Goal: Book appointment/travel/reservation

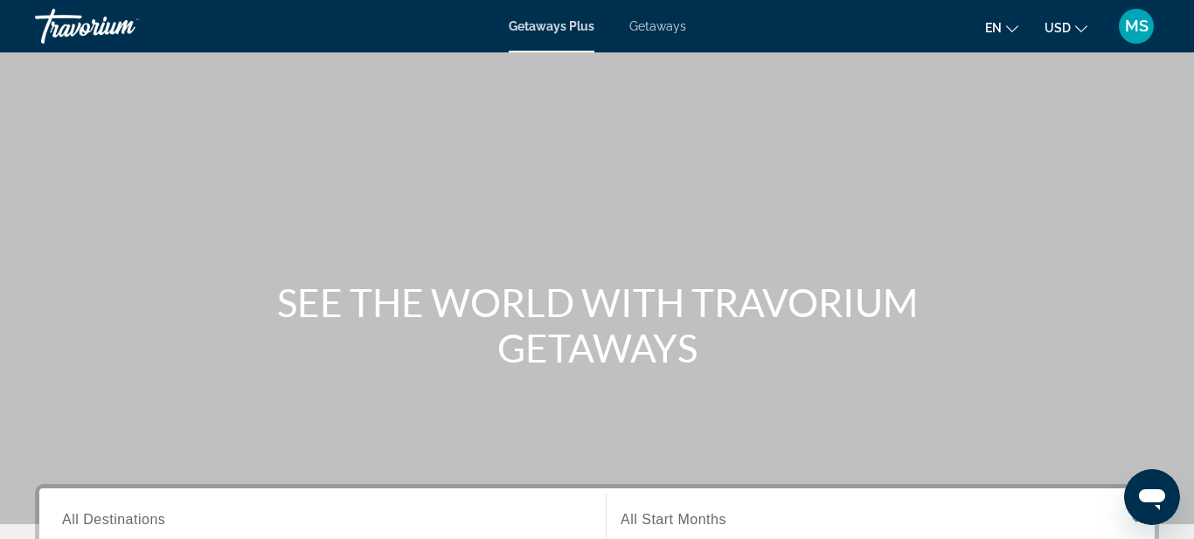
click at [575, 28] on span "Getaways Plus" at bounding box center [552, 26] width 86 height 14
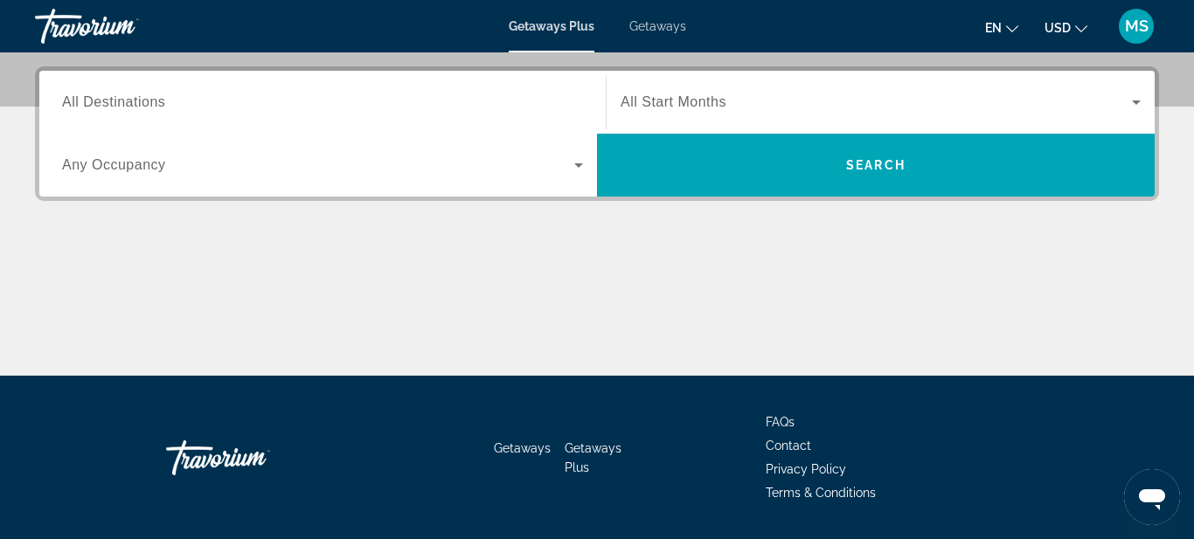
scroll to position [420, 0]
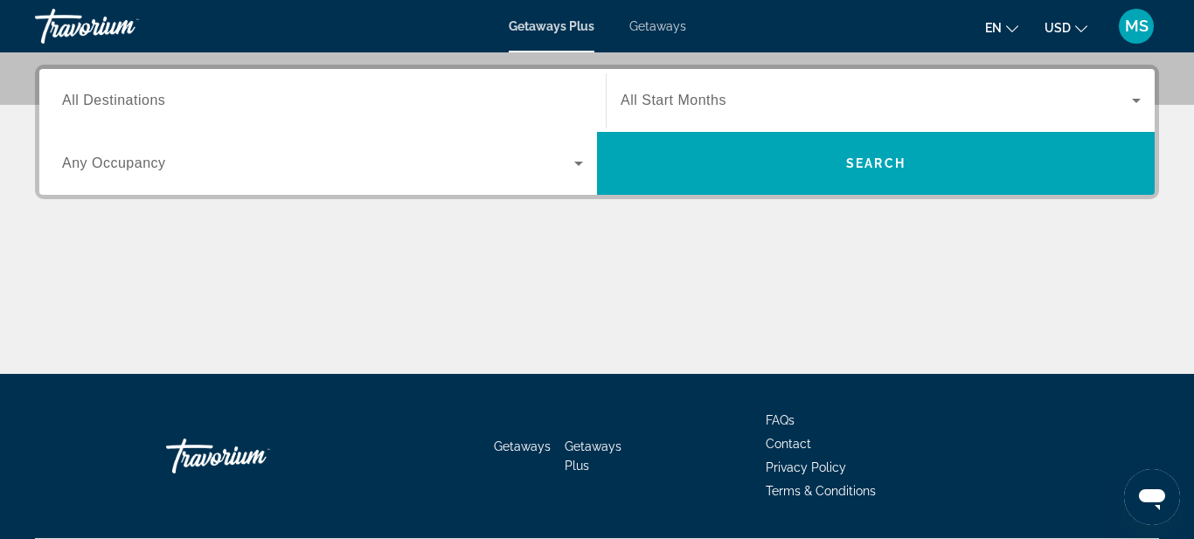
click at [130, 165] on span "Any Occupancy" at bounding box center [114, 163] width 104 height 15
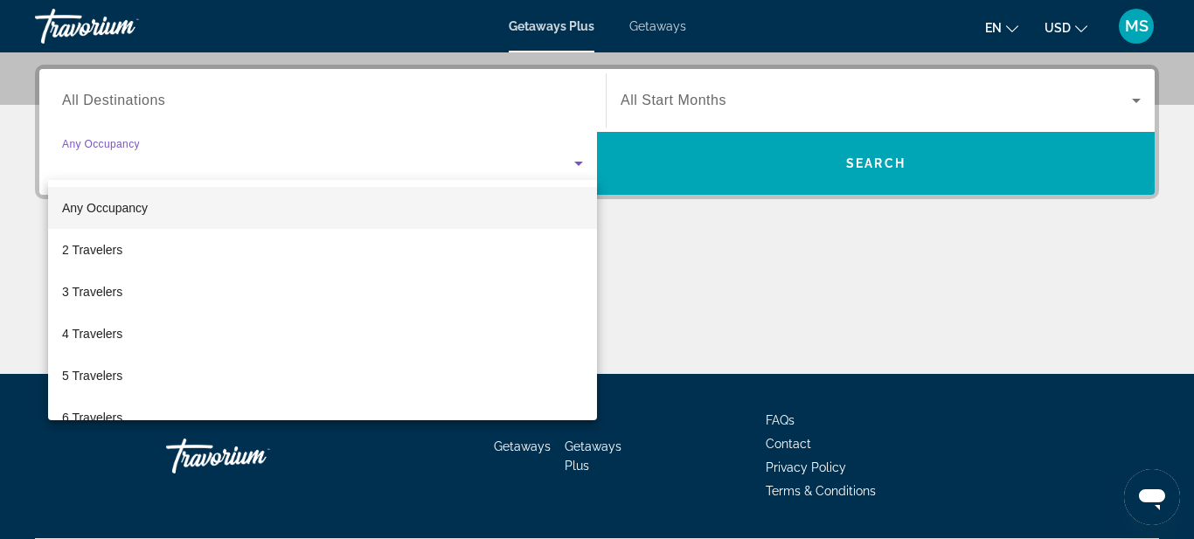
scroll to position [428, 0]
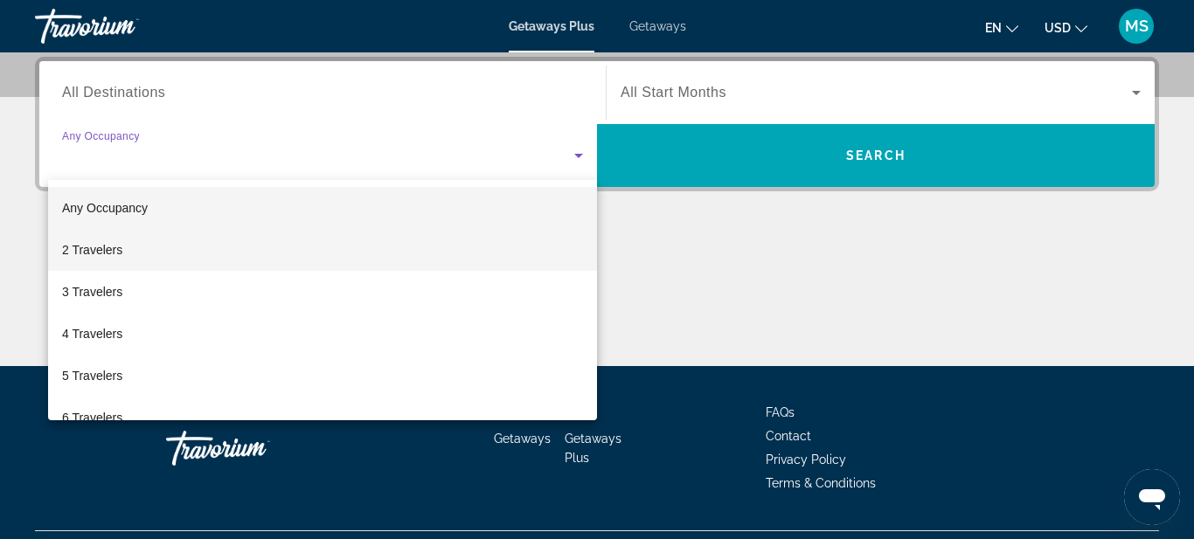
click at [99, 254] on span "2 Travelers" at bounding box center [92, 250] width 60 height 21
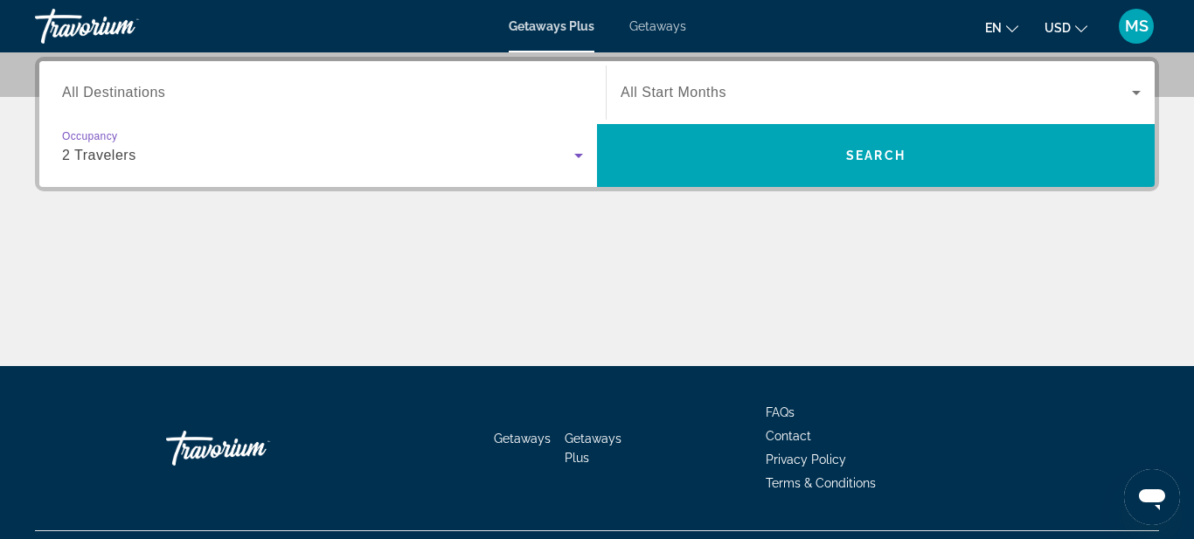
click at [1137, 94] on icon "Search widget" at bounding box center [1136, 93] width 9 height 4
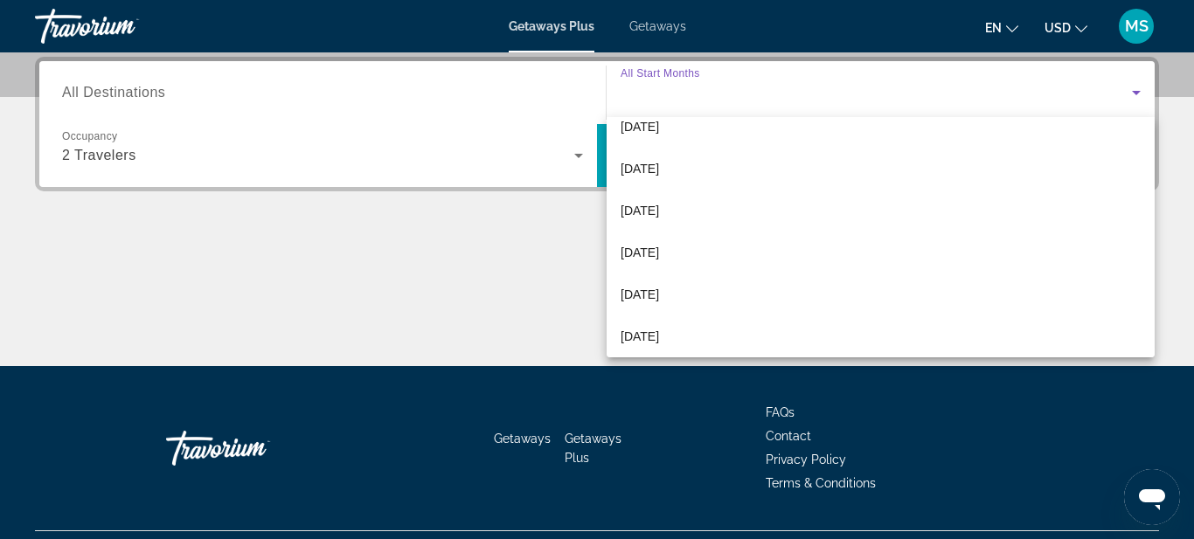
scroll to position [228, 0]
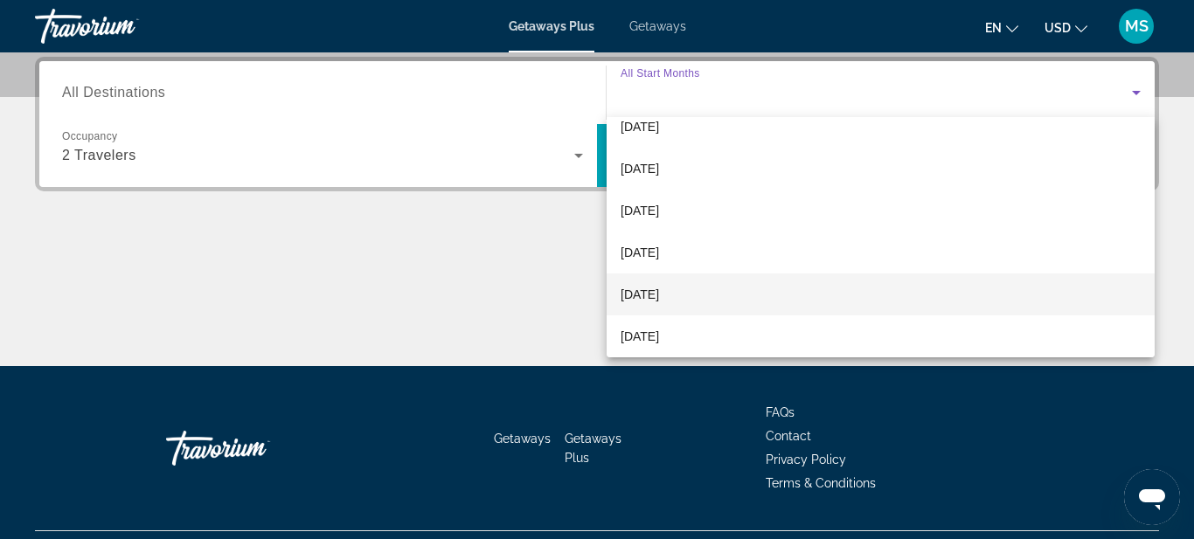
click at [889, 284] on mat-option "[DATE]" at bounding box center [881, 295] width 548 height 42
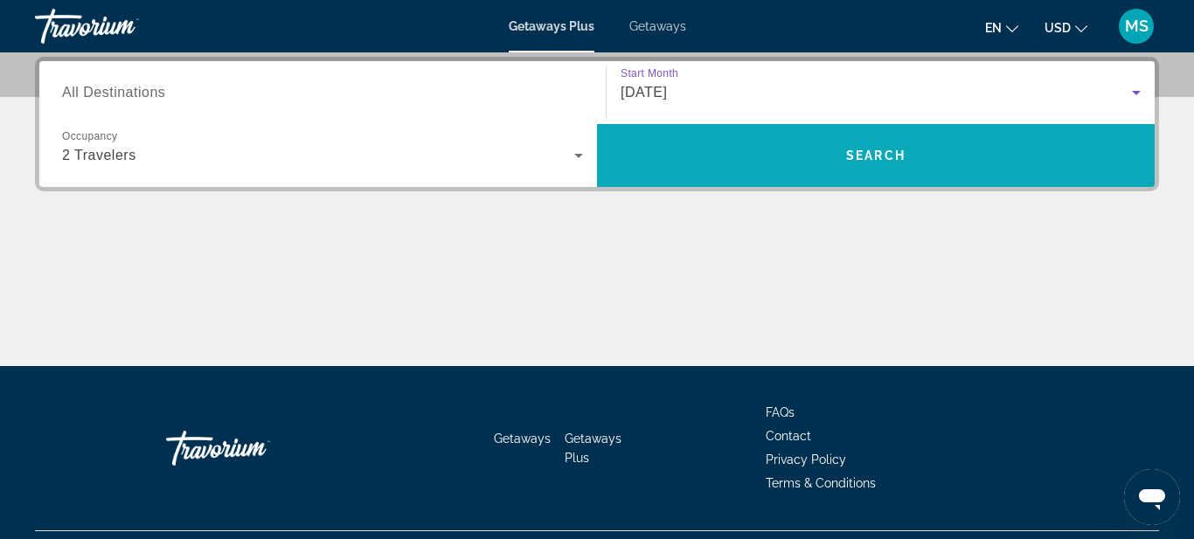
click at [872, 168] on span "Search" at bounding box center [876, 156] width 558 height 42
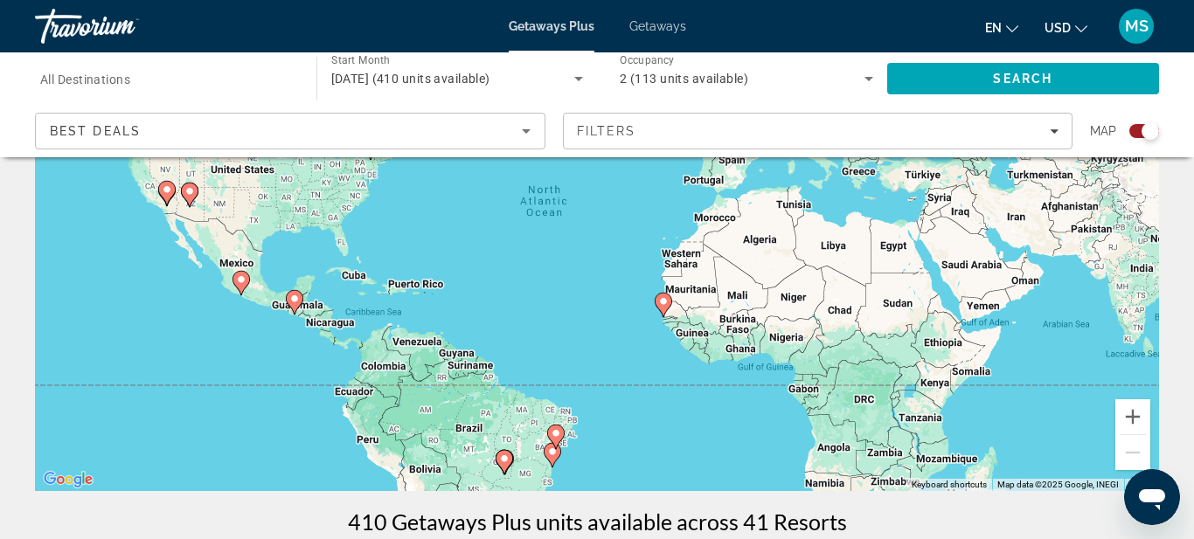
scroll to position [210, 0]
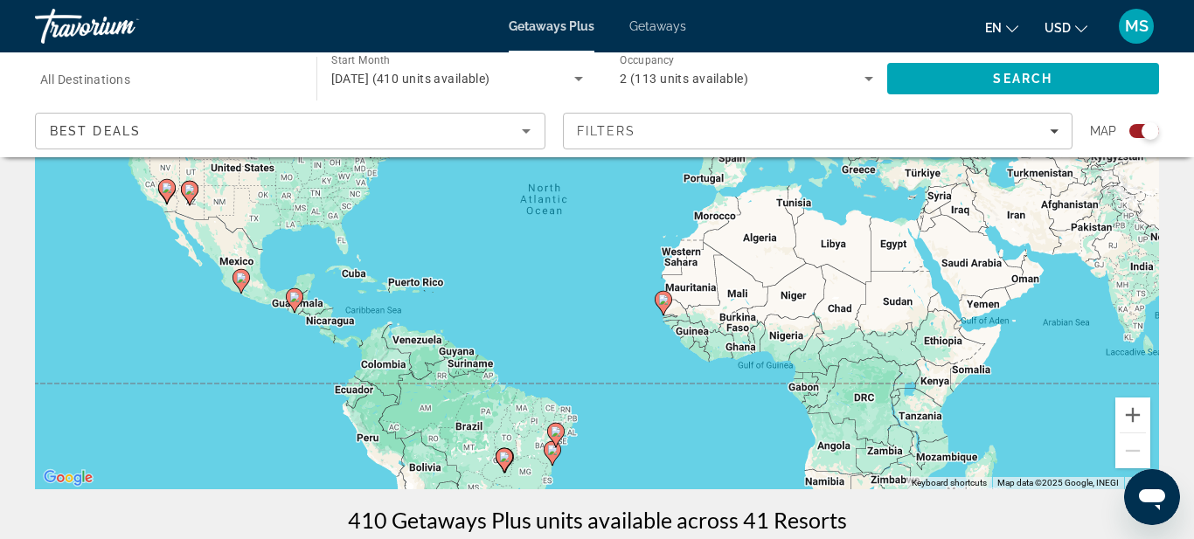
click at [297, 298] on image "Main content" at bounding box center [294, 297] width 10 height 10
type input "**********"
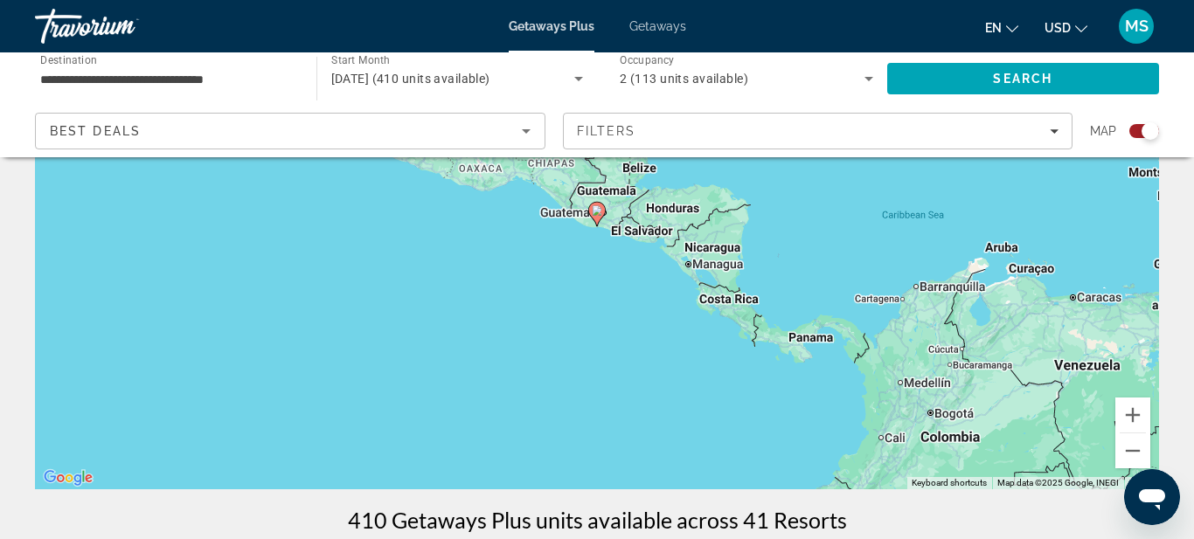
click at [259, 286] on div "To activate drag with keyboard, press Alt + Enter. Once in keyboard drag state,…" at bounding box center [597, 227] width 1124 height 525
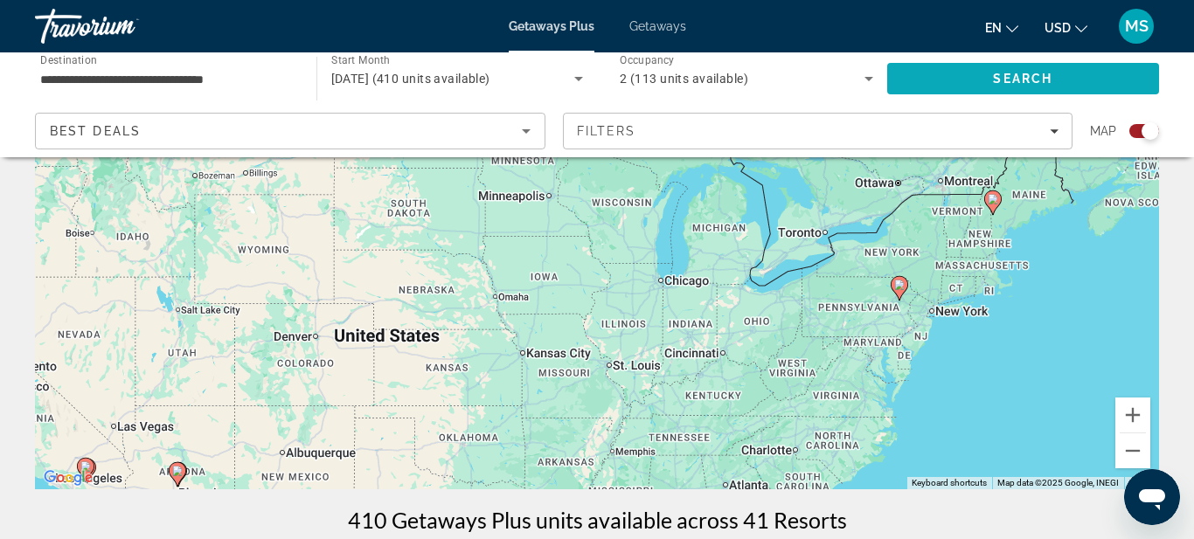
click at [945, 73] on span "Search" at bounding box center [1023, 79] width 273 height 42
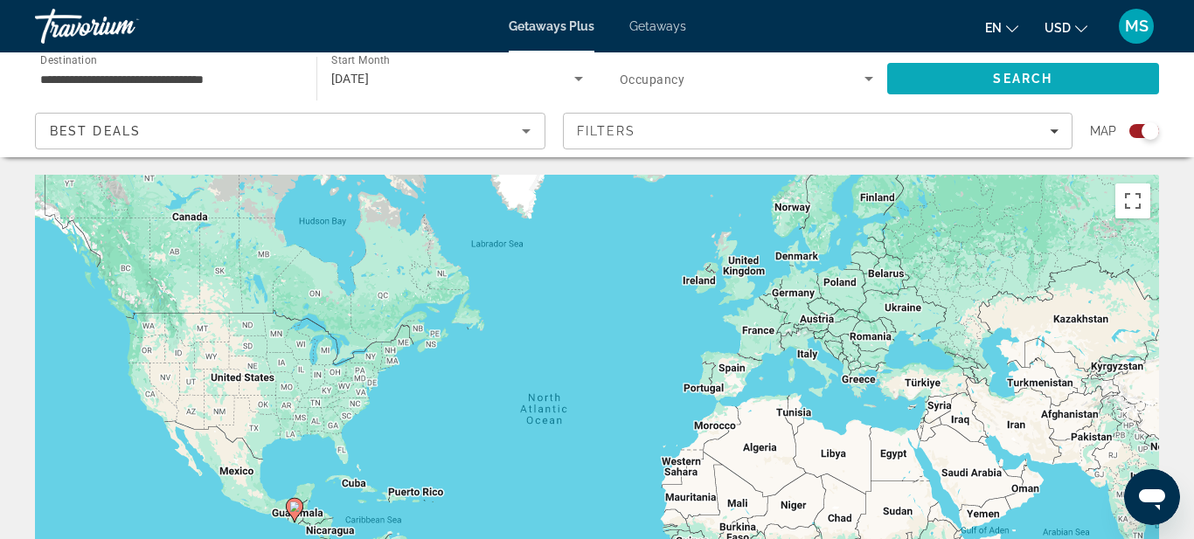
click at [945, 73] on span "Search" at bounding box center [1023, 79] width 273 height 42
click at [527, 131] on icon "Sort by" at bounding box center [526, 131] width 9 height 4
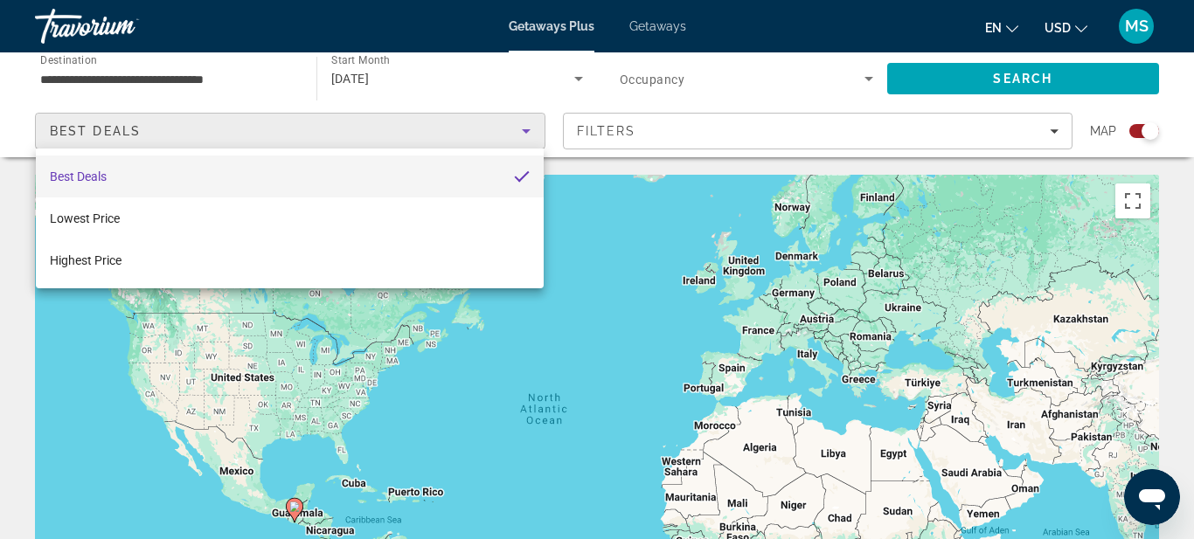
click at [502, 73] on div at bounding box center [597, 269] width 1194 height 539
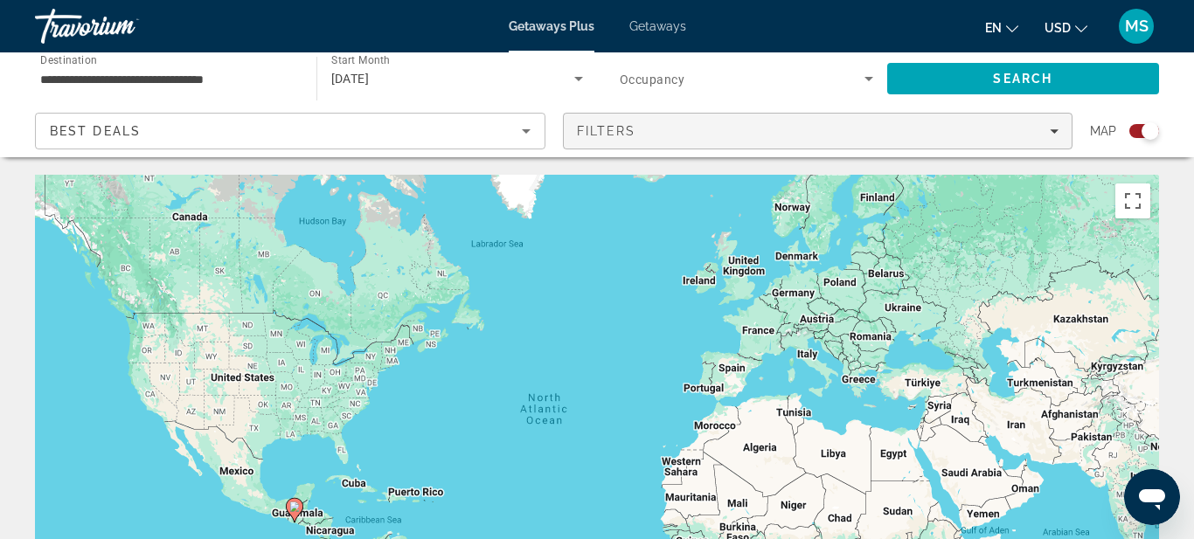
click at [1055, 133] on icon "Filters" at bounding box center [1054, 131] width 9 height 9
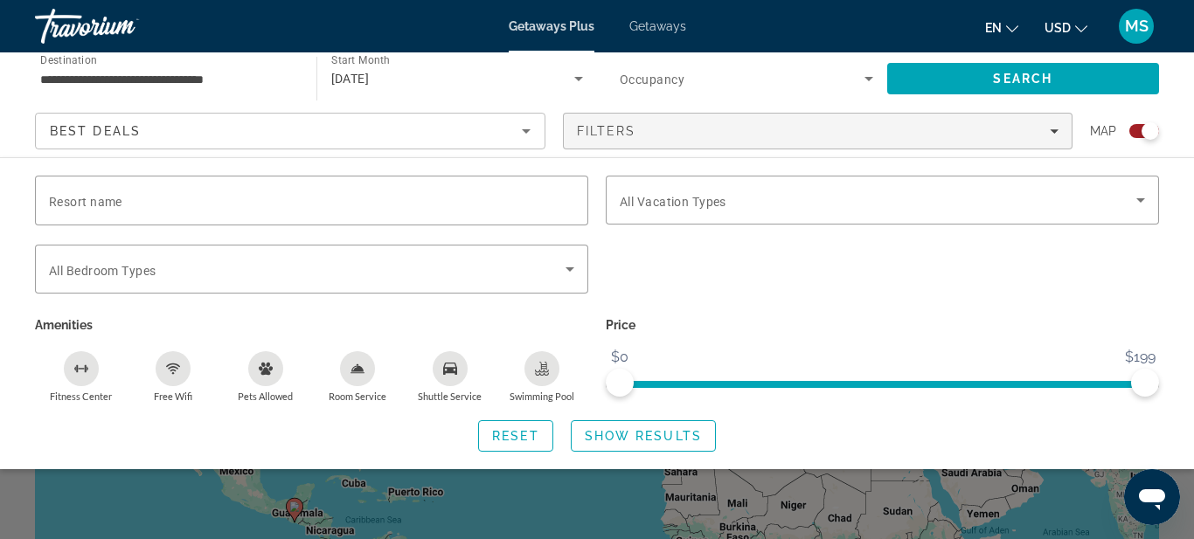
click at [910, 257] on div "Search widget" at bounding box center [882, 279] width 571 height 68
click at [502, 429] on span "Reset" at bounding box center [515, 436] width 47 height 14
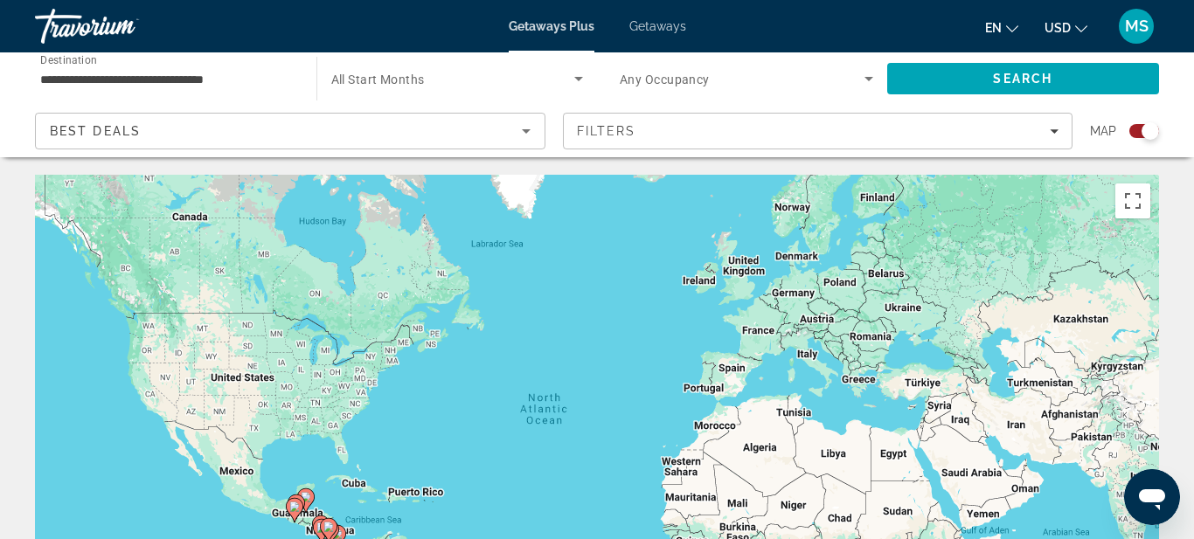
click at [575, 77] on icon "Search widget" at bounding box center [578, 79] width 9 height 4
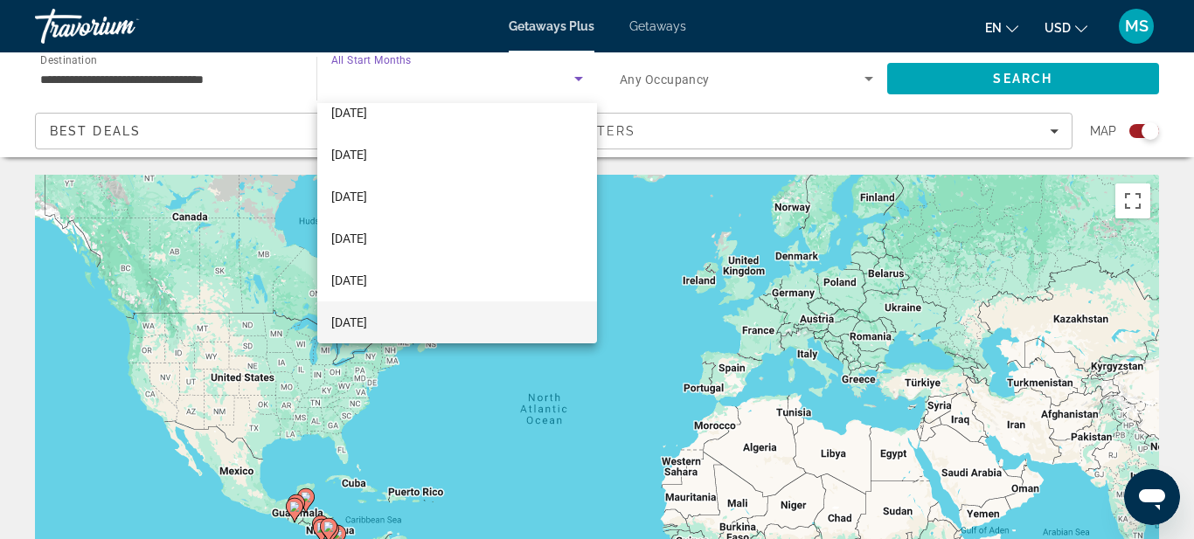
scroll to position [186, 0]
click at [400, 316] on mat-option "[DATE]" at bounding box center [457, 323] width 281 height 42
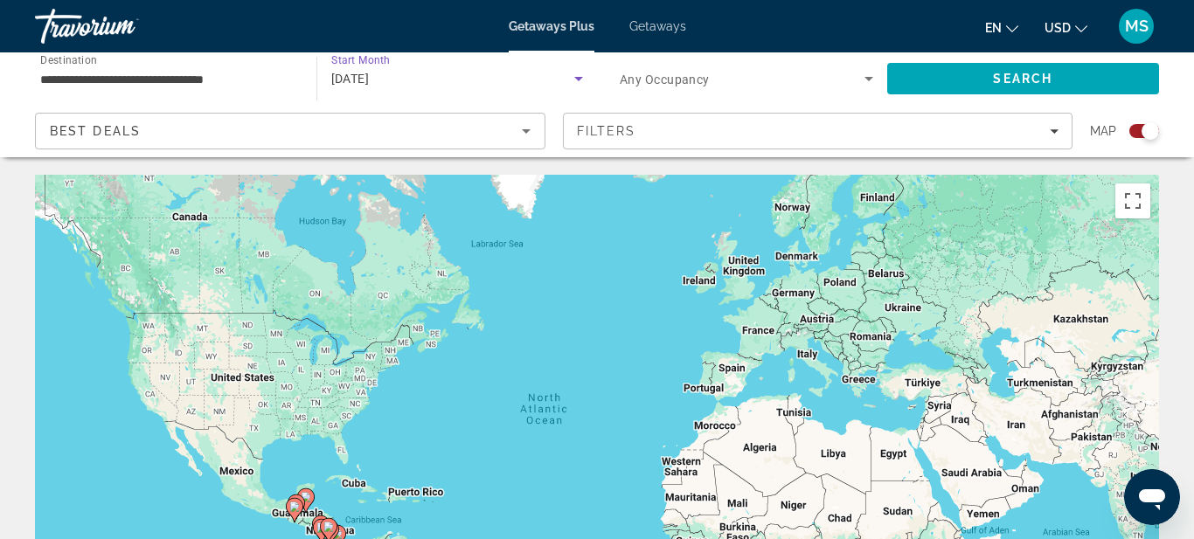
click at [872, 80] on icon "Search widget" at bounding box center [869, 78] width 21 height 21
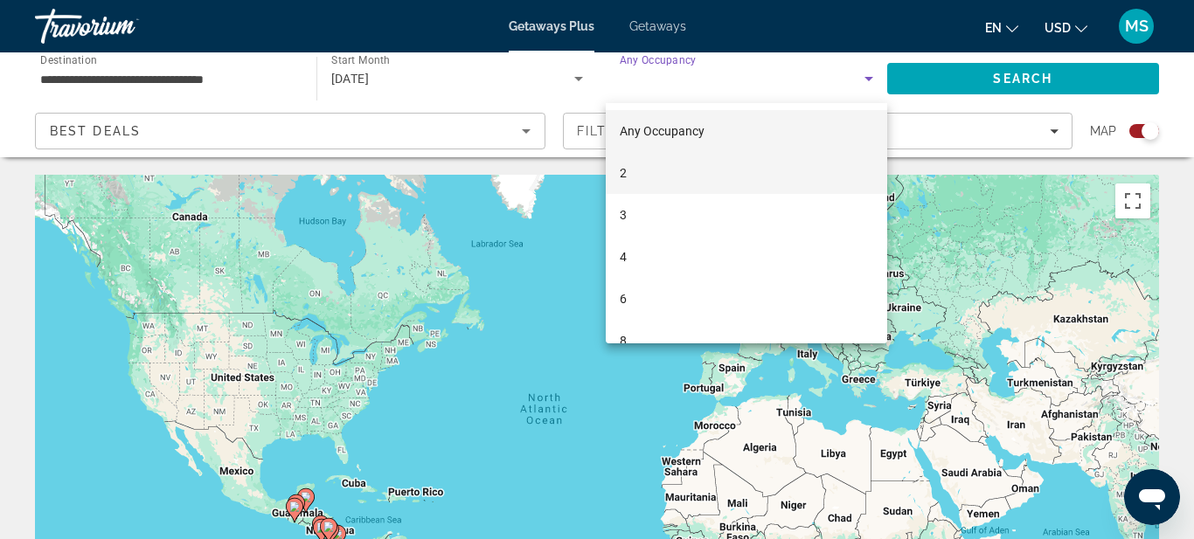
click at [652, 178] on mat-option "2" at bounding box center [747, 173] width 282 height 42
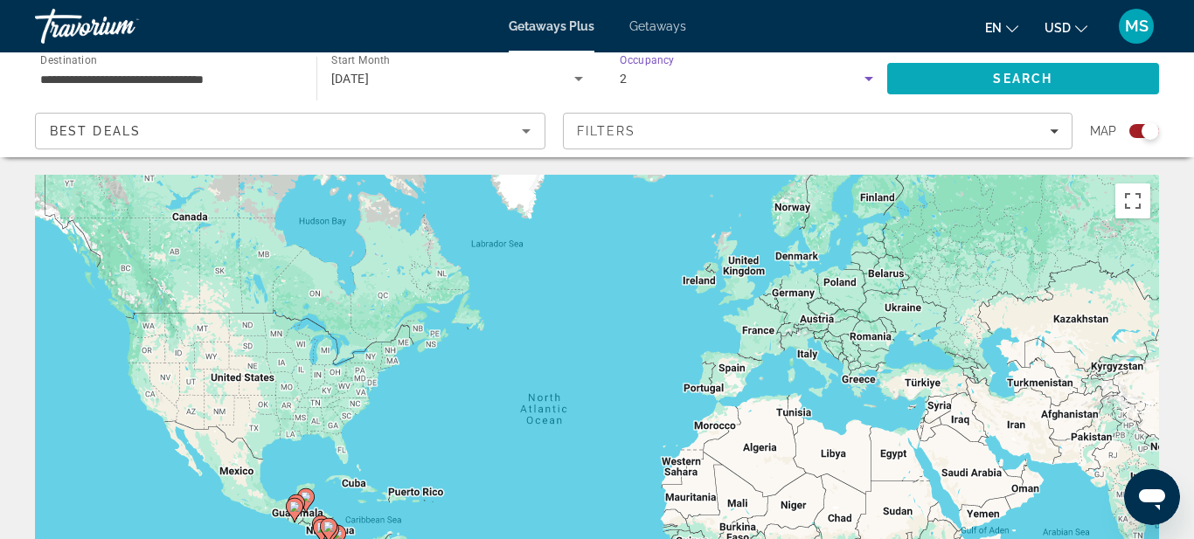
click at [988, 74] on span "Search" at bounding box center [1023, 79] width 273 height 42
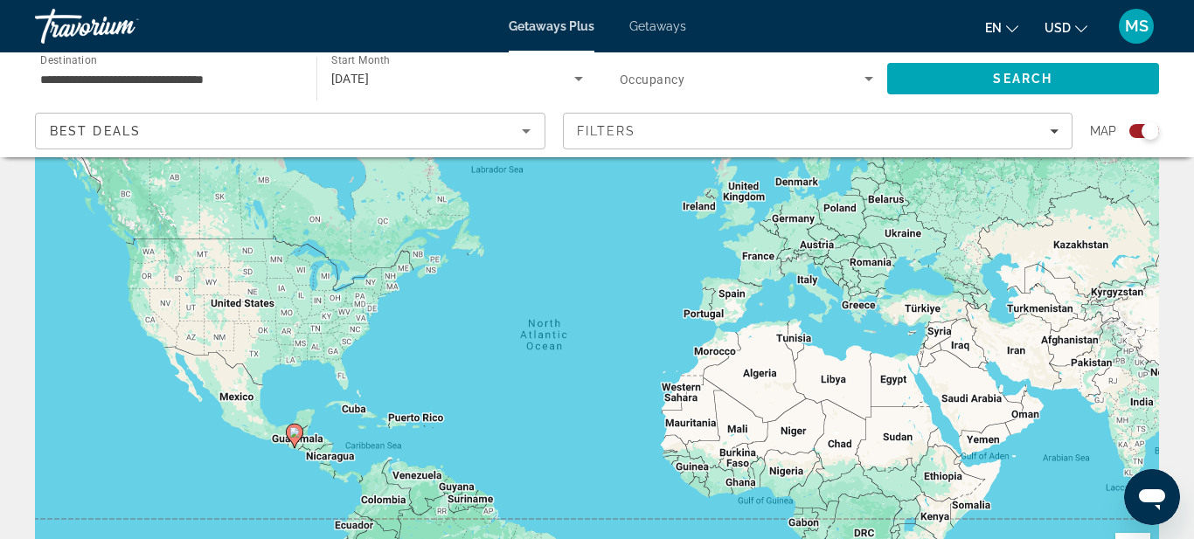
scroll to position [70, 0]
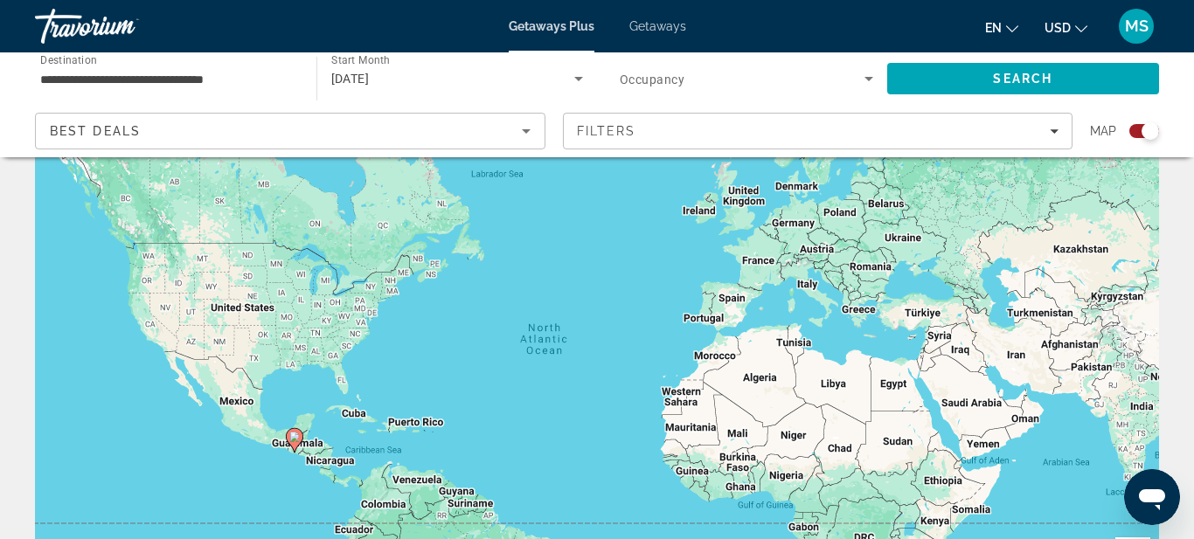
click at [247, 409] on div "To activate drag with keyboard, press Alt + Enter. Once in keyboard drag state,…" at bounding box center [597, 367] width 1124 height 525
click at [276, 84] on input "**********" at bounding box center [167, 79] width 254 height 21
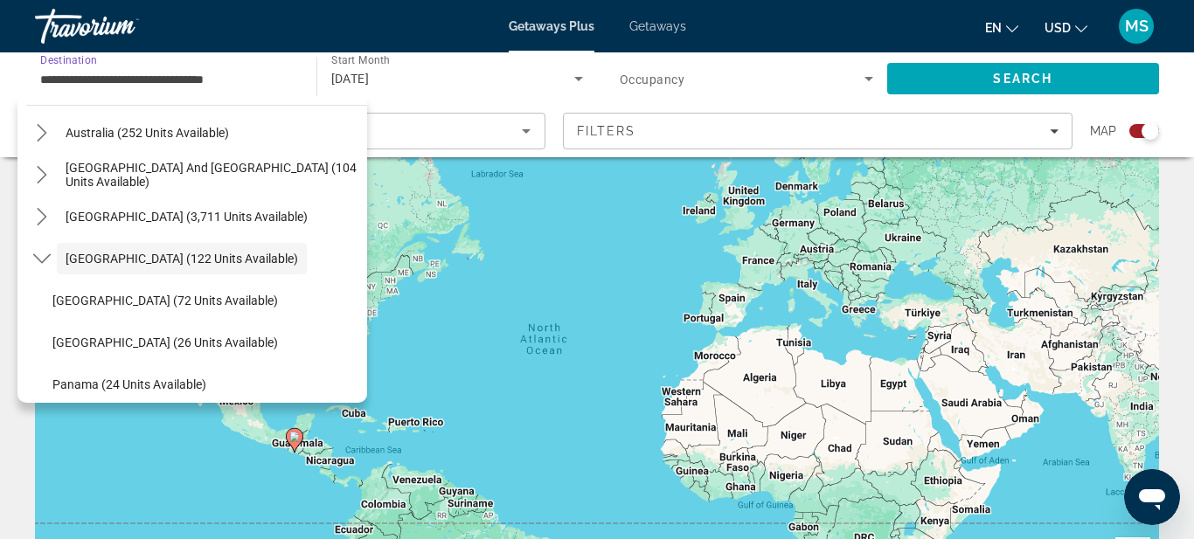
scroll to position [105, 0]
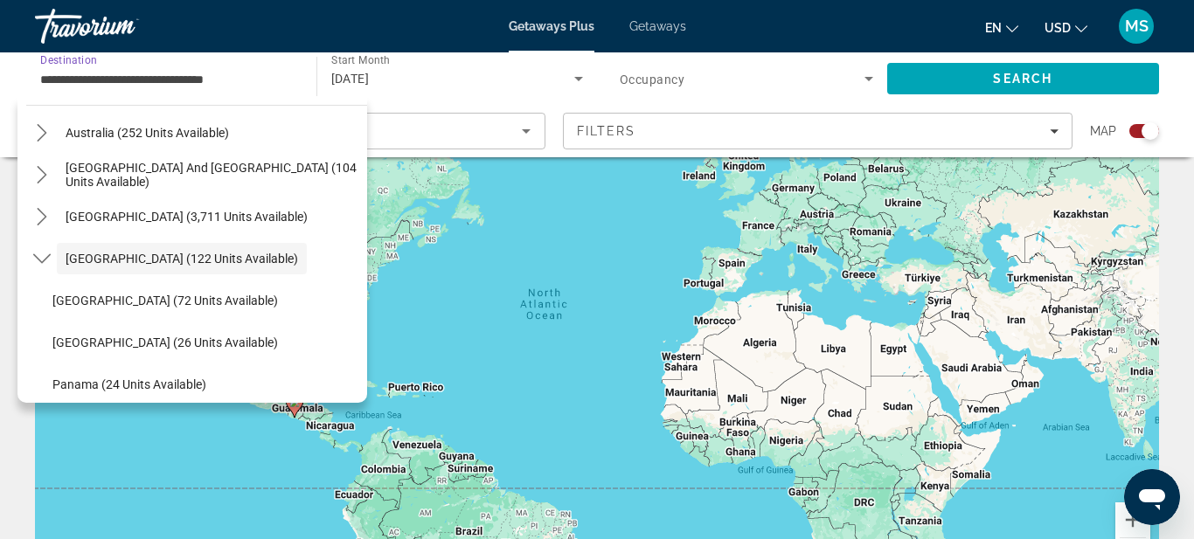
click at [317, 273] on div "[GEOGRAPHIC_DATA] (122 units available)" at bounding box center [196, 259] width 341 height 42
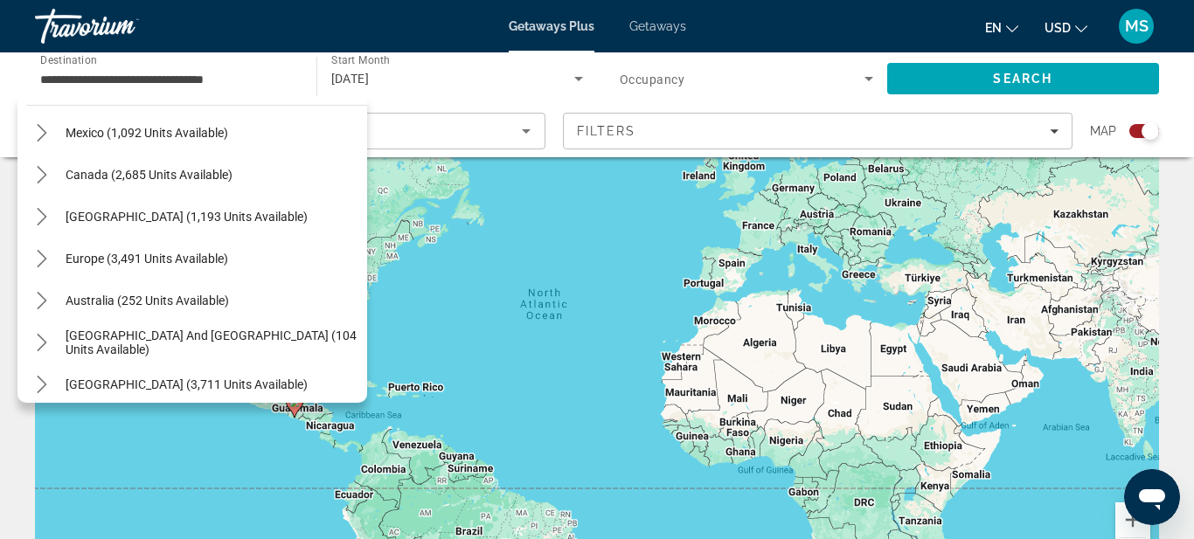
scroll to position [93, 0]
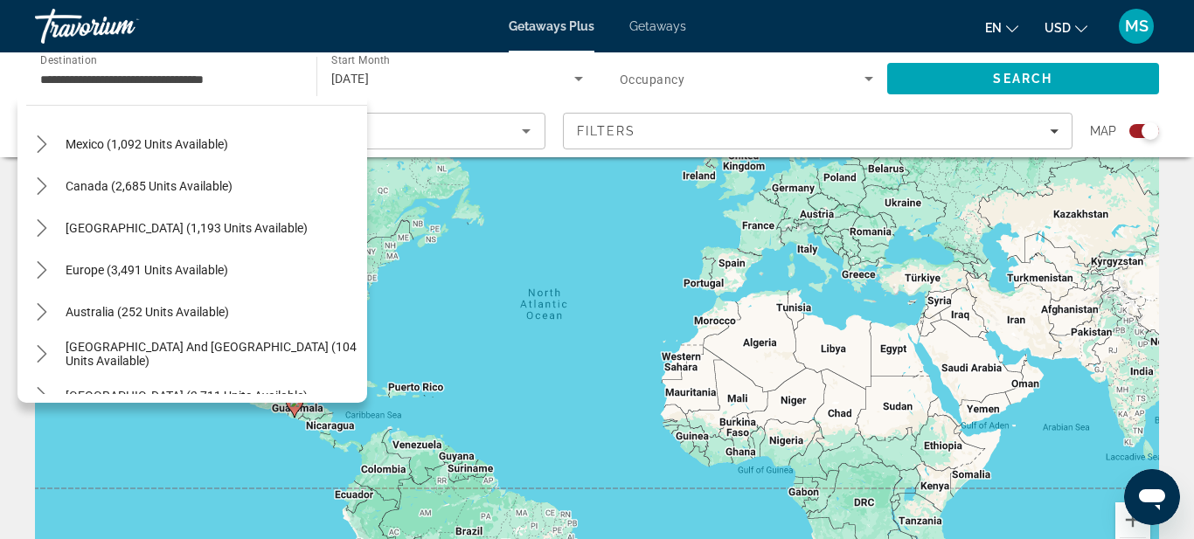
click at [277, 146] on div "Mexico (1,092 units available)" at bounding box center [196, 144] width 341 height 42
click at [38, 152] on icon "Toggle Mexico (1,092 units available) submenu" at bounding box center [41, 144] width 17 height 17
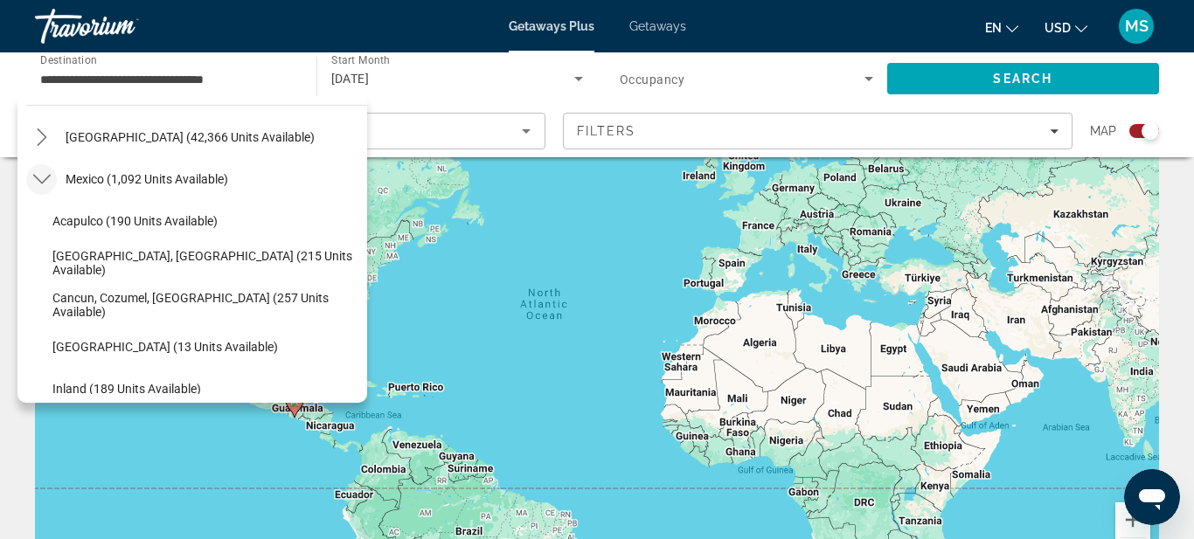
scroll to position [23, 0]
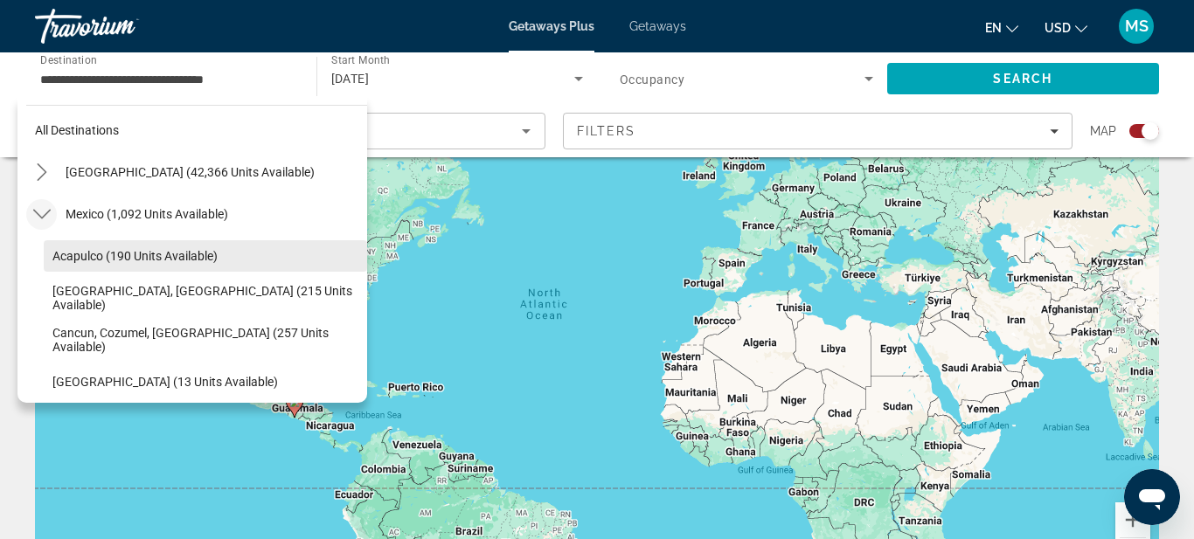
click at [80, 259] on span "Acapulco (190 units available)" at bounding box center [134, 256] width 165 height 14
type input "**********"
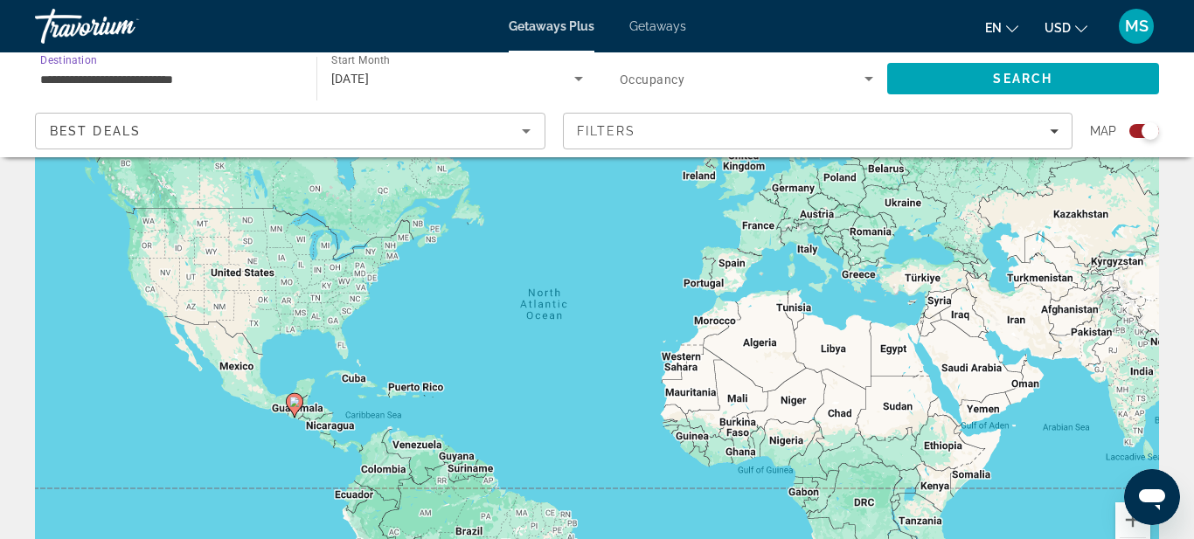
click at [870, 81] on icon "Search widget" at bounding box center [869, 78] width 21 height 21
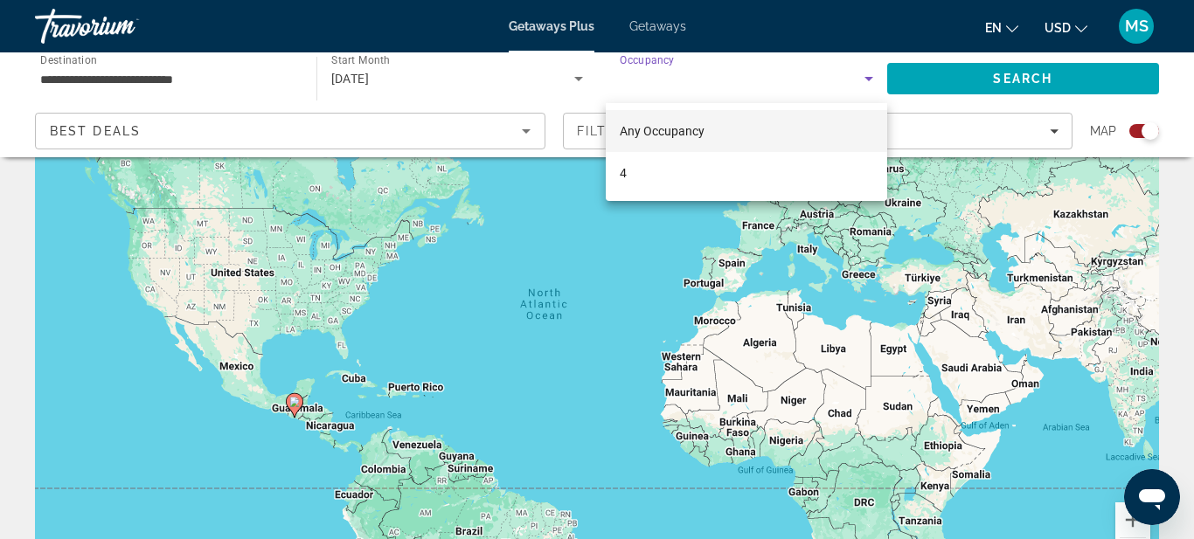
click at [665, 134] on span "Any Occupancy" at bounding box center [662, 131] width 85 height 14
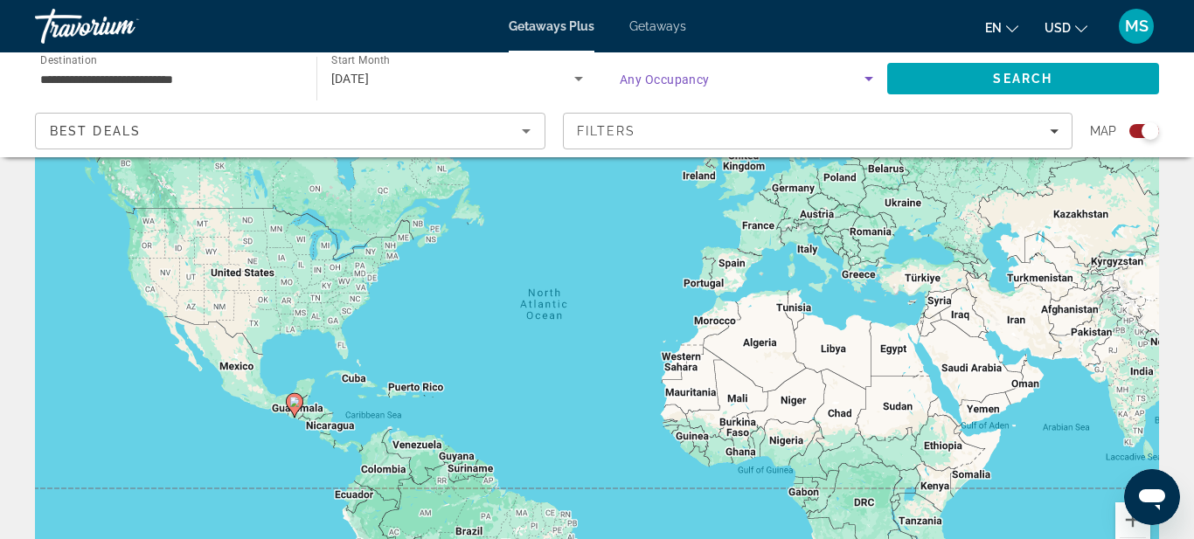
click at [868, 79] on icon "Search widget" at bounding box center [869, 79] width 9 height 4
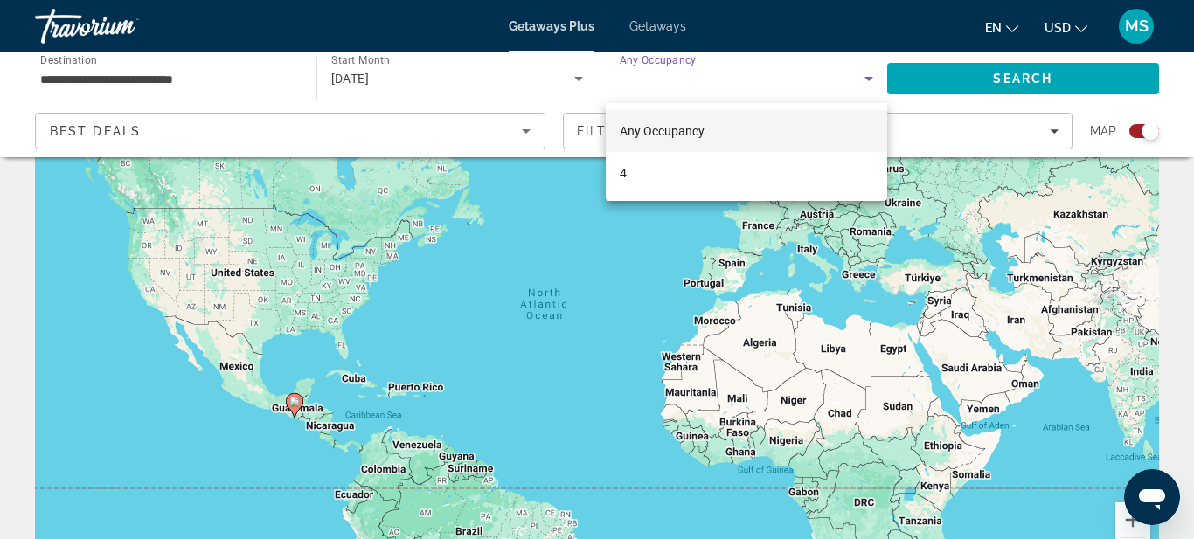
click at [945, 77] on div at bounding box center [597, 269] width 1194 height 539
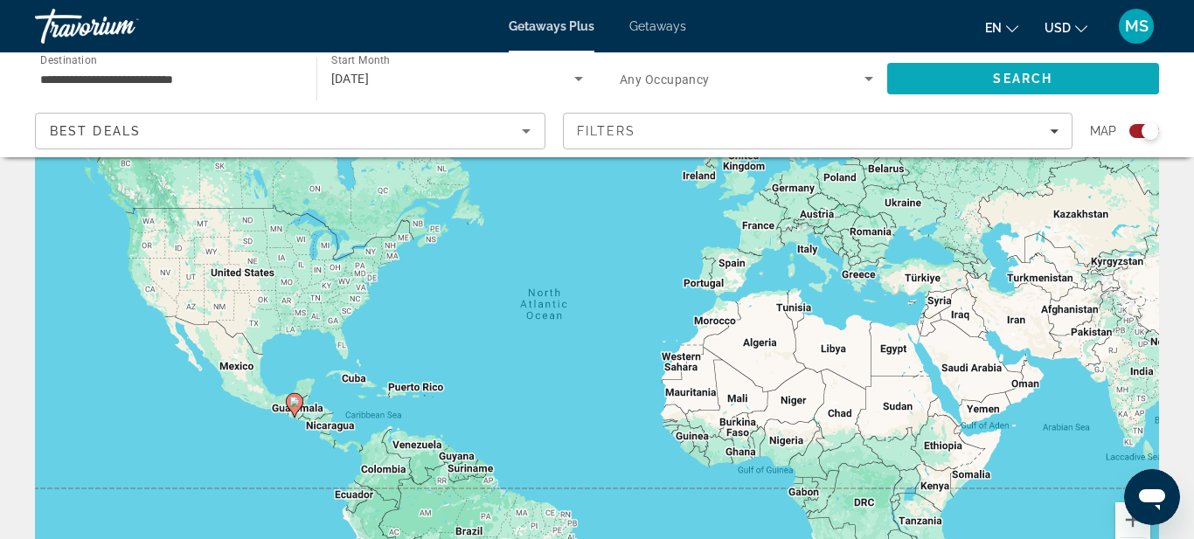
click at [941, 76] on span "Search" at bounding box center [1023, 79] width 273 height 42
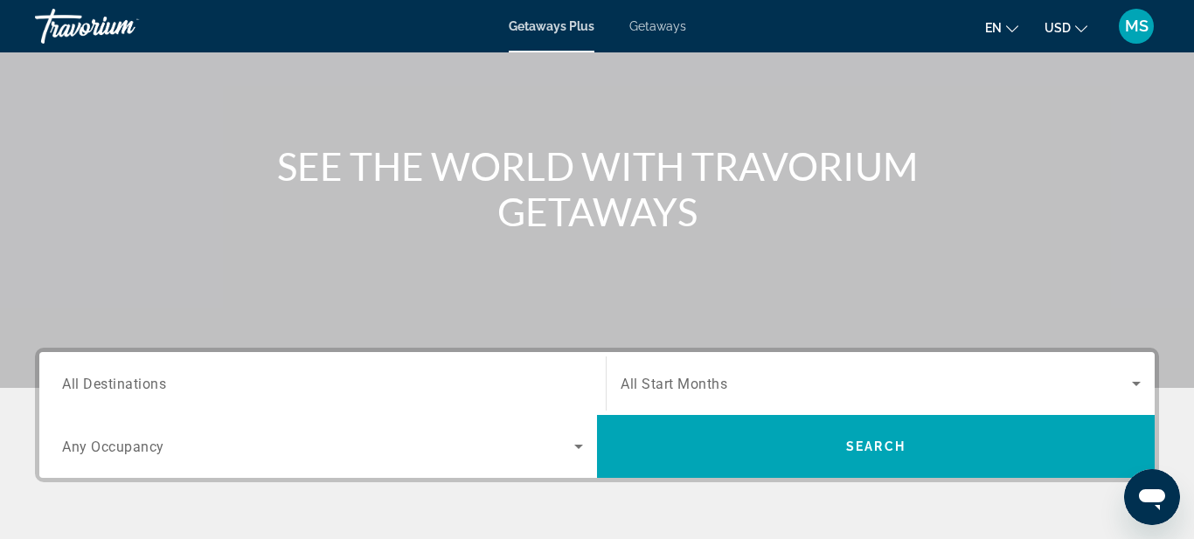
scroll to position [140, 0]
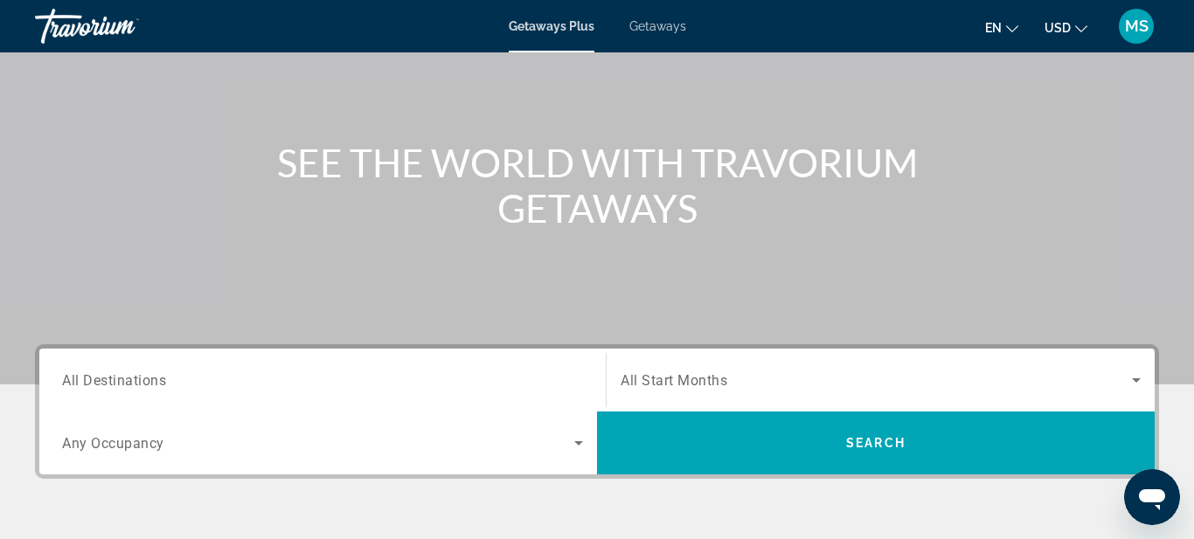
click at [667, 25] on span "Getaways" at bounding box center [658, 26] width 57 height 14
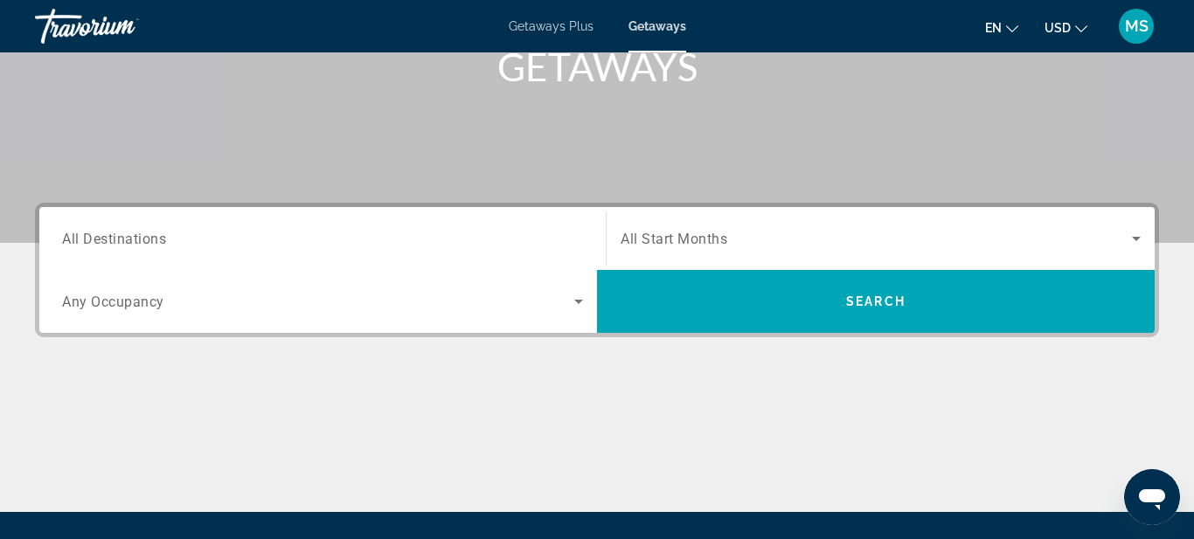
scroll to position [245, 0]
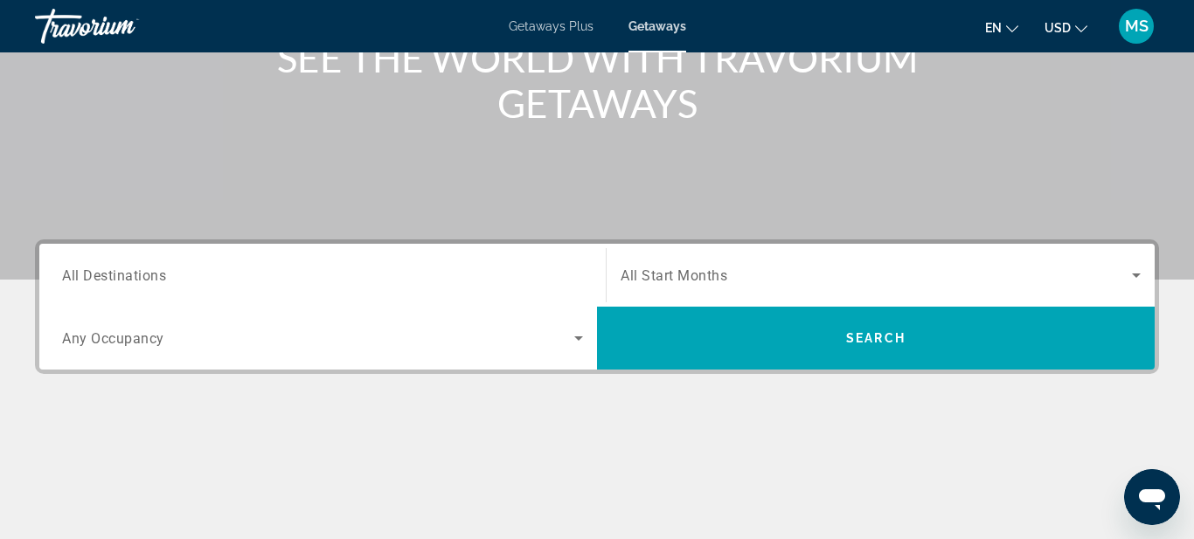
click at [335, 275] on input "Destination All Destinations" at bounding box center [322, 276] width 521 height 21
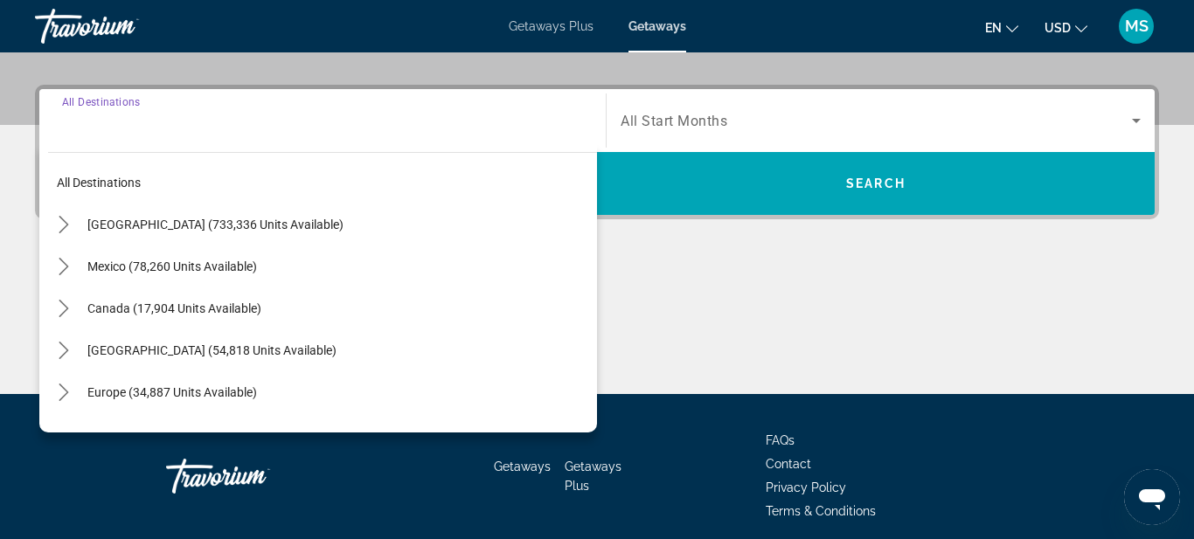
scroll to position [428, 0]
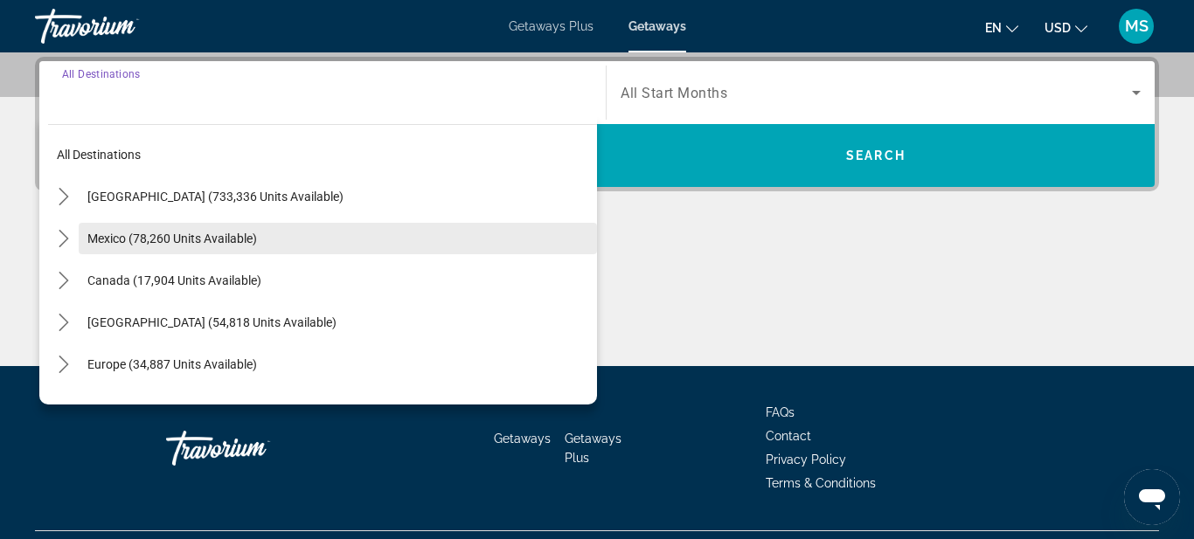
click at [200, 239] on span "Mexico (78,260 units available)" at bounding box center [172, 239] width 170 height 14
type input "**********"
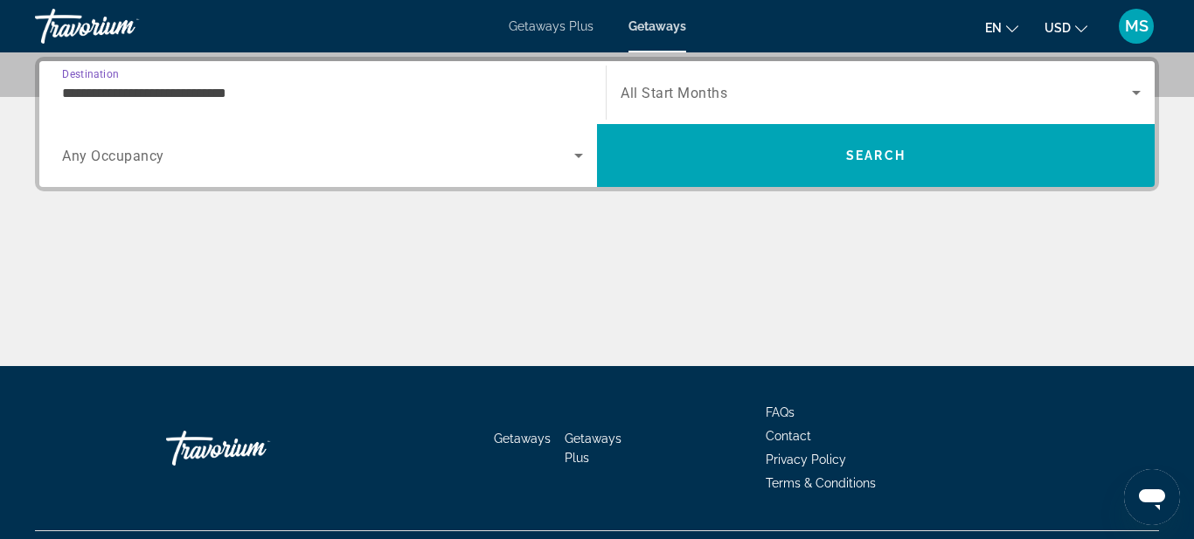
click at [573, 157] on icon "Search widget" at bounding box center [578, 155] width 21 height 21
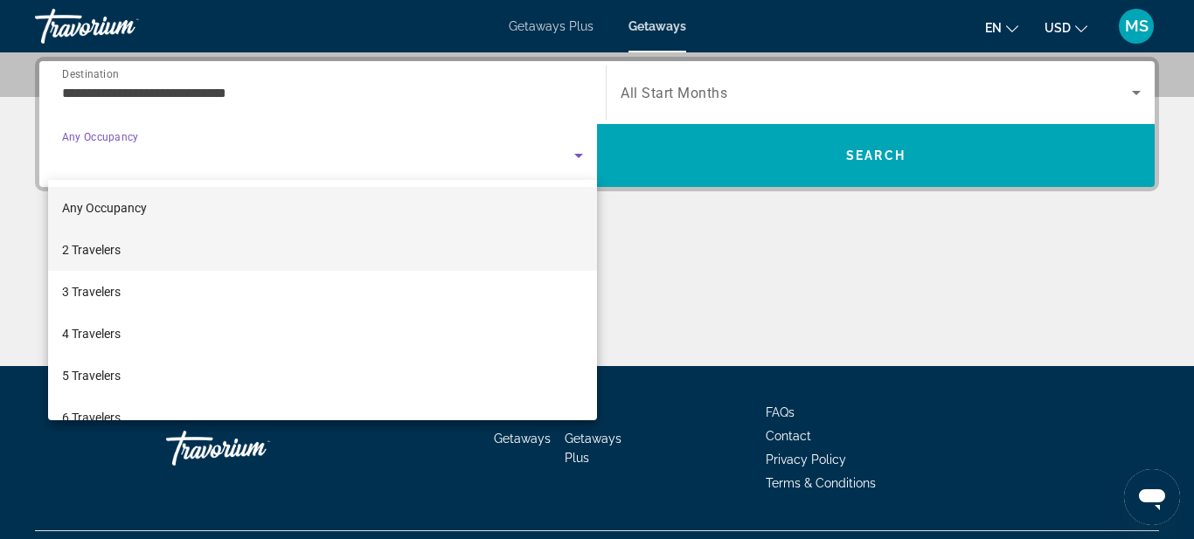
click at [337, 254] on mat-option "2 Travelers" at bounding box center [322, 250] width 549 height 42
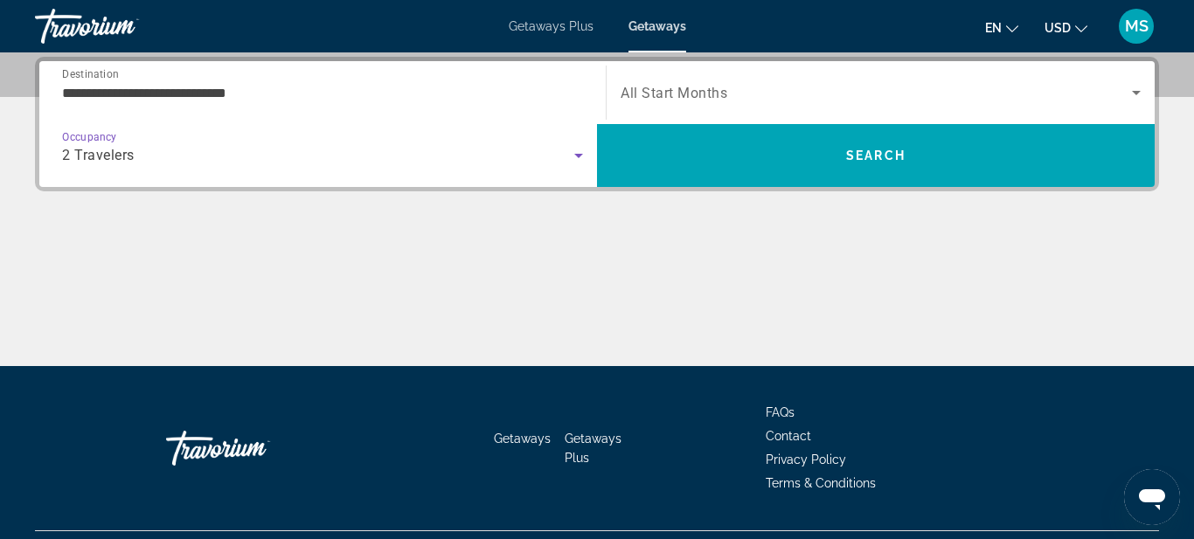
click at [1140, 93] on icon "Search widget" at bounding box center [1136, 92] width 21 height 21
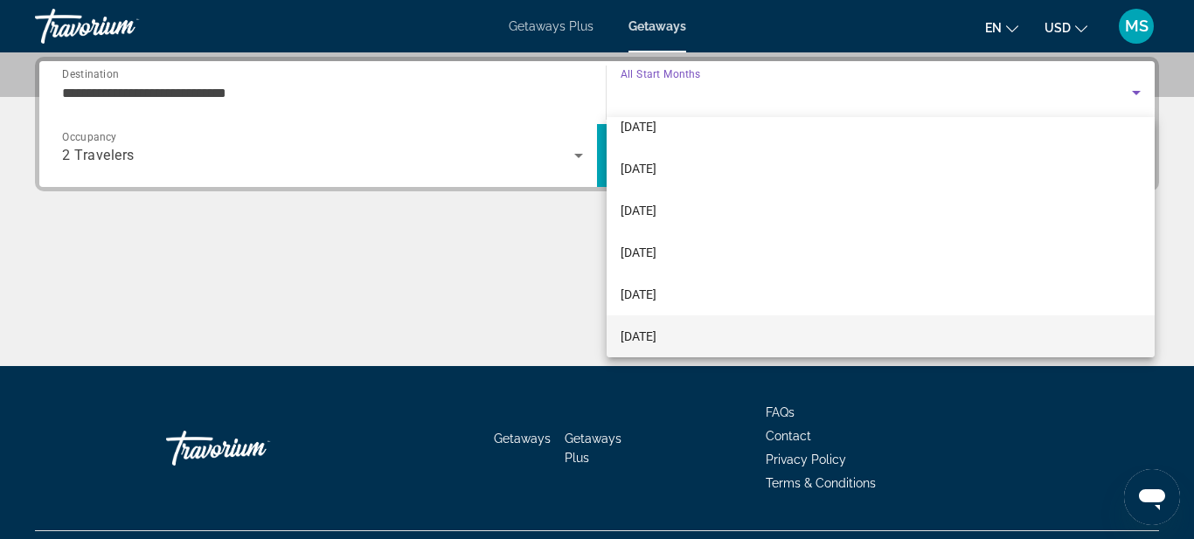
scroll to position [186, 0]
click at [968, 337] on mat-option "[DATE]" at bounding box center [881, 337] width 548 height 42
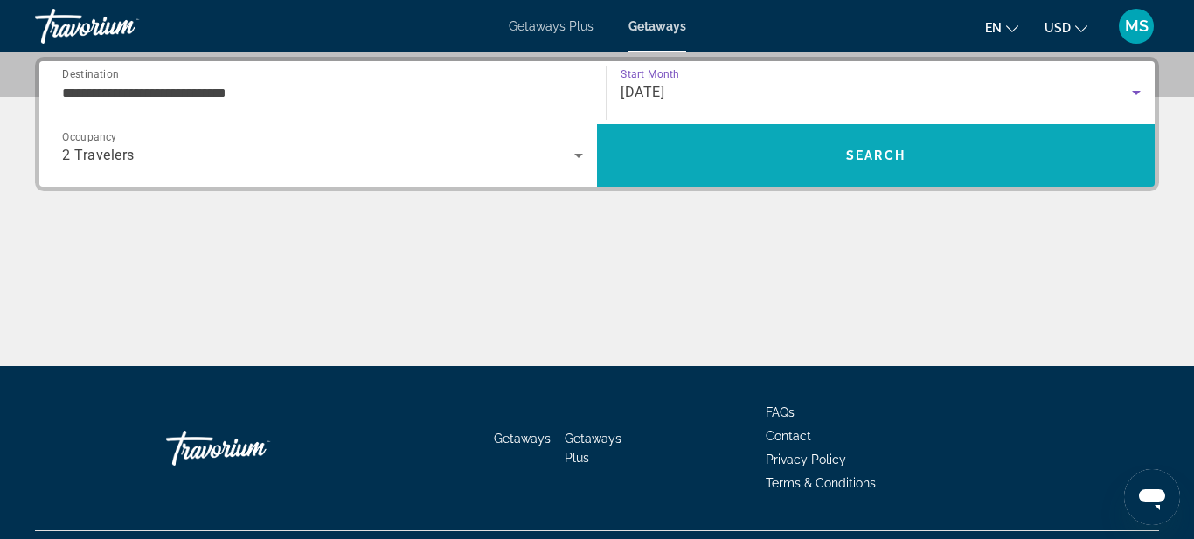
click at [915, 164] on span "Search" at bounding box center [876, 156] width 558 height 42
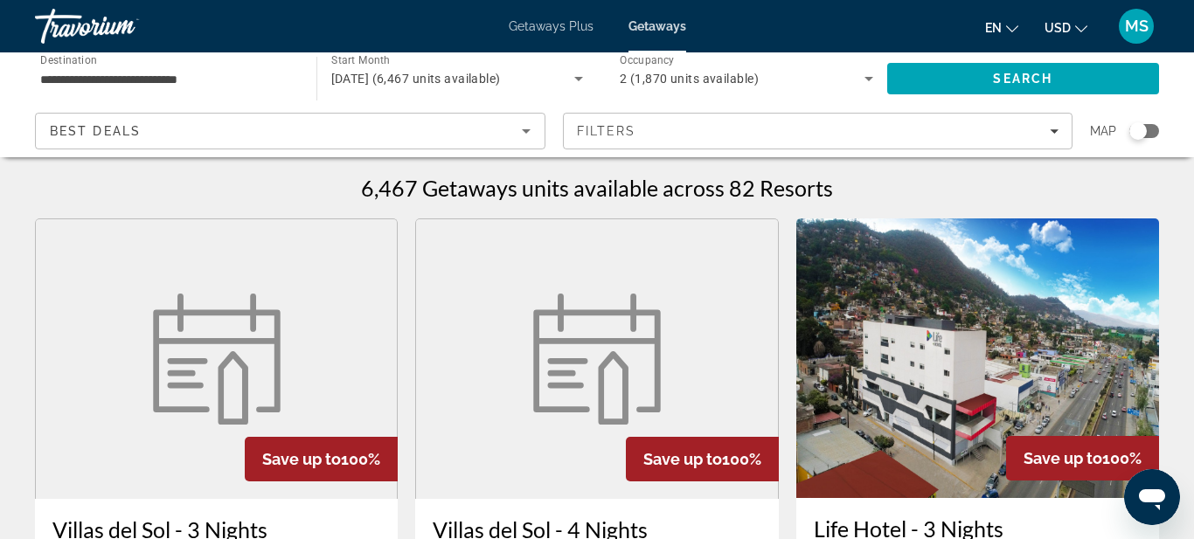
click at [73, 65] on span "Destination" at bounding box center [68, 59] width 57 height 12
click at [73, 69] on input "**********" at bounding box center [167, 79] width 254 height 21
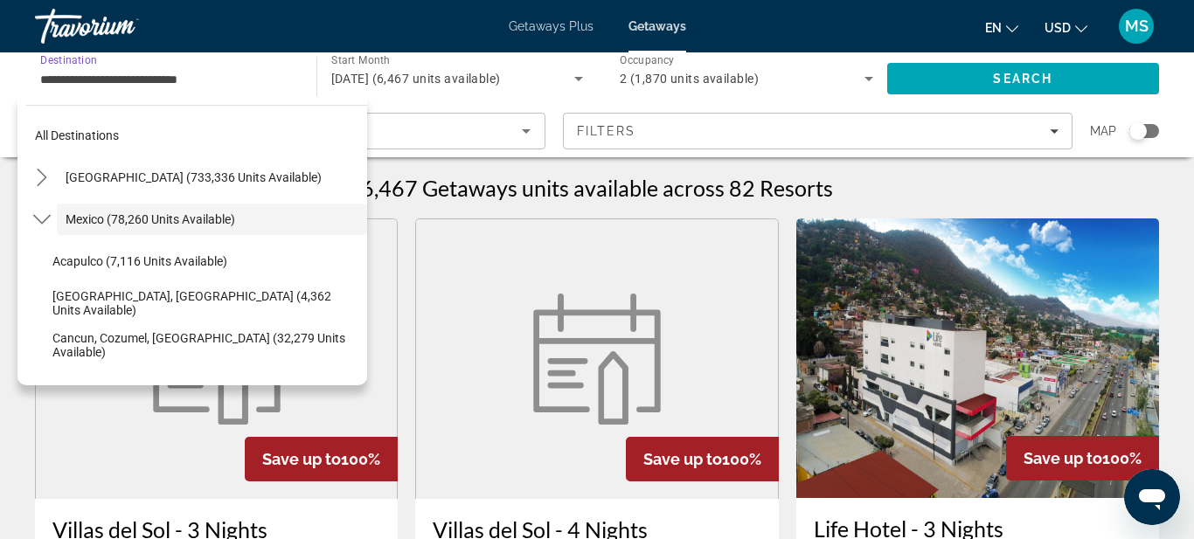
click at [31, 282] on ul "Acapulco (7,116 units available) [GEOGRAPHIC_DATA], [GEOGRAPHIC_DATA] (4,362 un…" at bounding box center [196, 471] width 341 height 462
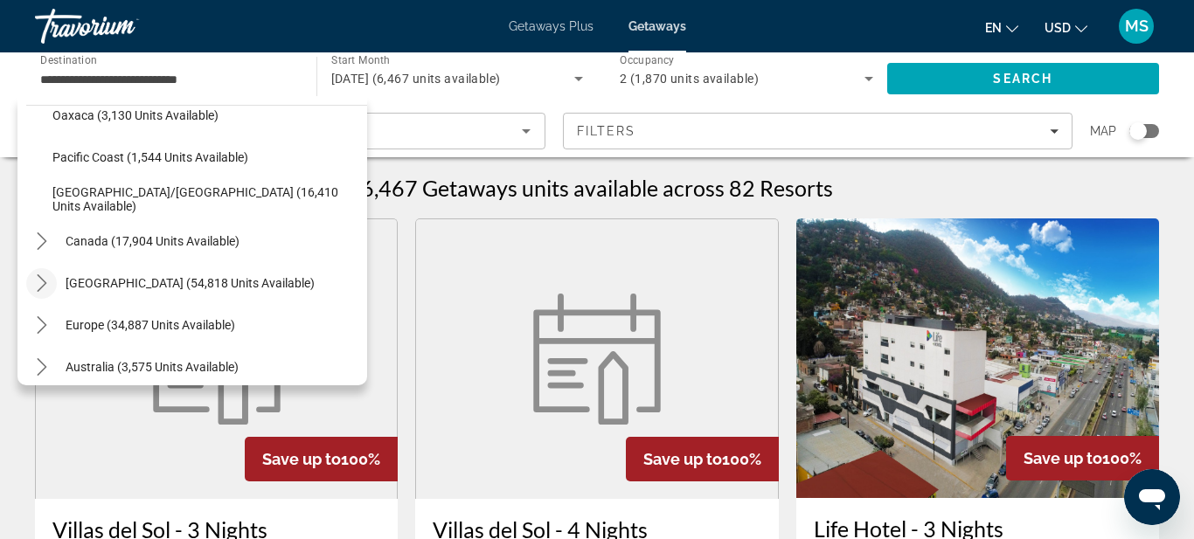
click at [45, 279] on icon "Toggle Caribbean & Atlantic Islands (54,818 units available) submenu" at bounding box center [41, 283] width 17 height 17
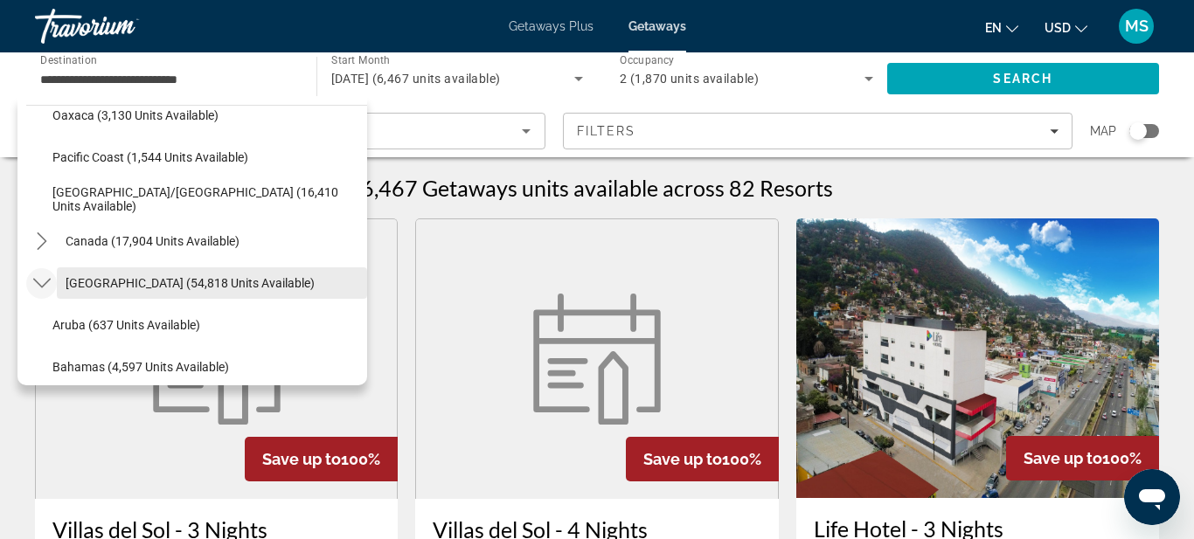
click at [98, 290] on span "Select destination: Caribbean & Atlantic Islands (54,818 units available)" at bounding box center [212, 283] width 310 height 42
type input "**********"
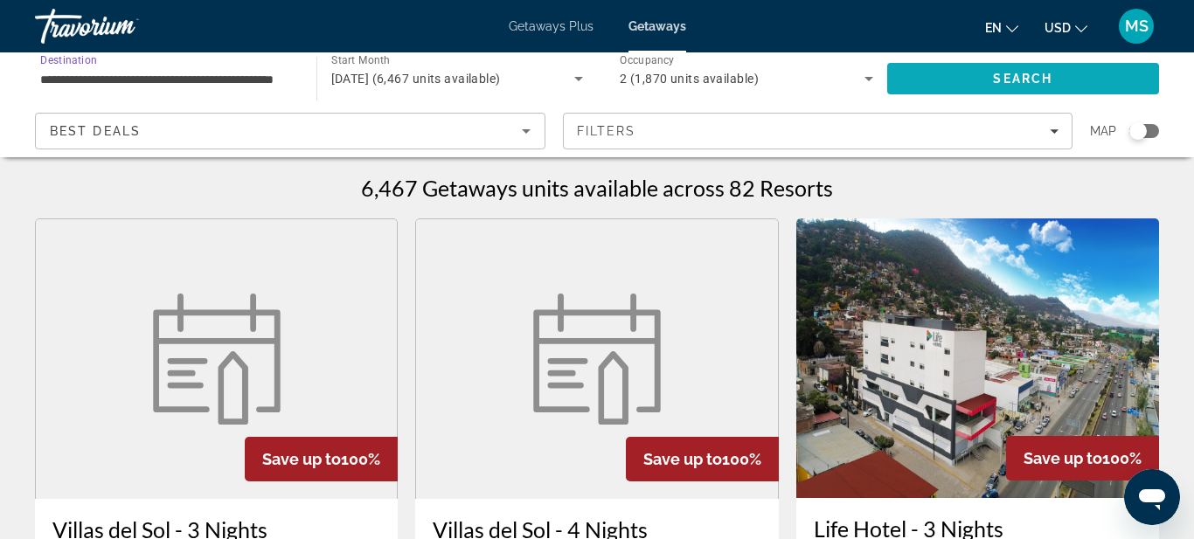
click at [1008, 72] on span "Search" at bounding box center [1022, 79] width 59 height 14
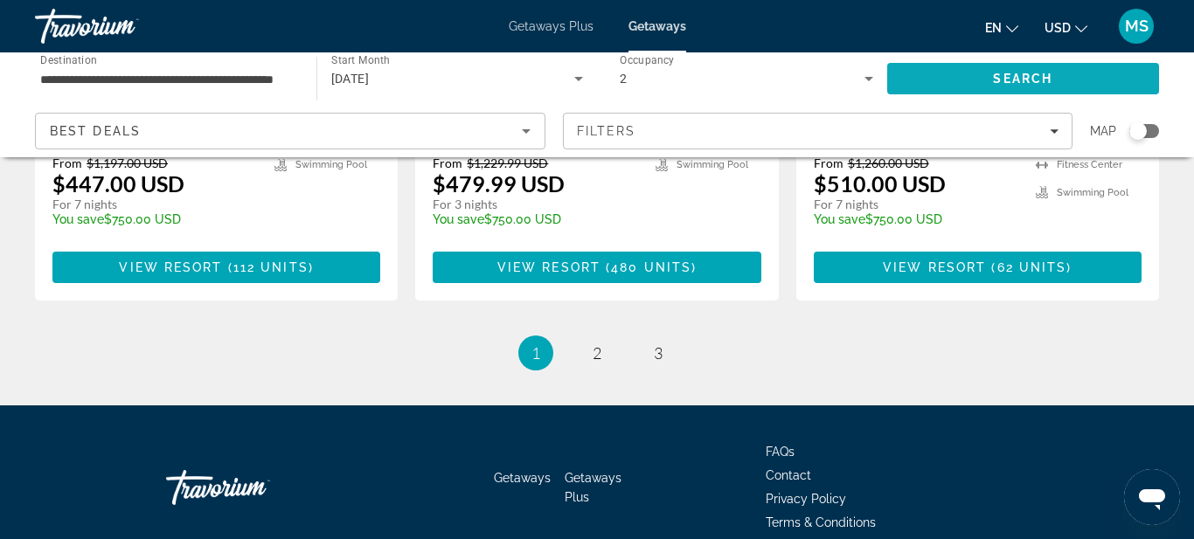
scroll to position [2396, 0]
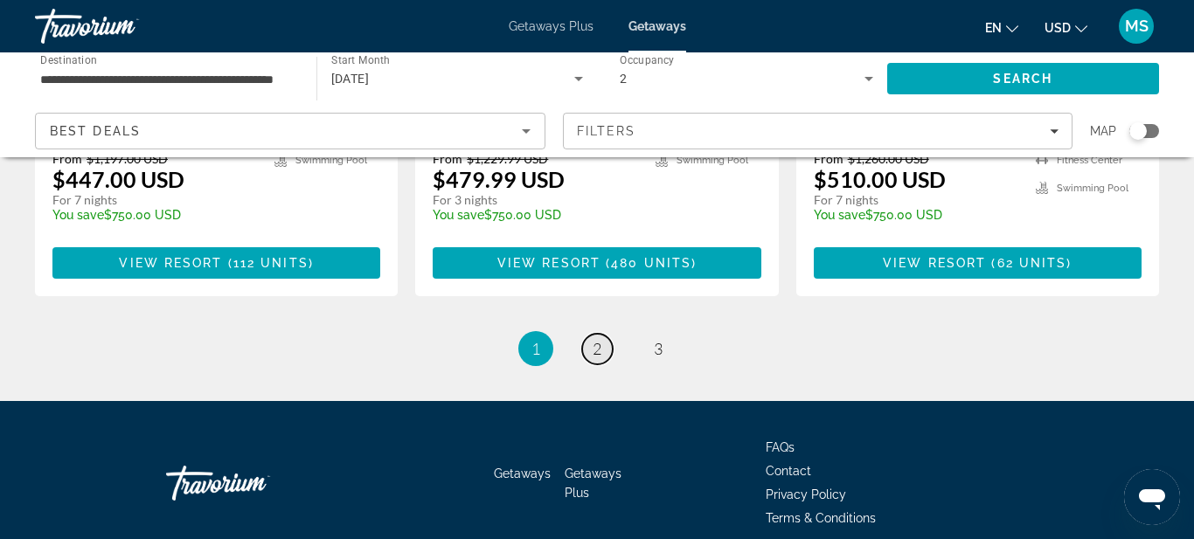
click at [599, 339] on span "2" at bounding box center [597, 348] width 9 height 19
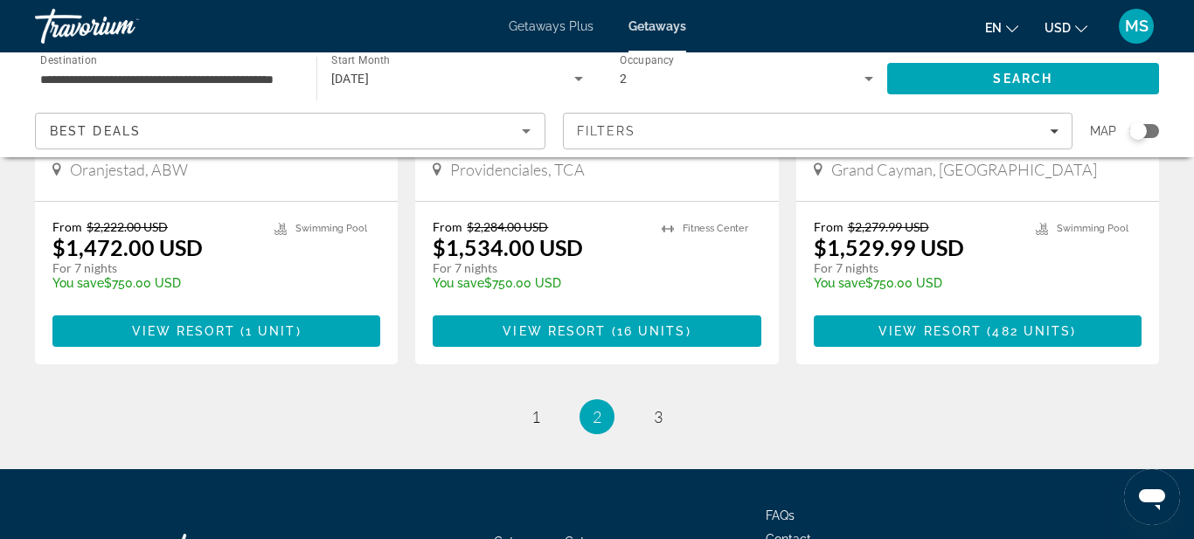
scroll to position [2238, 0]
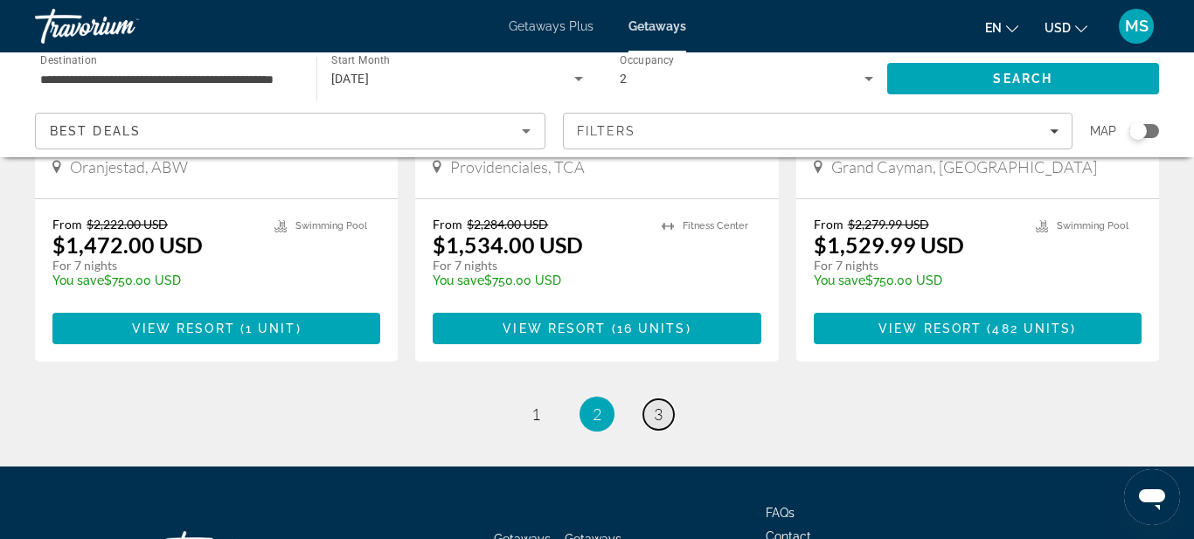
click at [660, 405] on span "3" at bounding box center [658, 414] width 9 height 19
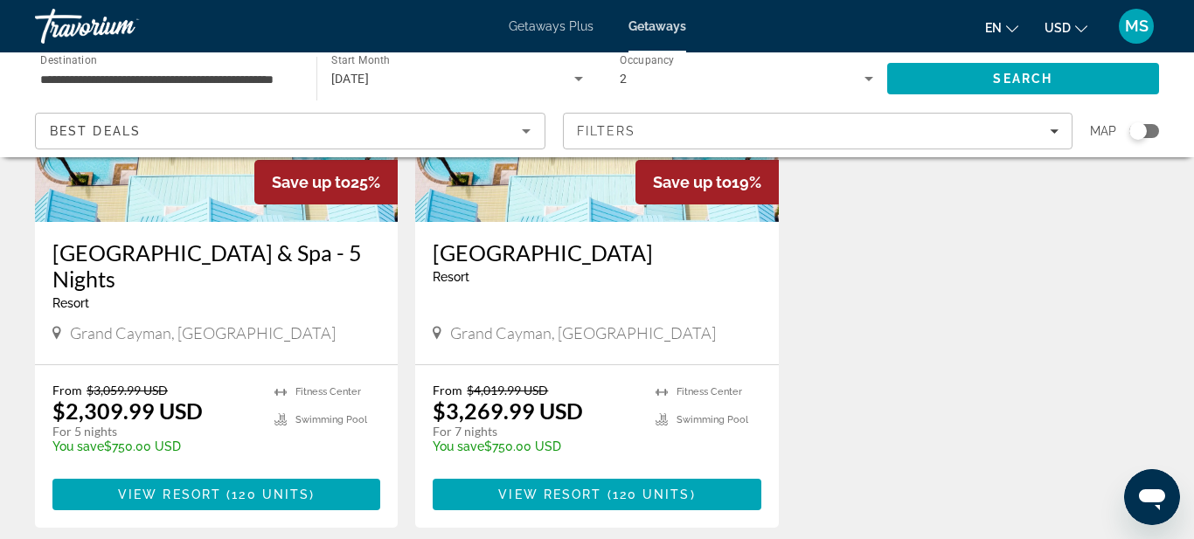
scroll to position [280, 0]
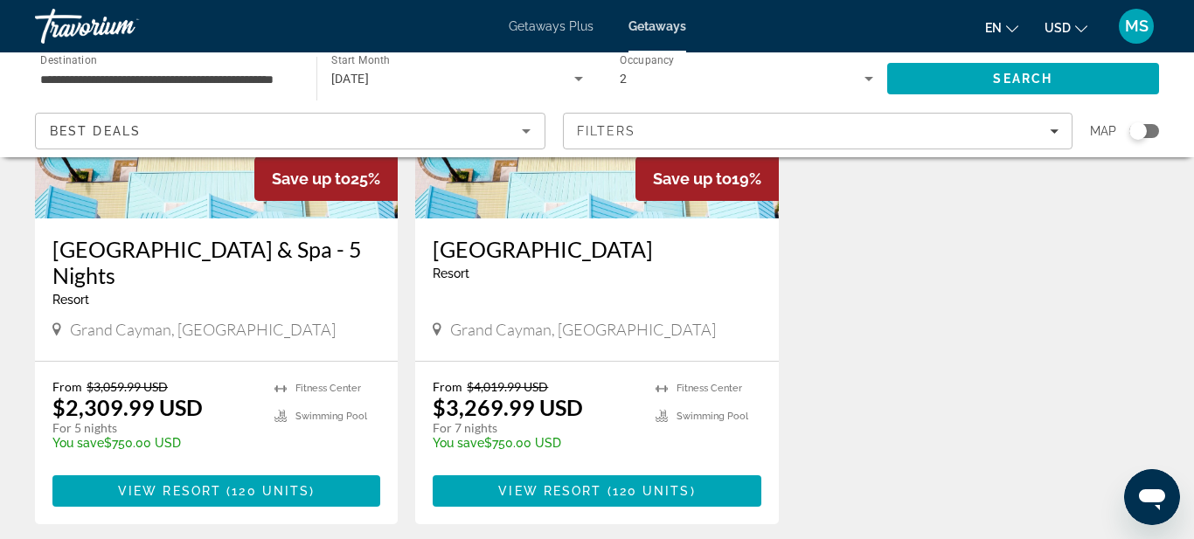
click at [212, 209] on img "Main content" at bounding box center [216, 79] width 363 height 280
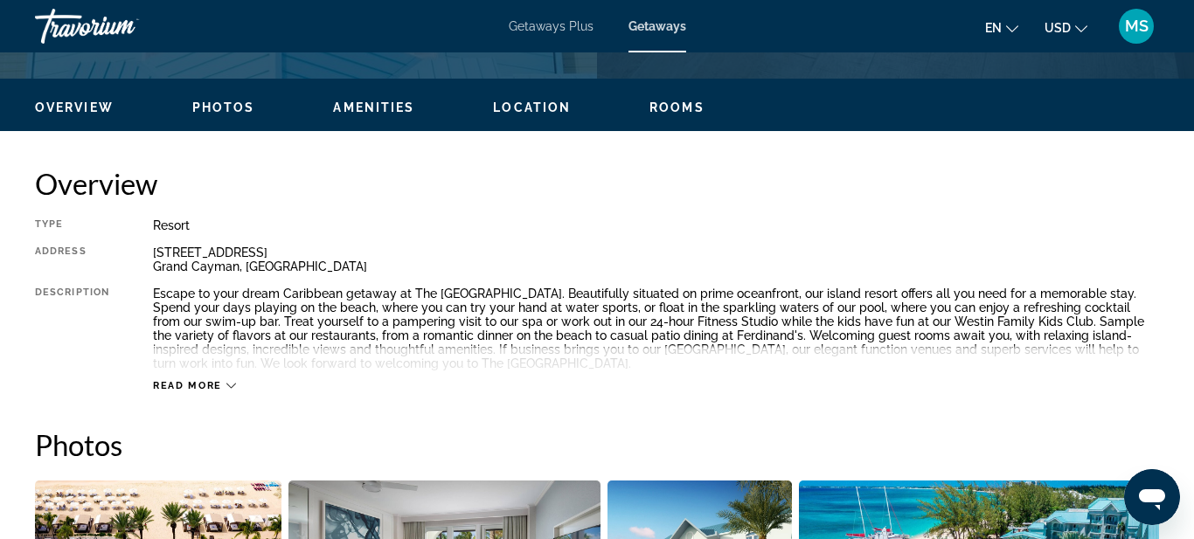
scroll to position [839, 0]
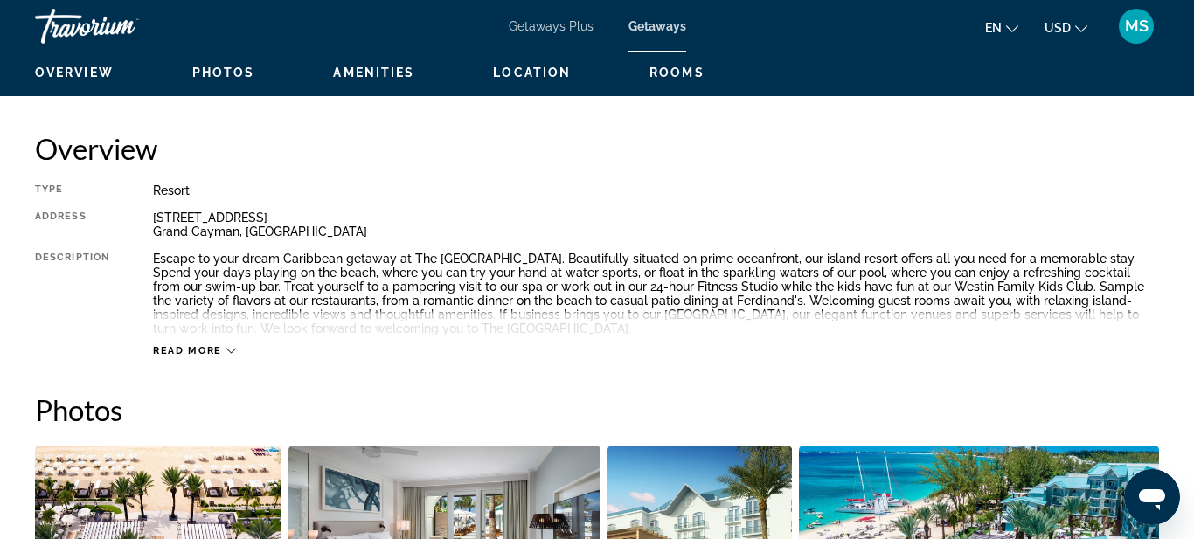
click at [233, 352] on icon "Main content" at bounding box center [231, 351] width 10 height 10
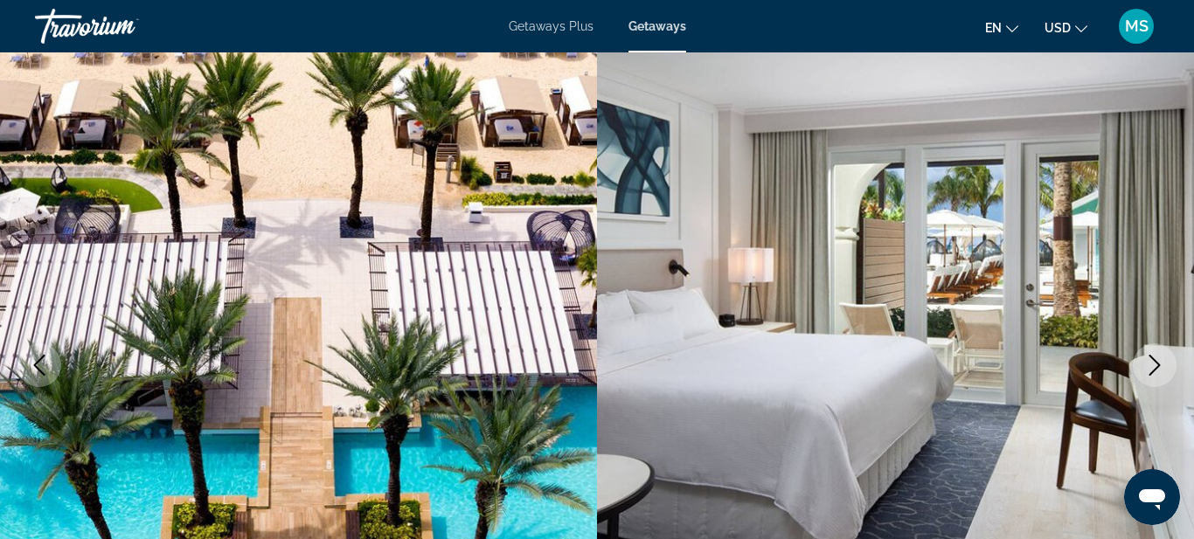
scroll to position [0, 0]
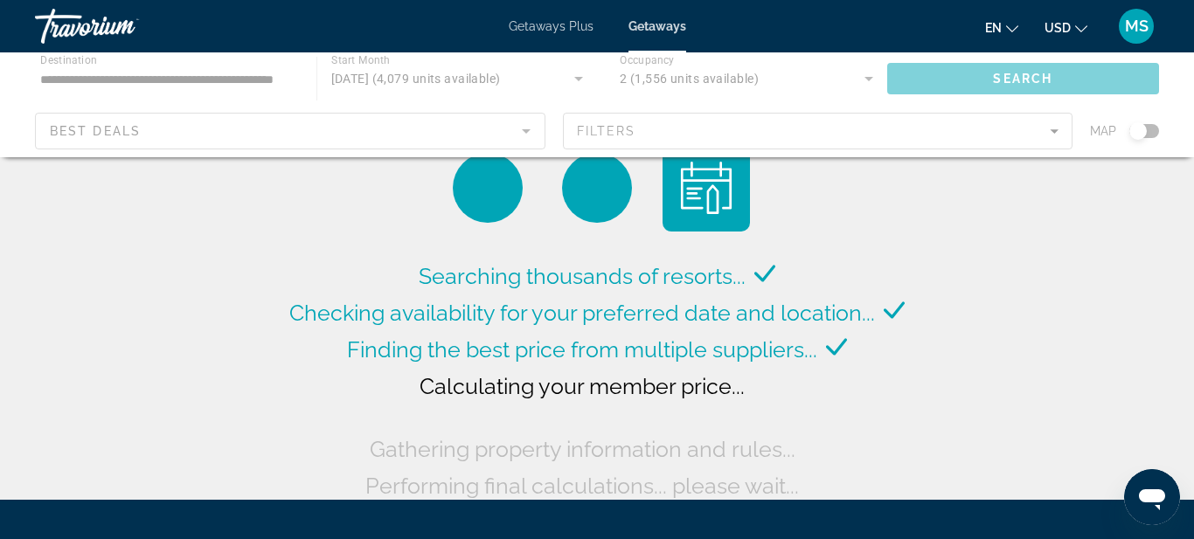
click at [73, 66] on div "Main content" at bounding box center [597, 104] width 1194 height 105
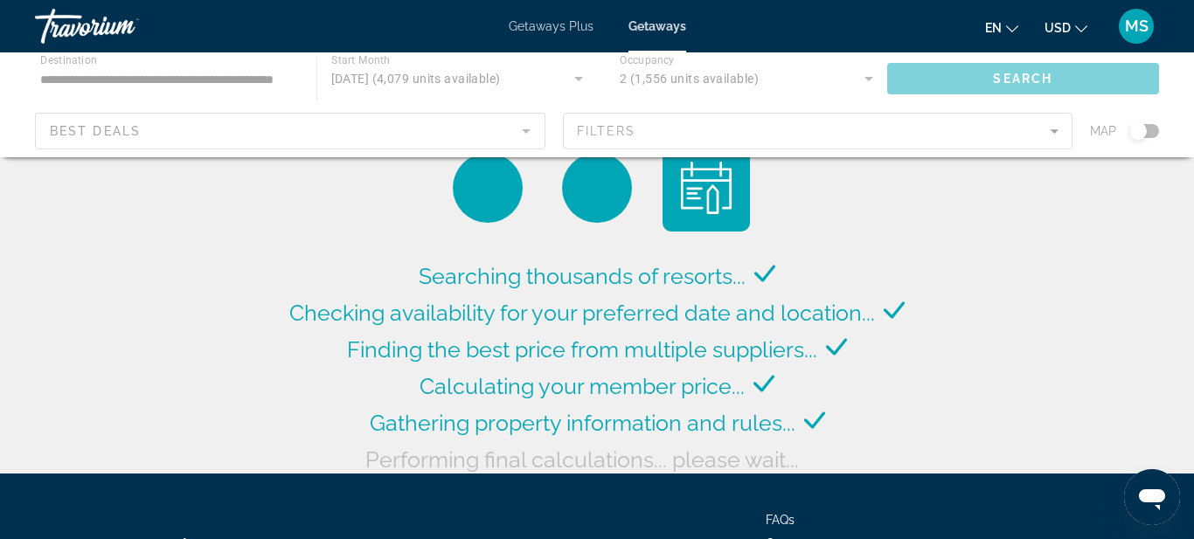
click at [80, 75] on div "Main content" at bounding box center [597, 104] width 1194 height 105
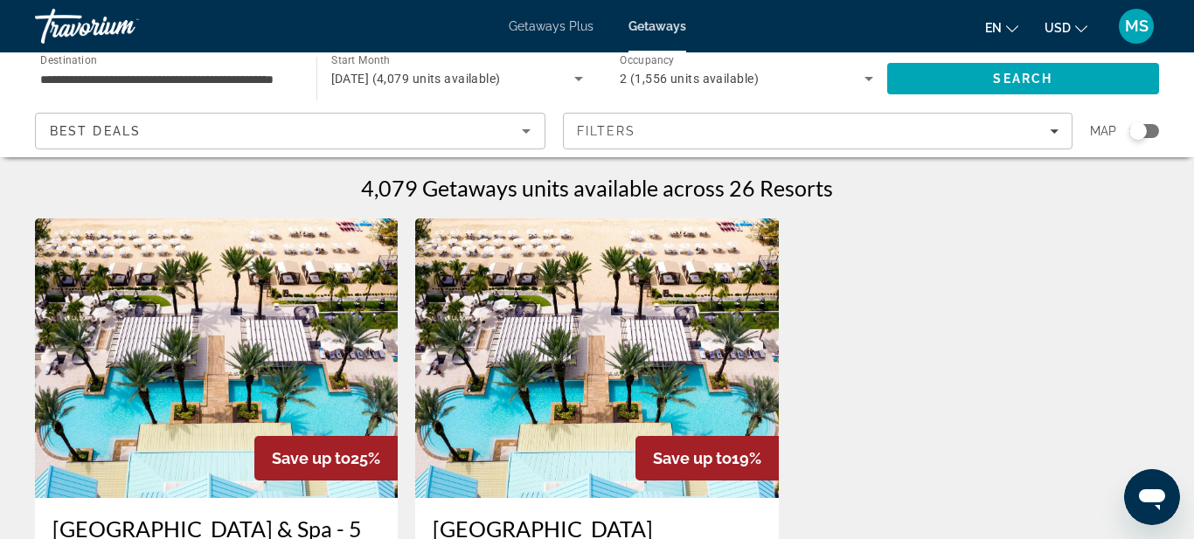
click at [85, 80] on input "**********" at bounding box center [167, 79] width 254 height 21
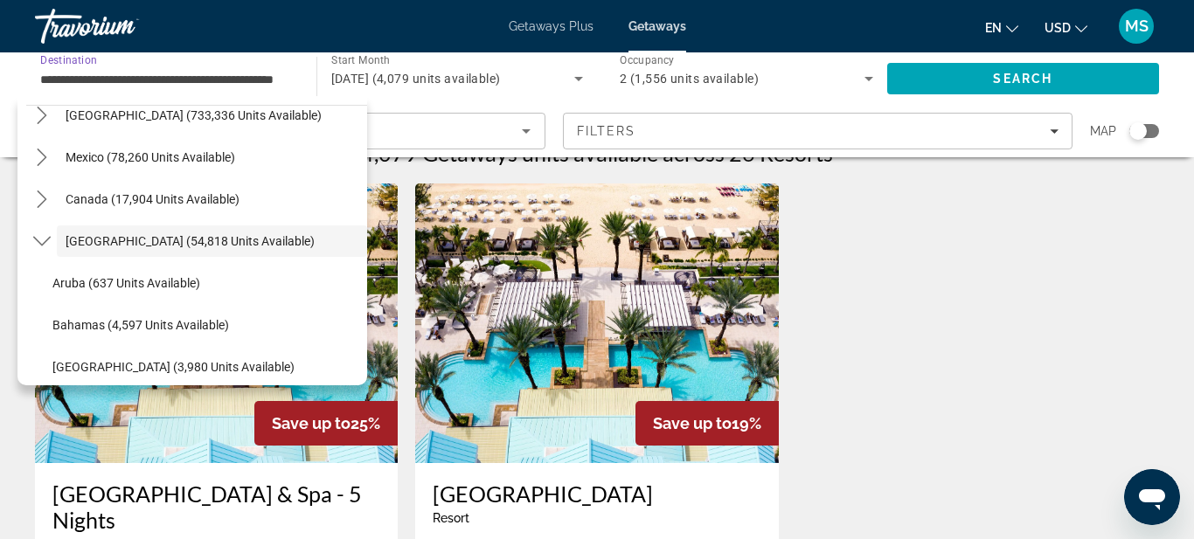
scroll to position [70, 0]
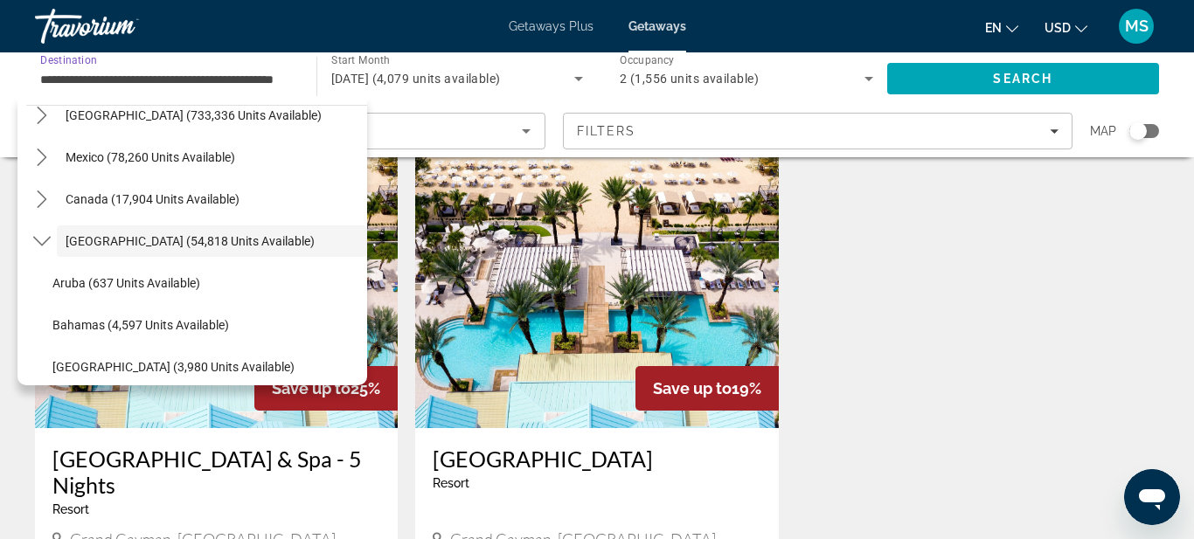
click at [35, 281] on ul "Aruba (637 units available) [GEOGRAPHIC_DATA] (4,597 units available) [GEOGRAPH…" at bounding box center [196, 535] width 341 height 546
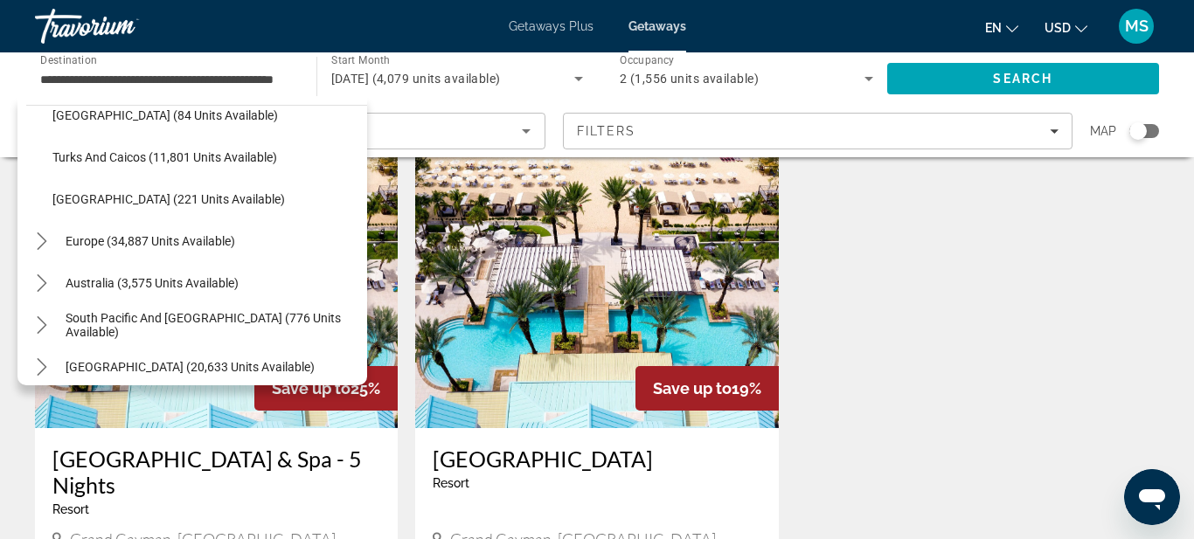
scroll to position [493, 0]
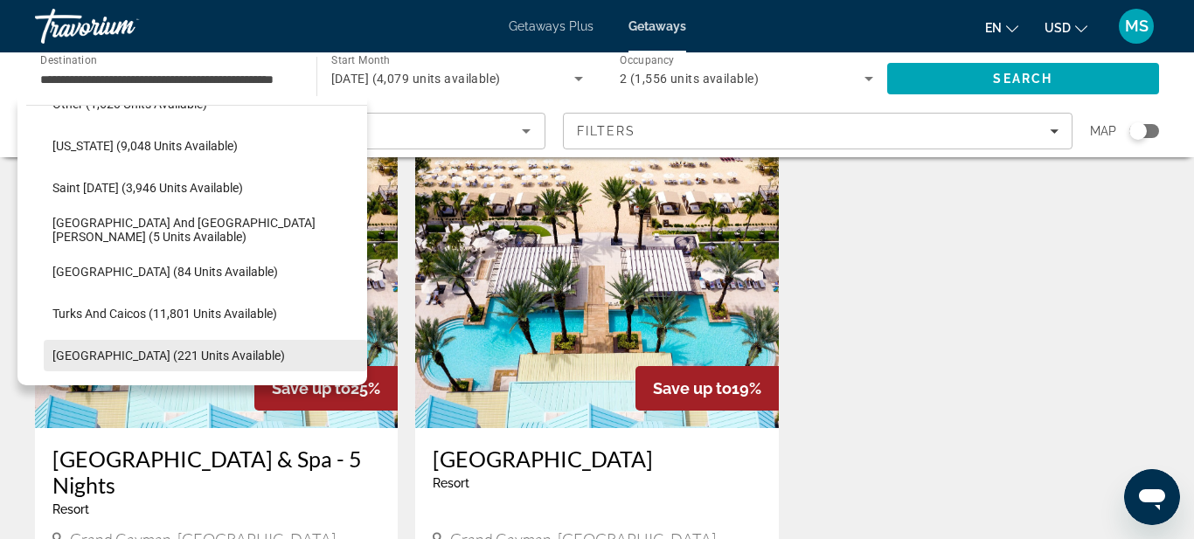
click at [86, 357] on span "[GEOGRAPHIC_DATA] (221 units available)" at bounding box center [168, 356] width 233 height 14
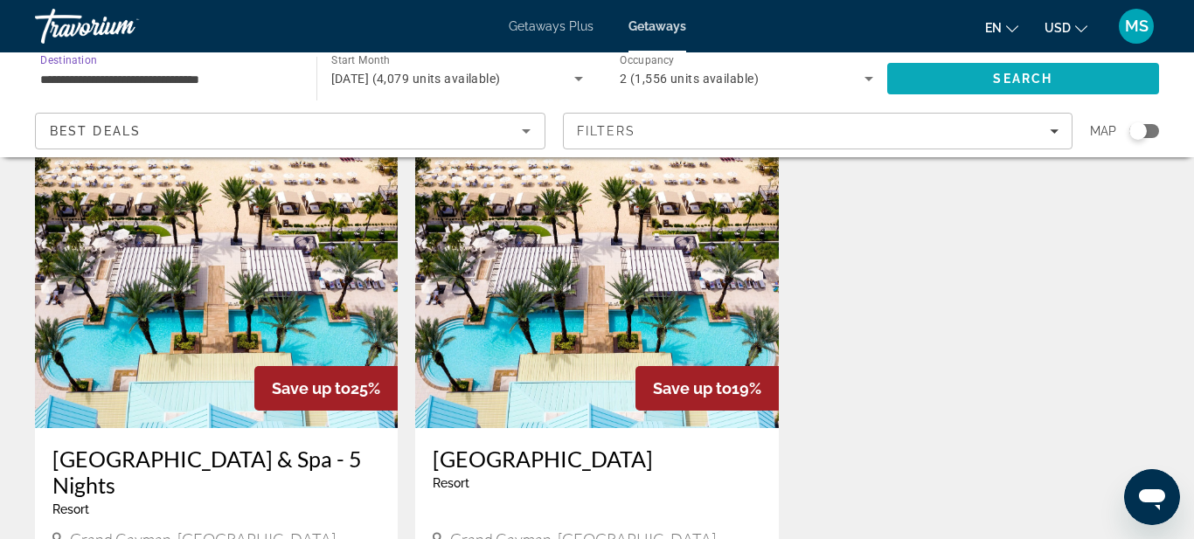
click at [968, 79] on span "Search" at bounding box center [1023, 79] width 273 height 42
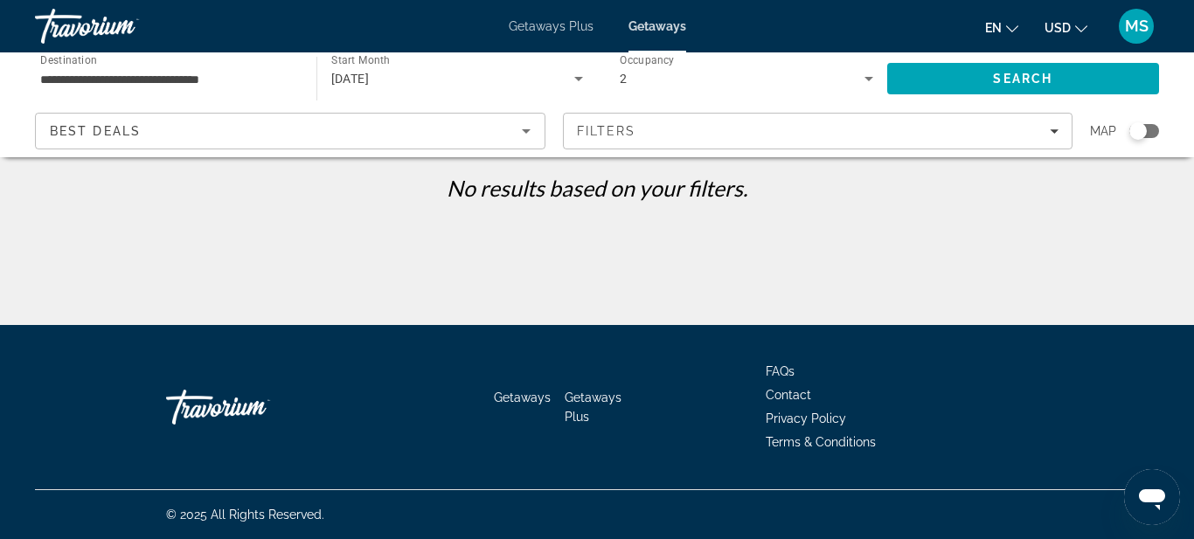
click at [221, 81] on input "**********" at bounding box center [167, 79] width 254 height 21
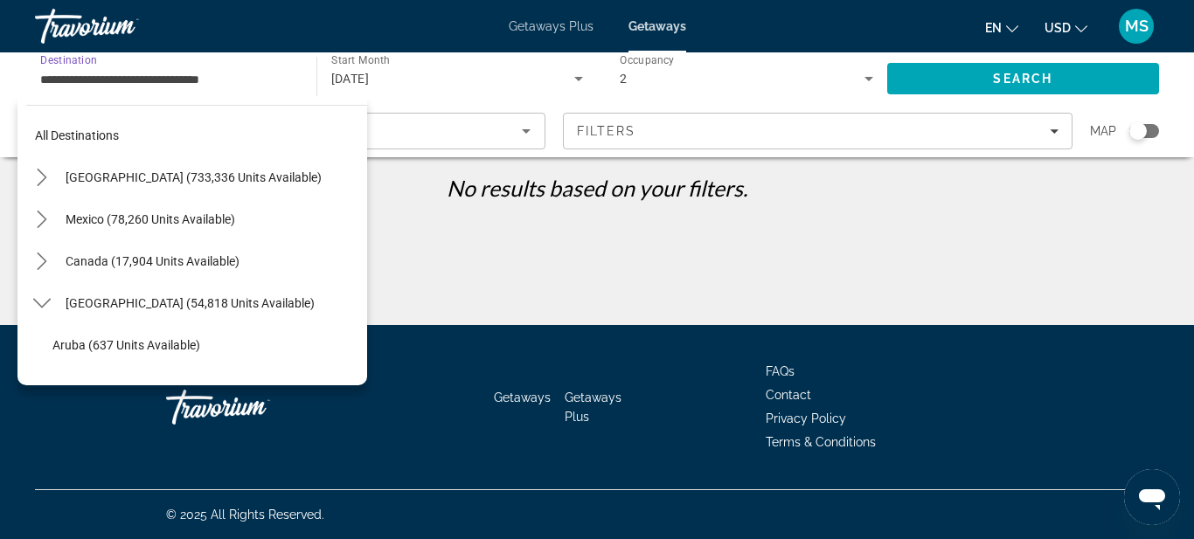
scroll to position [608, 0]
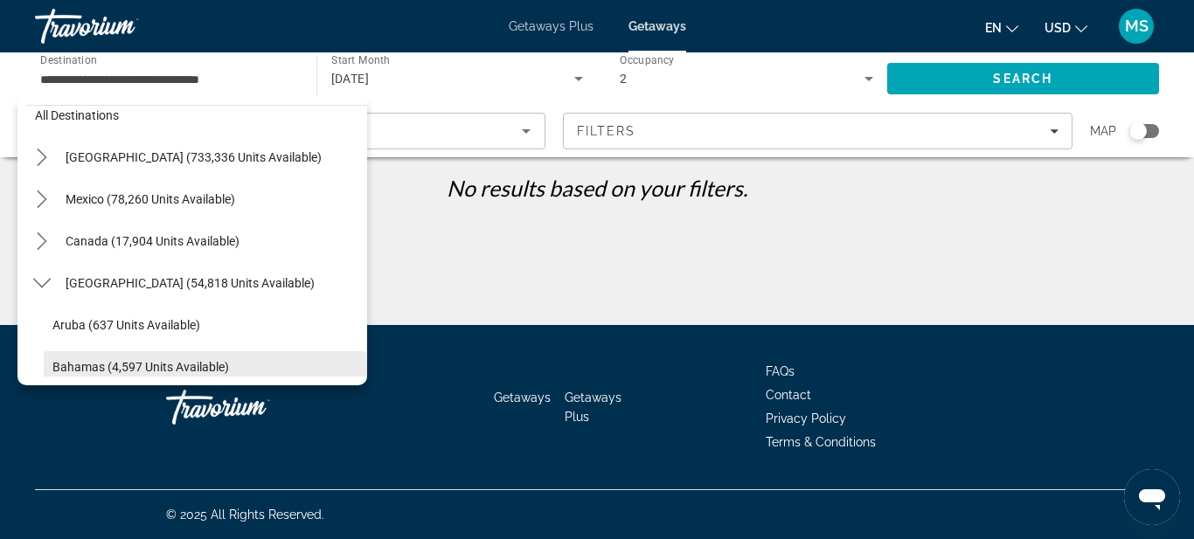
click at [91, 365] on span "Bahamas (4,597 units available)" at bounding box center [140, 367] width 177 height 14
type input "**********"
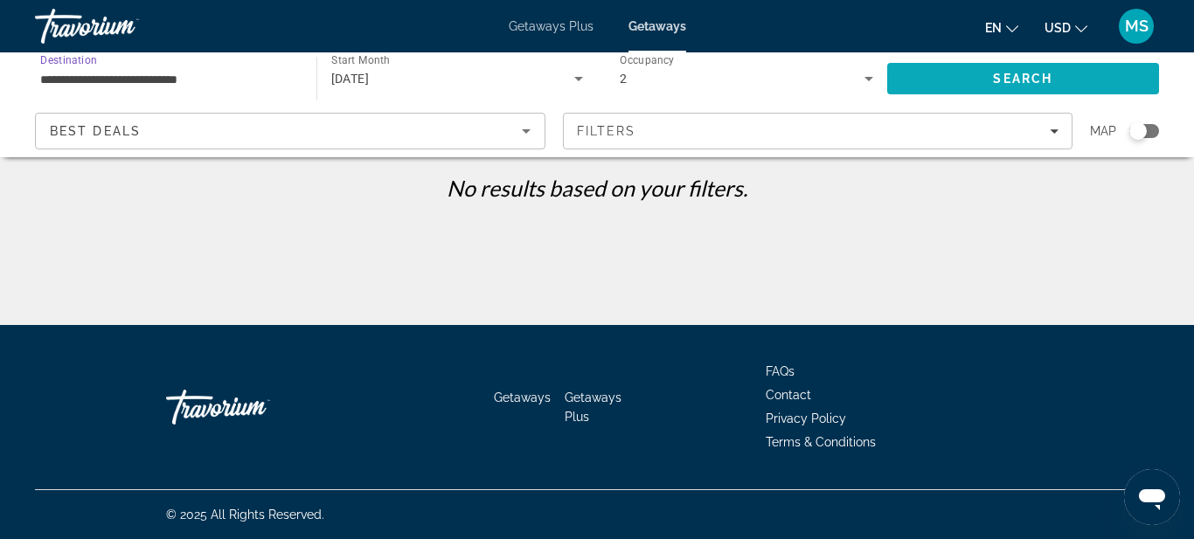
click at [963, 79] on span "Search" at bounding box center [1023, 79] width 273 height 42
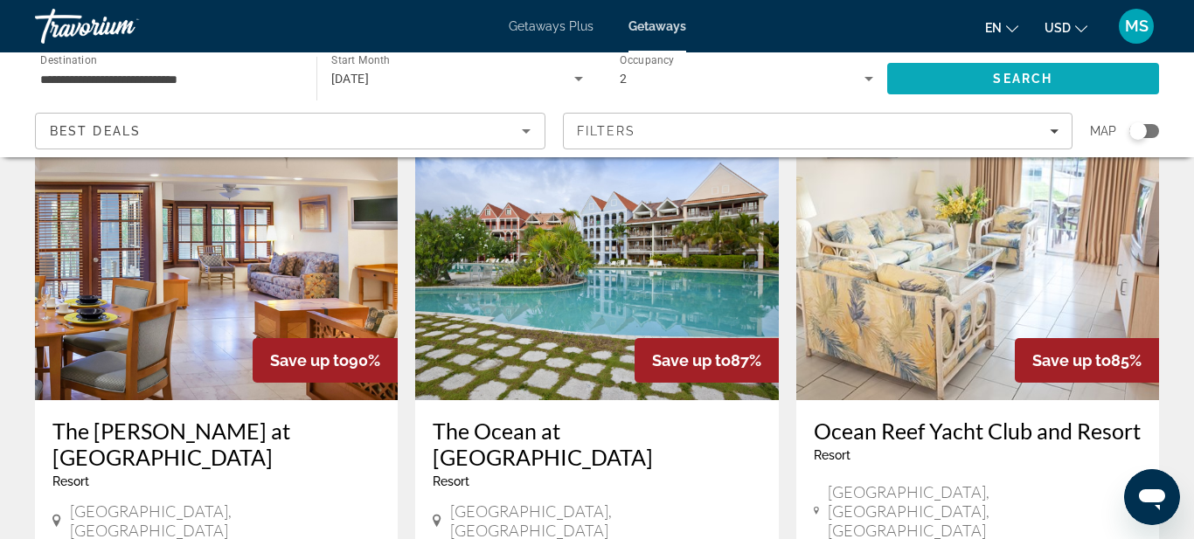
scroll to position [70, 0]
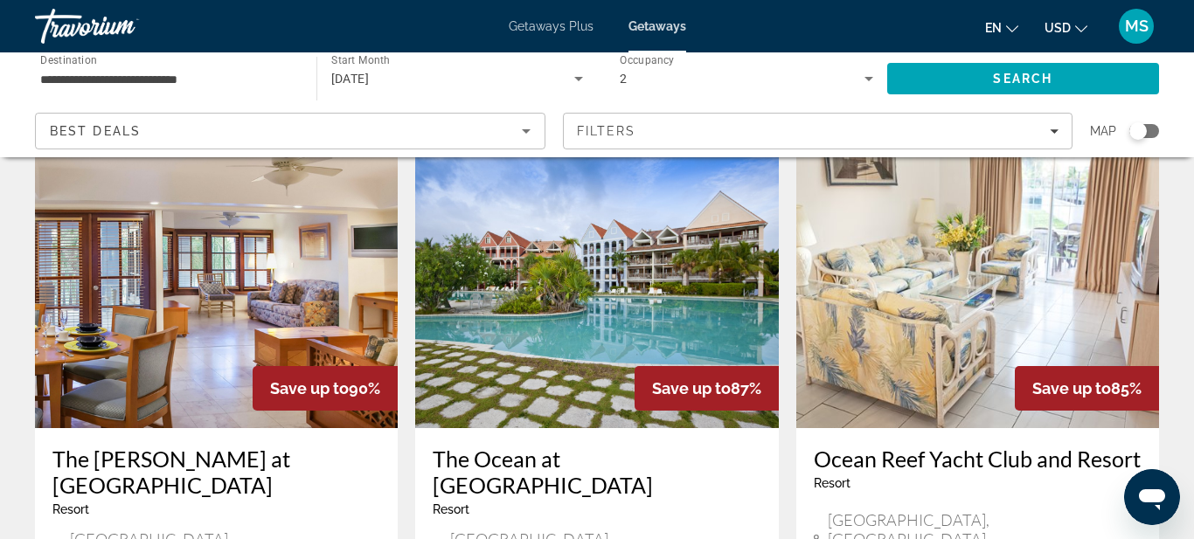
click at [651, 282] on img "Main content" at bounding box center [596, 289] width 363 height 280
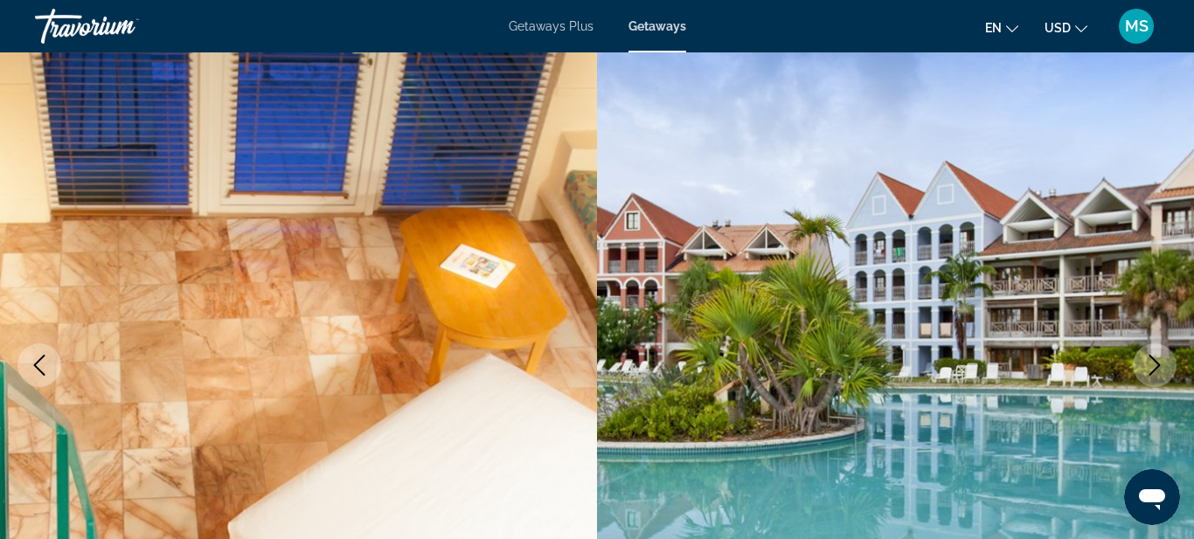
scroll to position [105, 0]
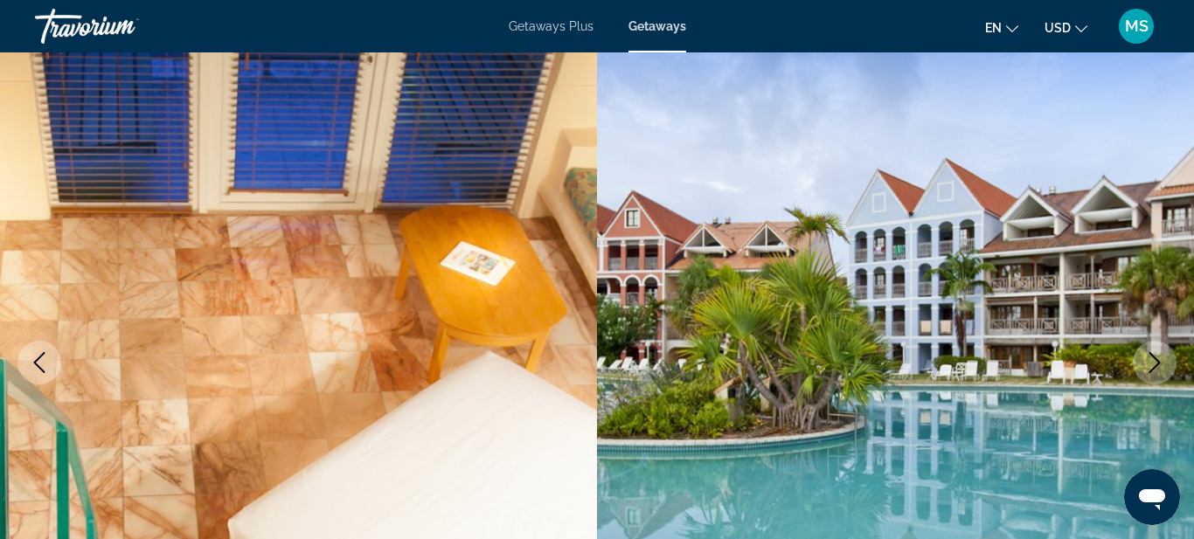
click at [1162, 370] on icon "Next image" at bounding box center [1155, 362] width 21 height 21
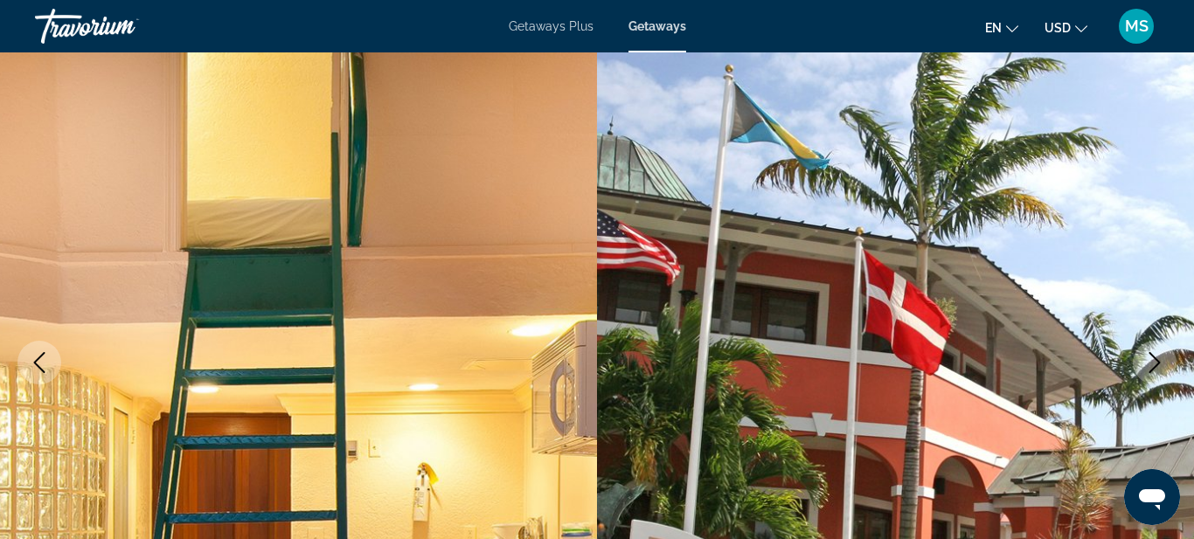
click at [1162, 370] on icon "Next image" at bounding box center [1155, 362] width 21 height 21
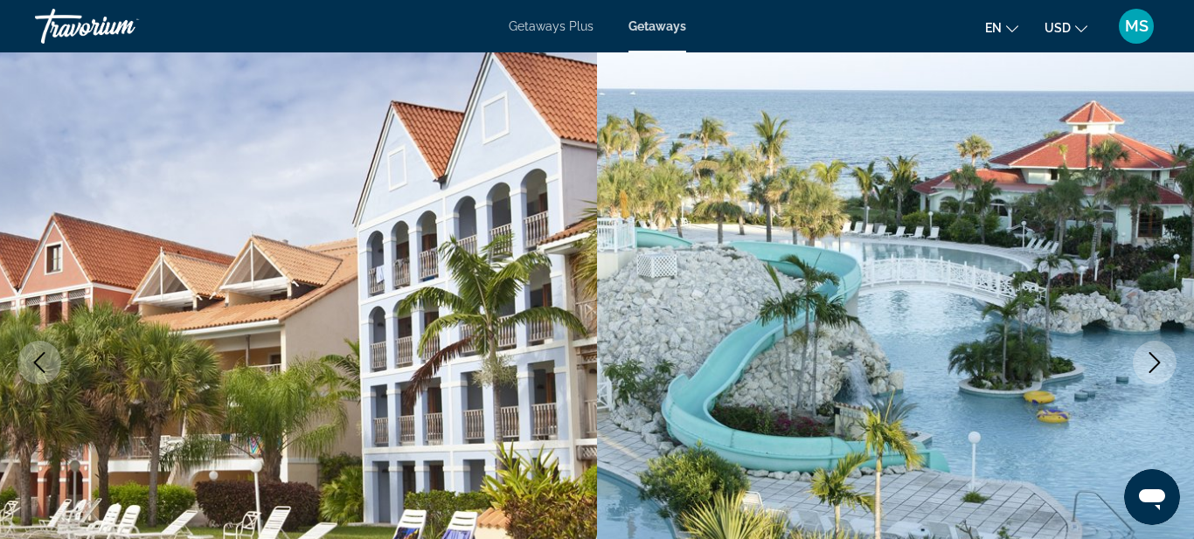
click at [1162, 370] on icon "Next image" at bounding box center [1155, 362] width 21 height 21
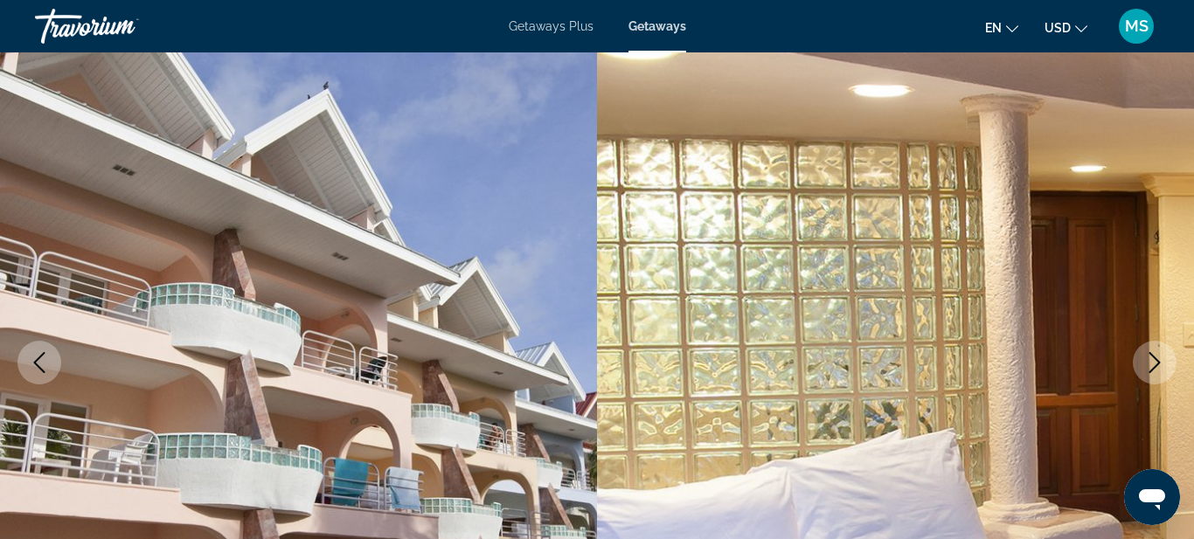
click at [1162, 370] on icon "Next image" at bounding box center [1155, 362] width 21 height 21
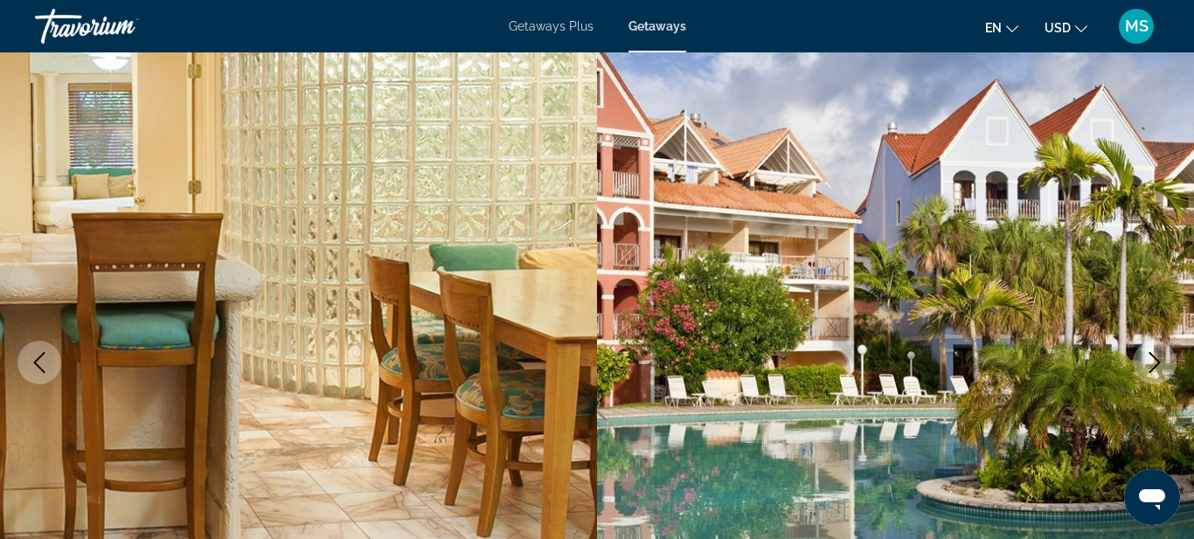
click at [1162, 370] on icon "Next image" at bounding box center [1155, 362] width 21 height 21
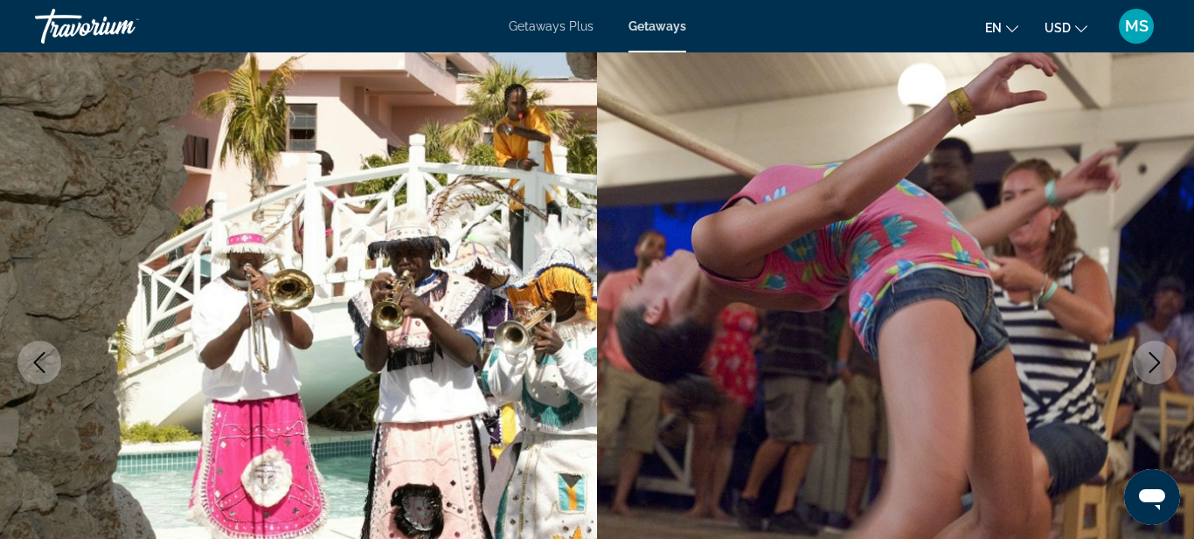
click at [1162, 370] on icon "Next image" at bounding box center [1155, 362] width 21 height 21
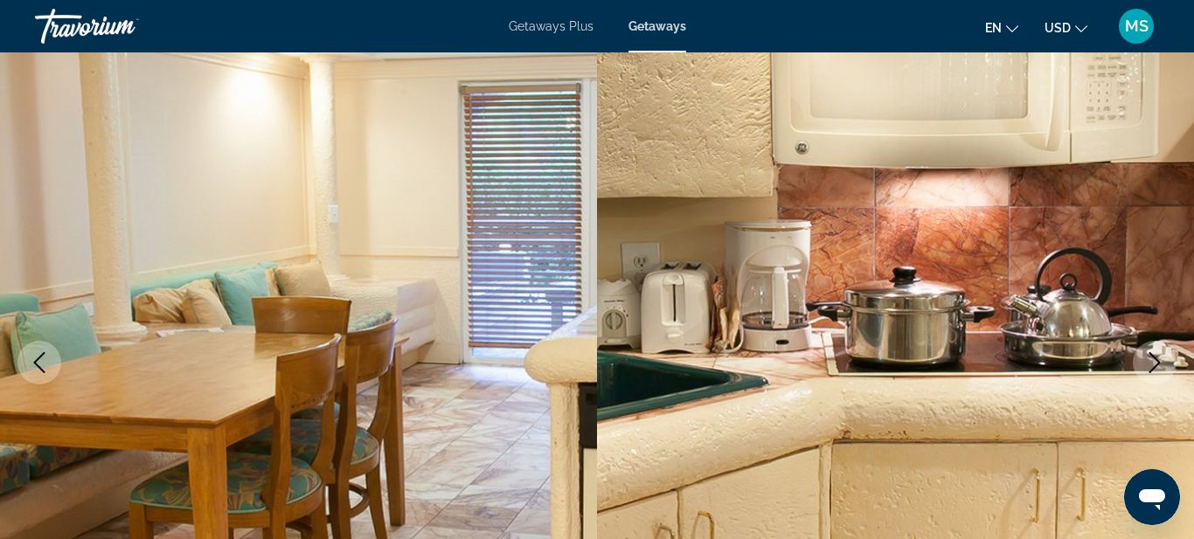
click at [1162, 370] on icon "Next image" at bounding box center [1155, 362] width 21 height 21
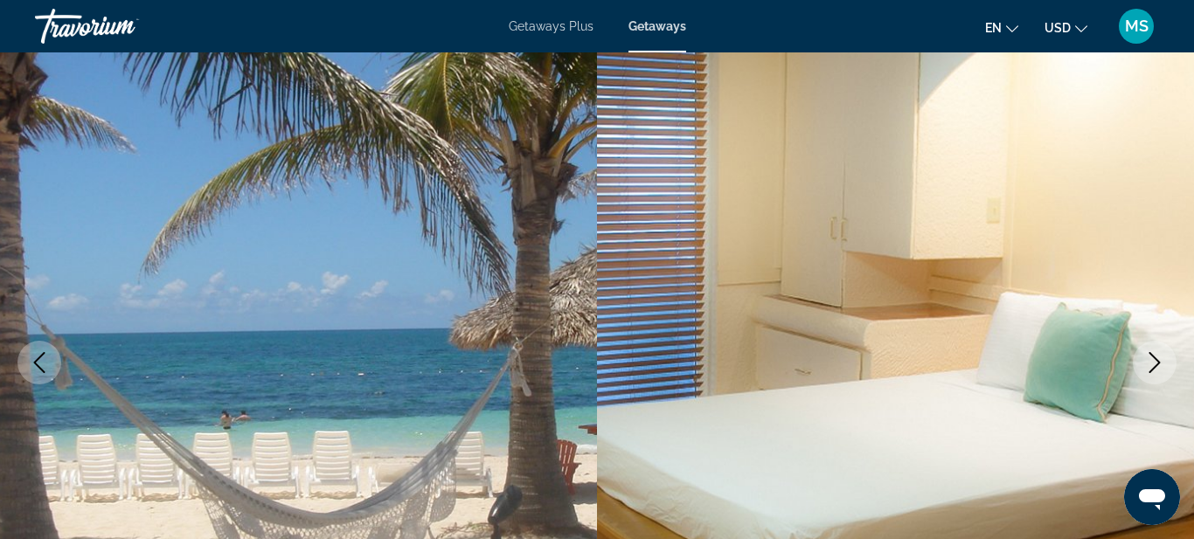
click at [1162, 370] on icon "Next image" at bounding box center [1155, 362] width 21 height 21
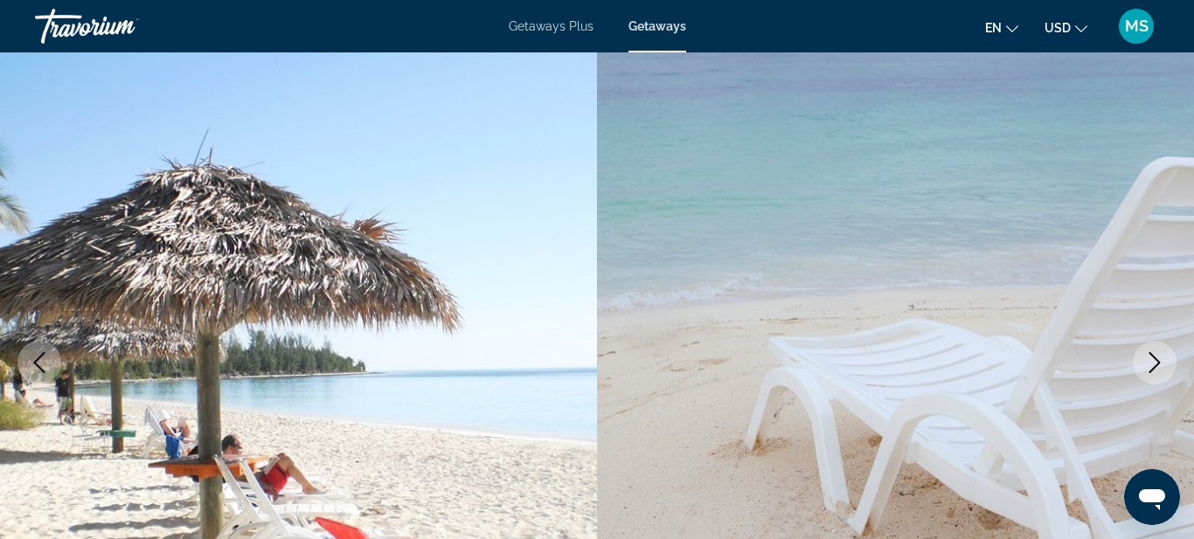
click at [1162, 370] on icon "Next image" at bounding box center [1155, 362] width 21 height 21
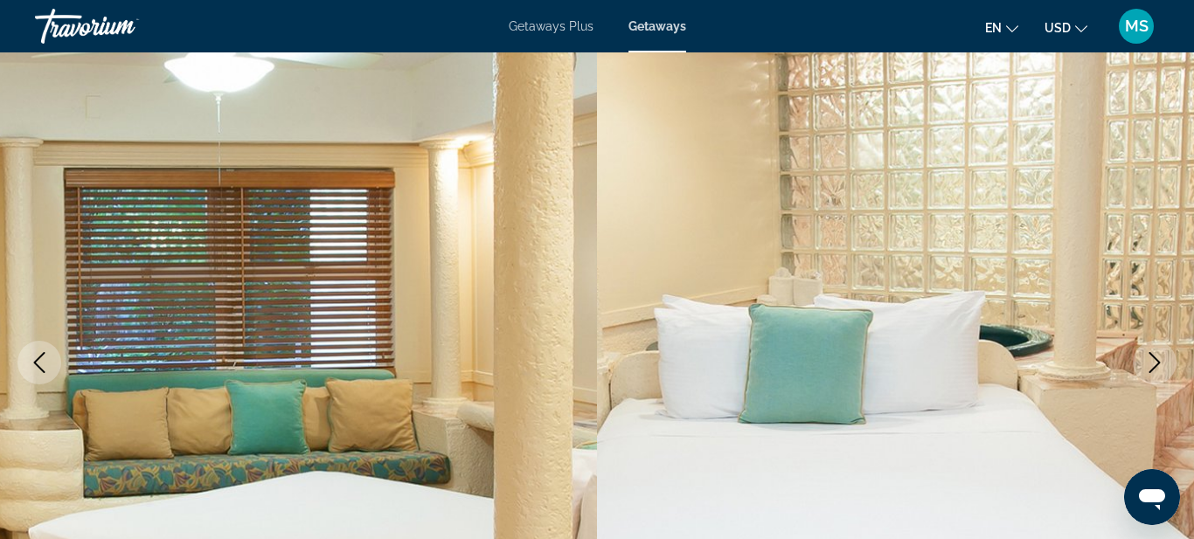
click at [1162, 370] on icon "Next image" at bounding box center [1155, 362] width 21 height 21
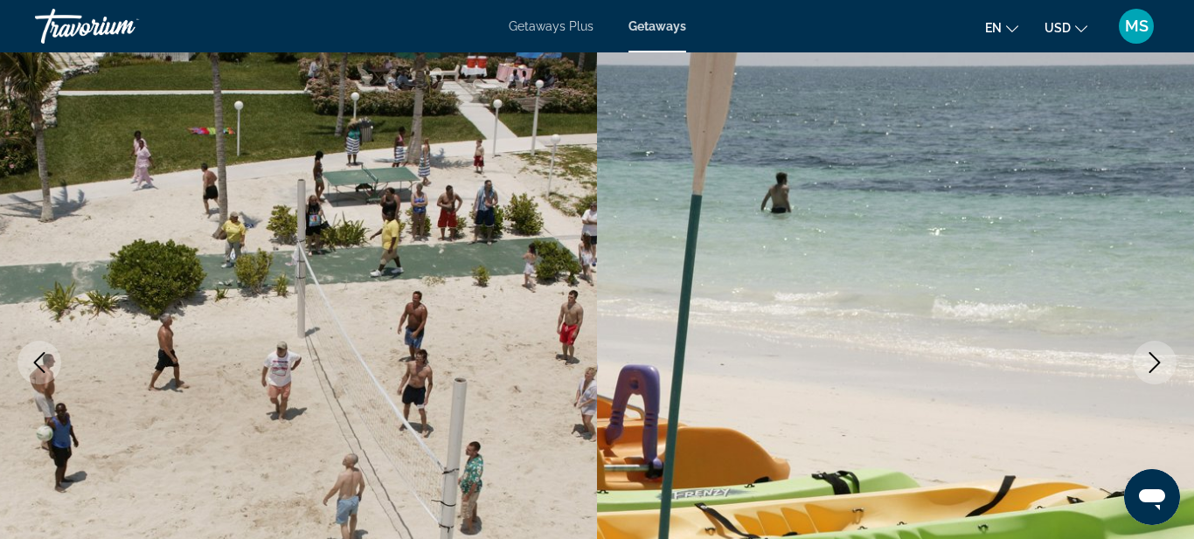
click at [1162, 370] on icon "Next image" at bounding box center [1155, 362] width 21 height 21
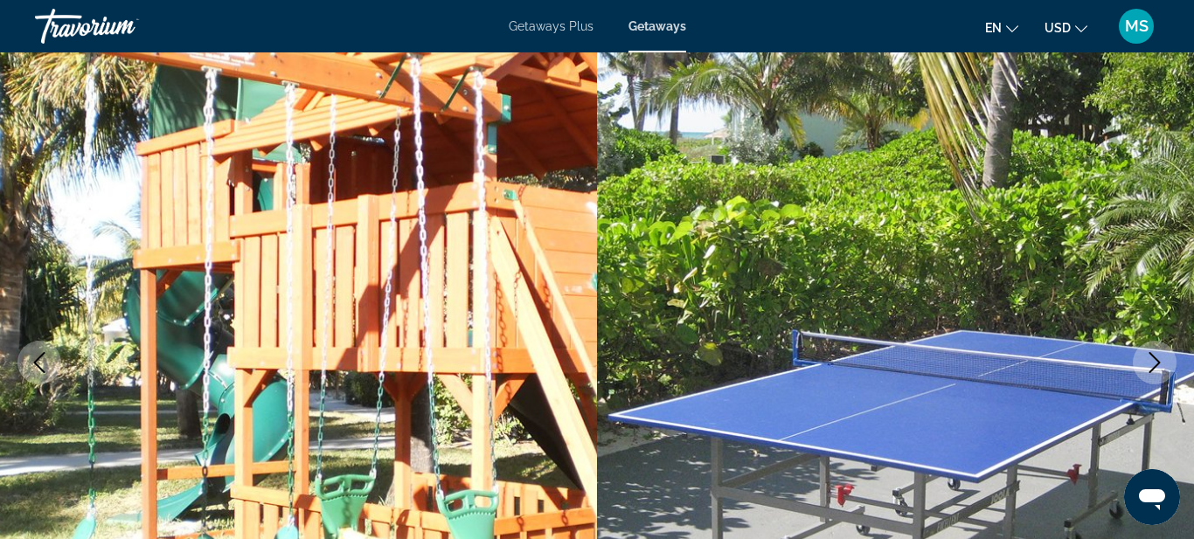
click at [1162, 370] on icon "Next image" at bounding box center [1155, 362] width 21 height 21
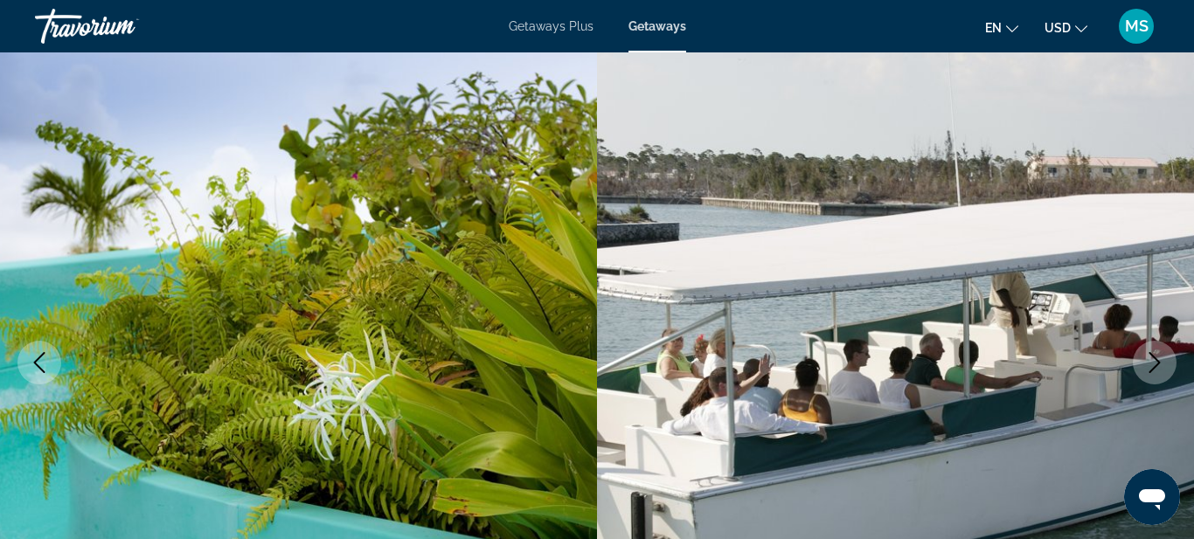
click at [1162, 370] on icon "Next image" at bounding box center [1155, 362] width 21 height 21
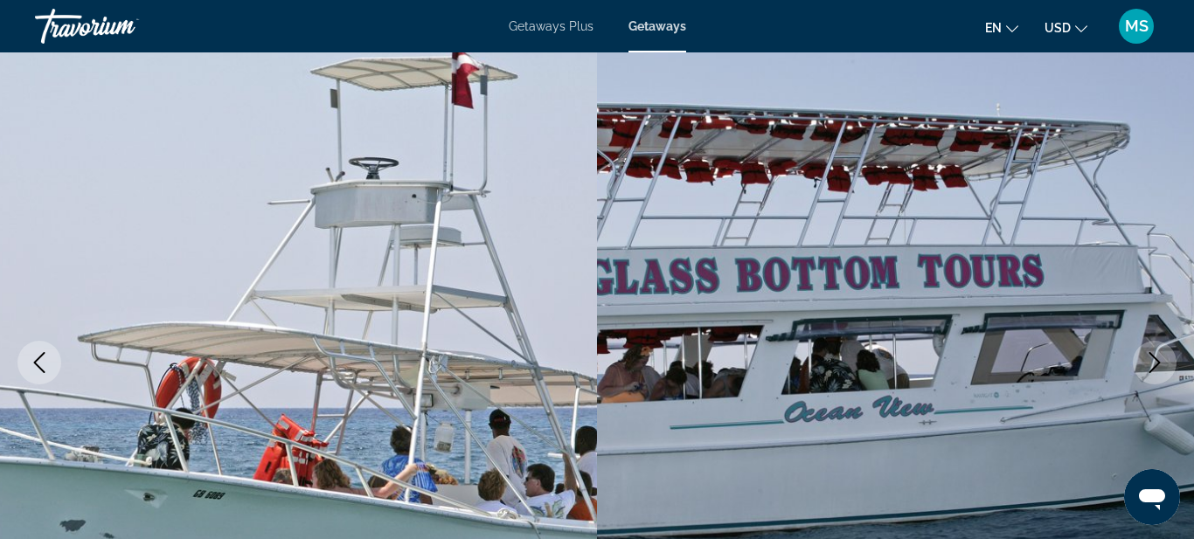
click at [1162, 370] on icon "Next image" at bounding box center [1155, 362] width 21 height 21
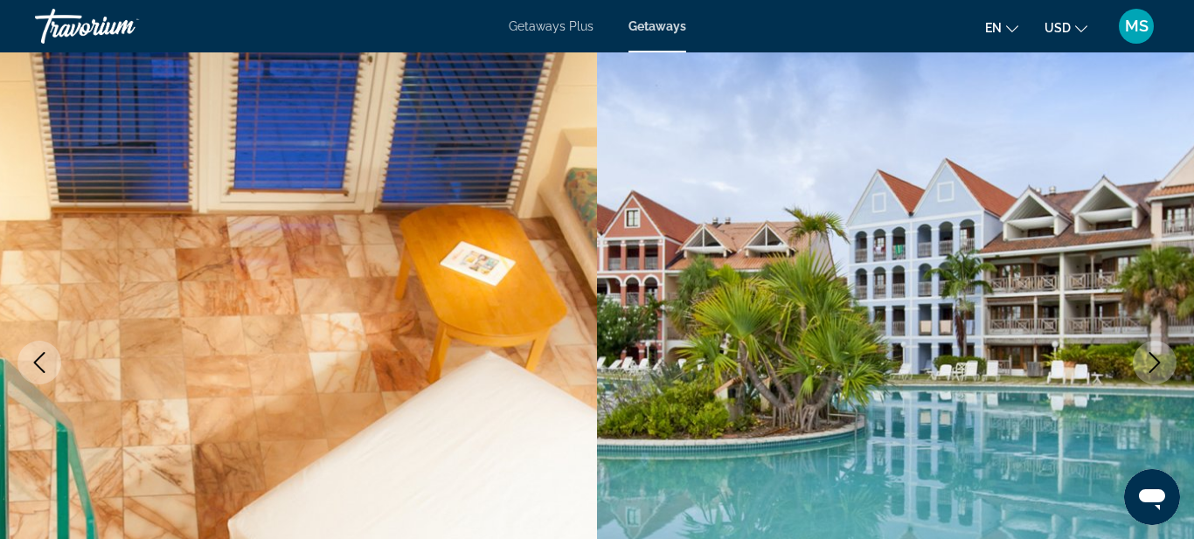
click at [1162, 370] on icon "Next image" at bounding box center [1155, 362] width 21 height 21
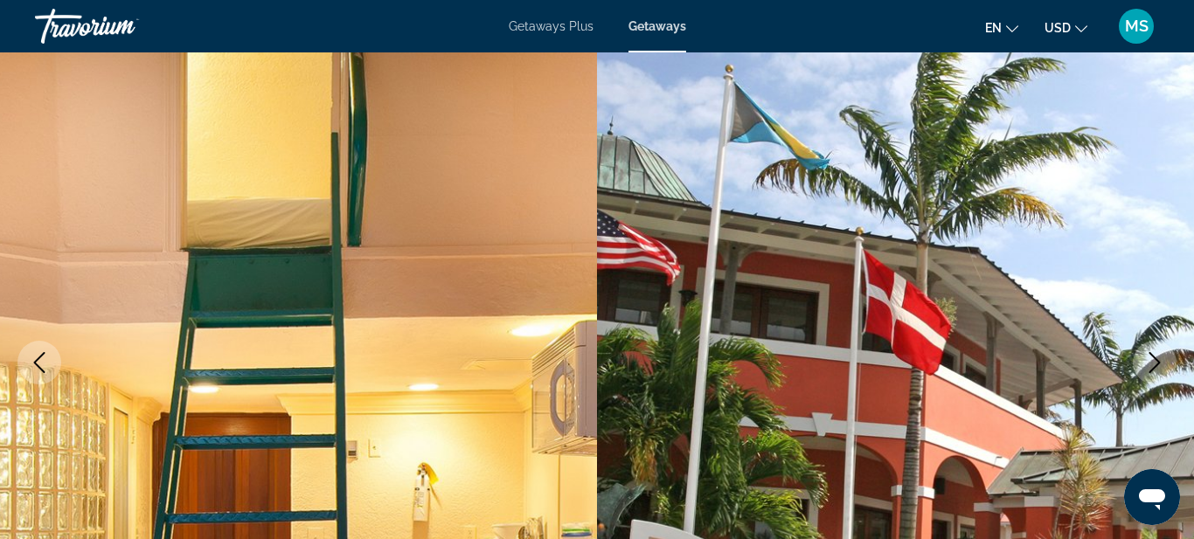
click at [1162, 370] on icon "Next image" at bounding box center [1155, 362] width 21 height 21
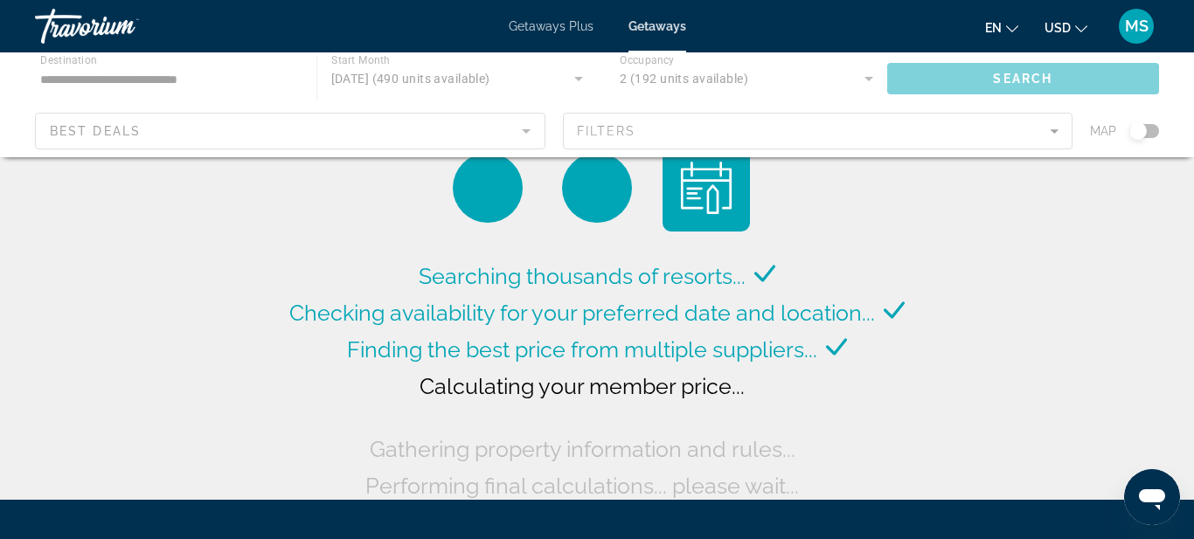
click at [969, 75] on div "Main content" at bounding box center [597, 104] width 1194 height 105
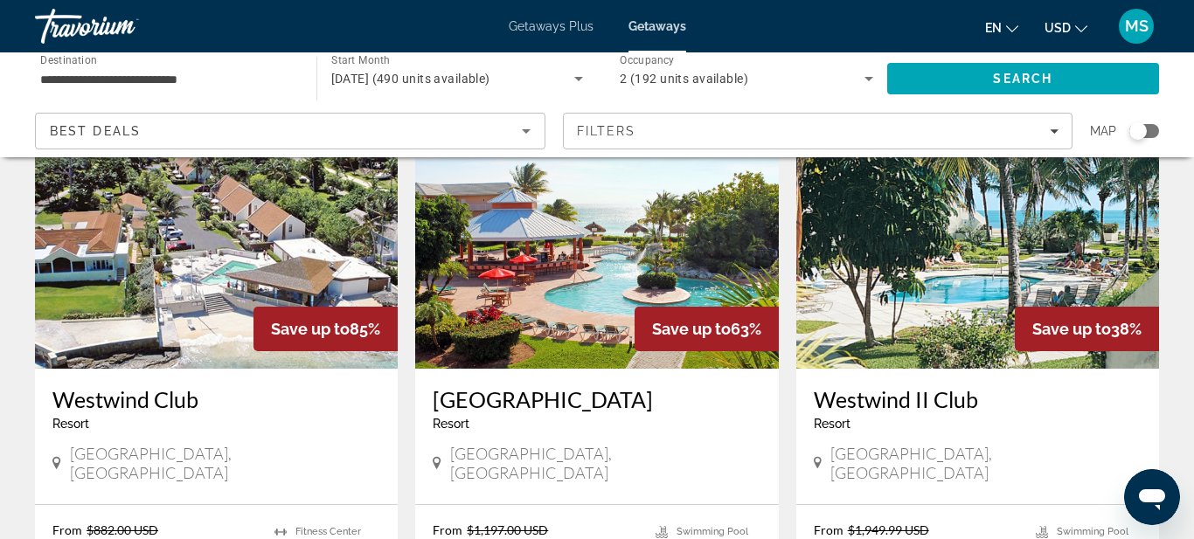
scroll to position [804, 0]
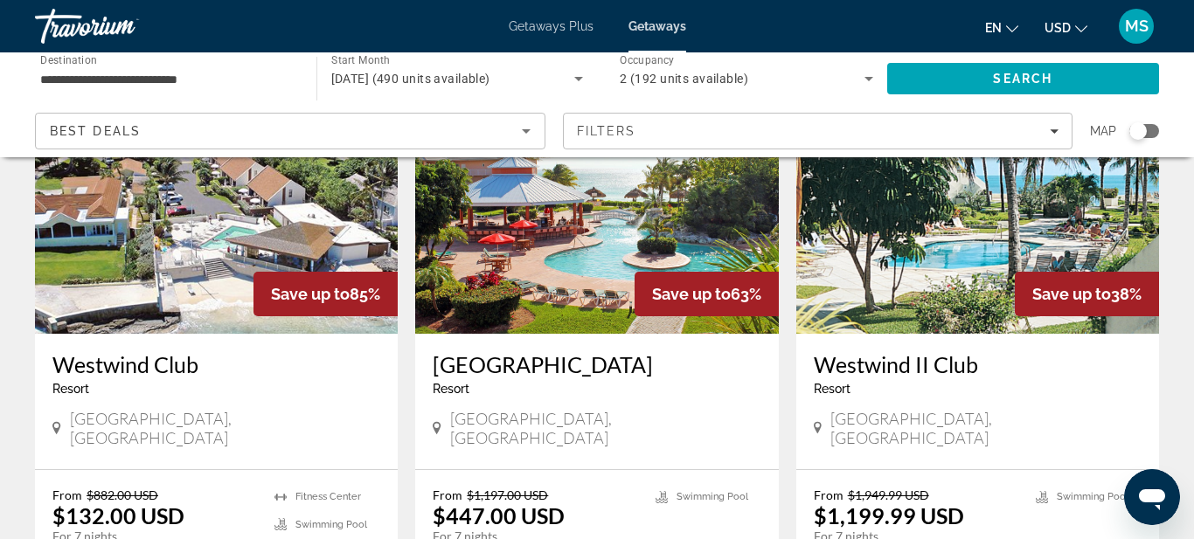
click at [624, 233] on img "Main content" at bounding box center [596, 194] width 363 height 280
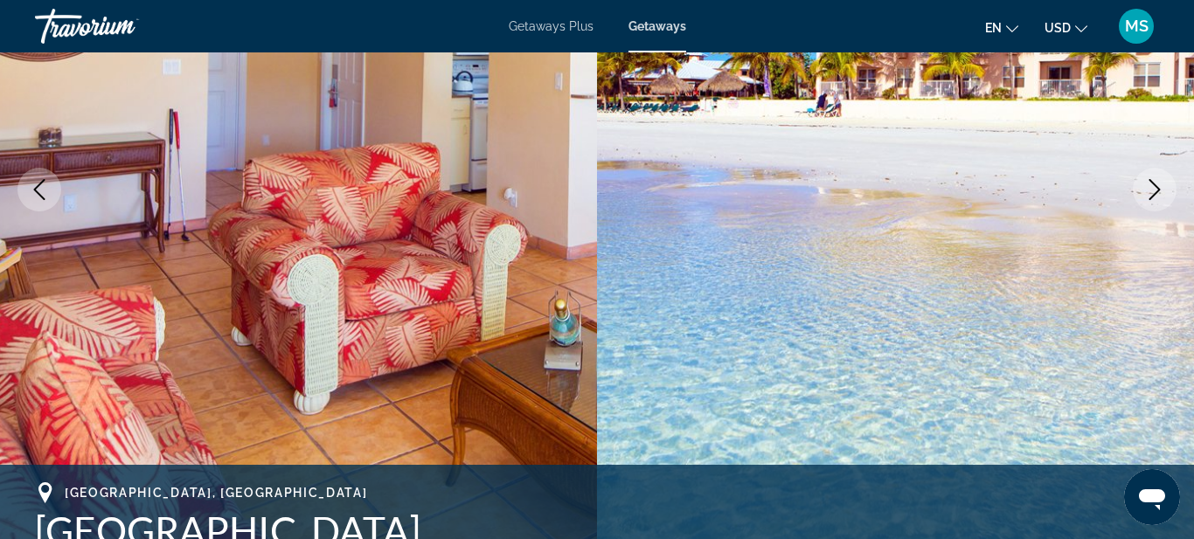
scroll to position [280, 0]
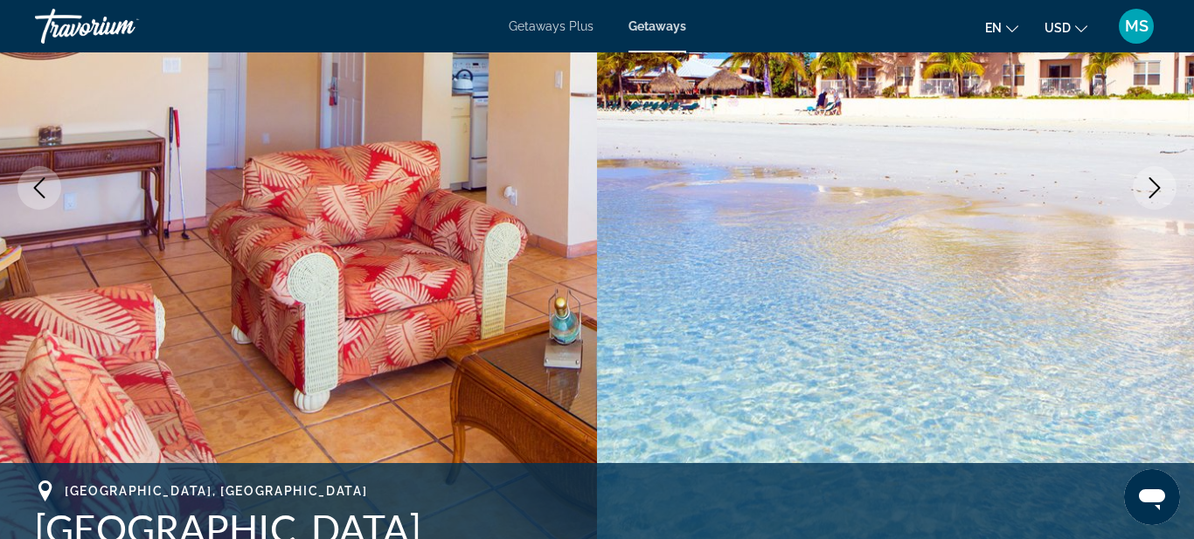
click at [1143, 193] on button "Next image" at bounding box center [1155, 188] width 44 height 44
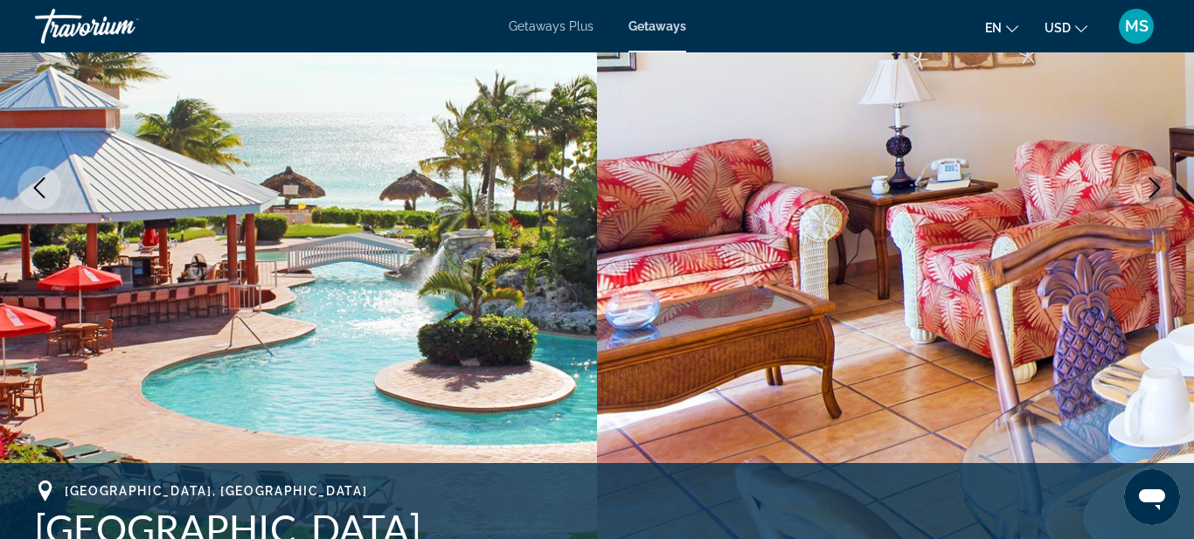
click at [1143, 193] on button "Next image" at bounding box center [1155, 188] width 44 height 44
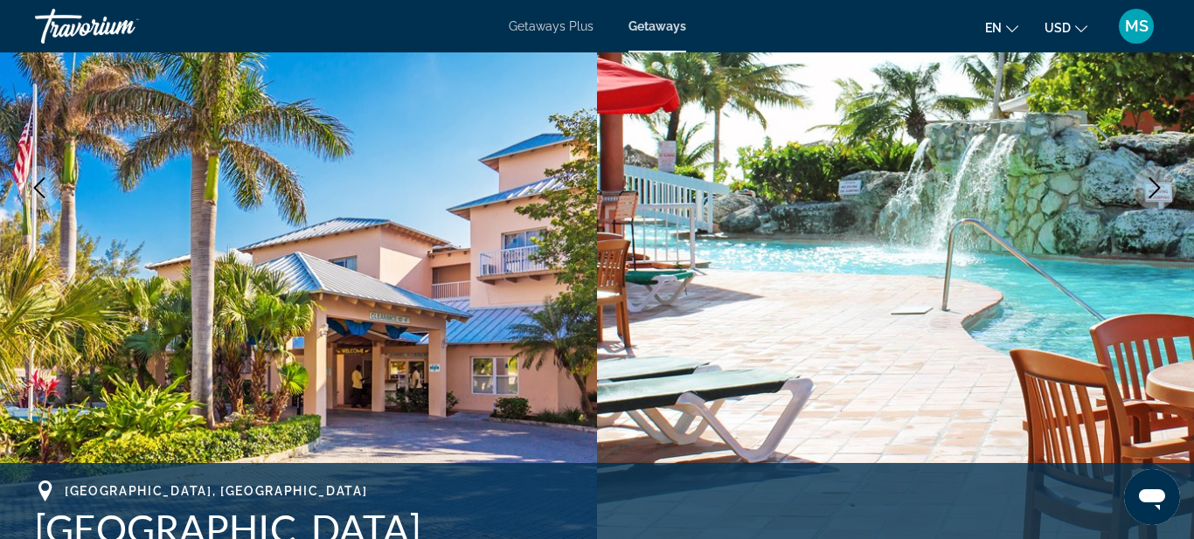
click at [1143, 193] on button "Next image" at bounding box center [1155, 188] width 44 height 44
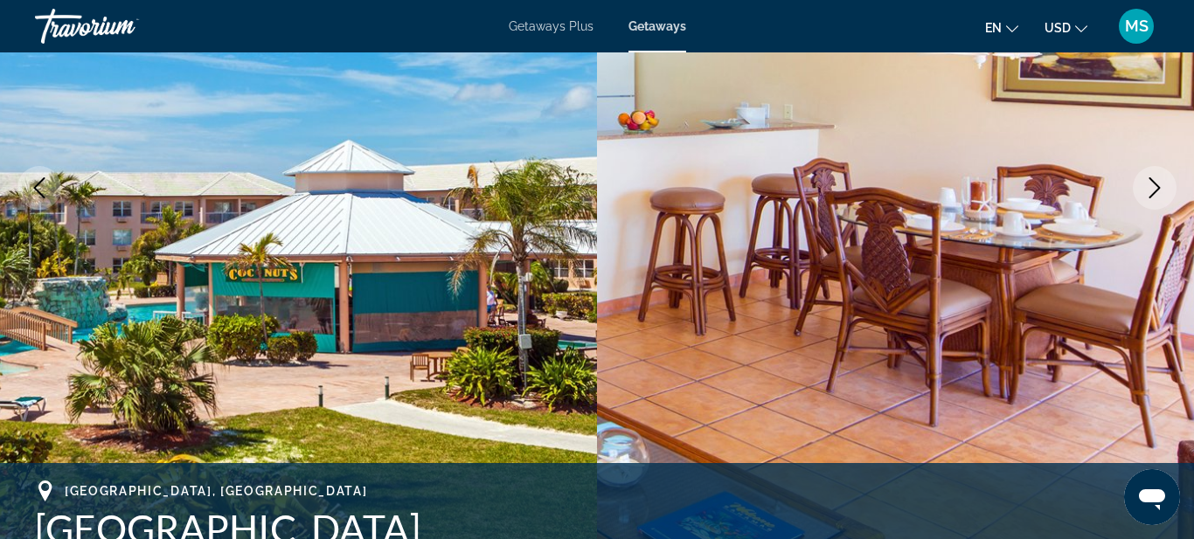
click at [1143, 193] on button "Next image" at bounding box center [1155, 188] width 44 height 44
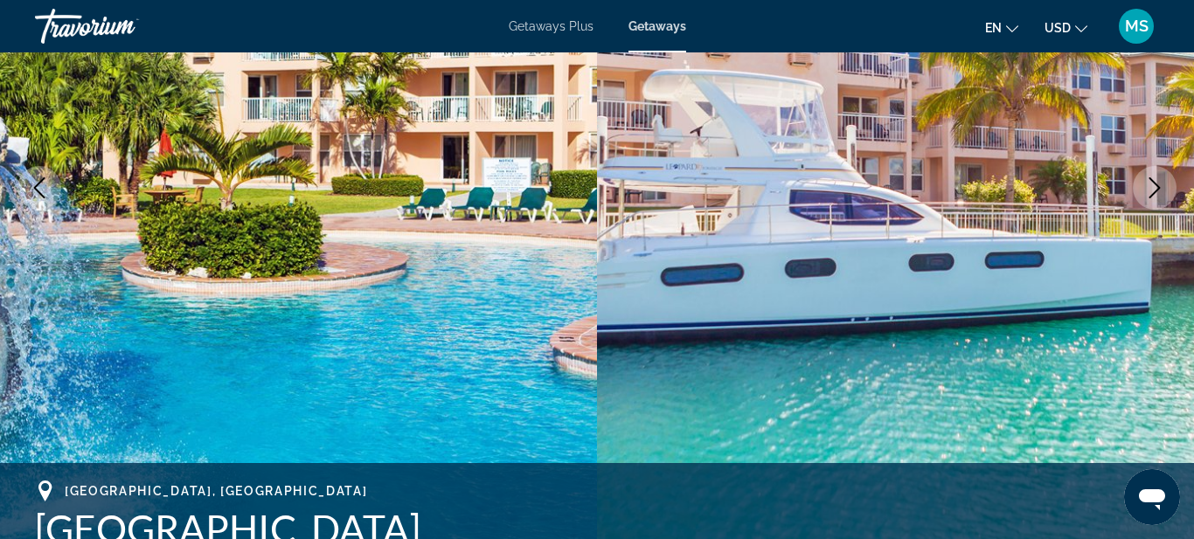
click at [1143, 193] on button "Next image" at bounding box center [1155, 188] width 44 height 44
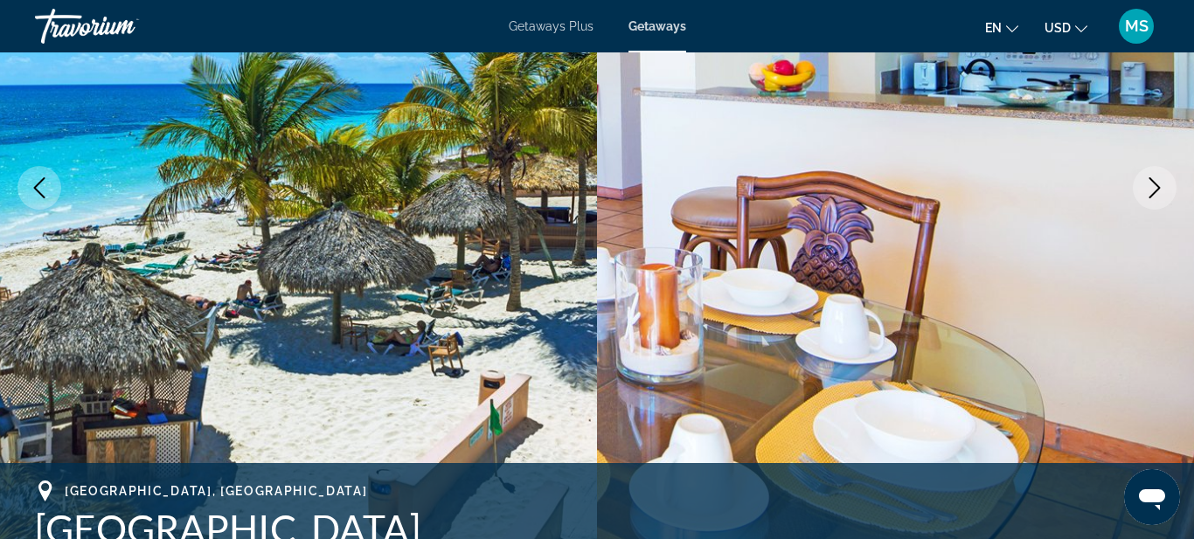
click at [1143, 193] on button "Next image" at bounding box center [1155, 188] width 44 height 44
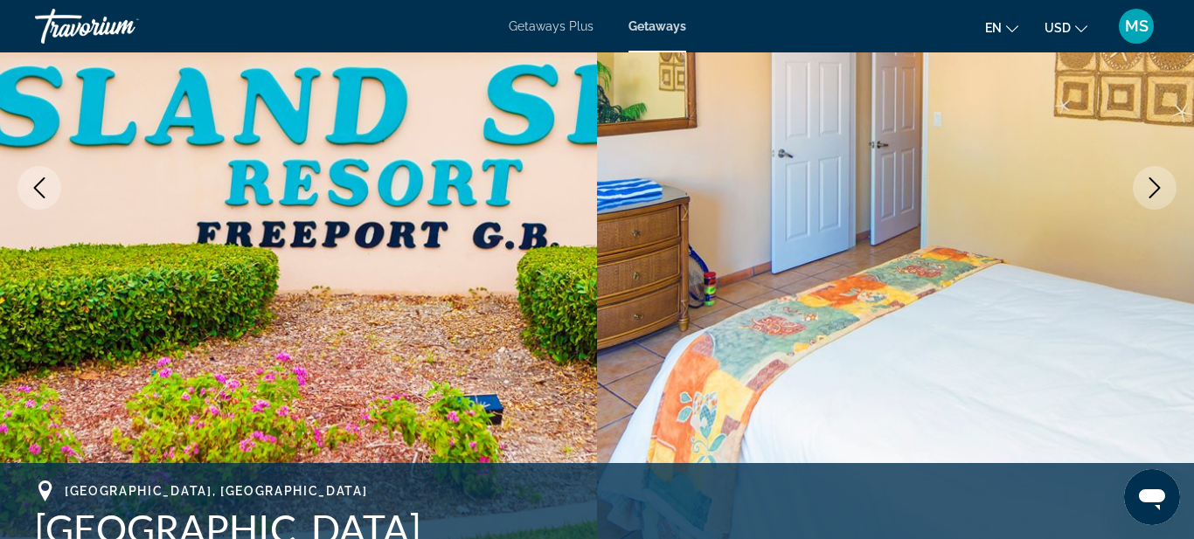
click at [1143, 193] on button "Next image" at bounding box center [1155, 188] width 44 height 44
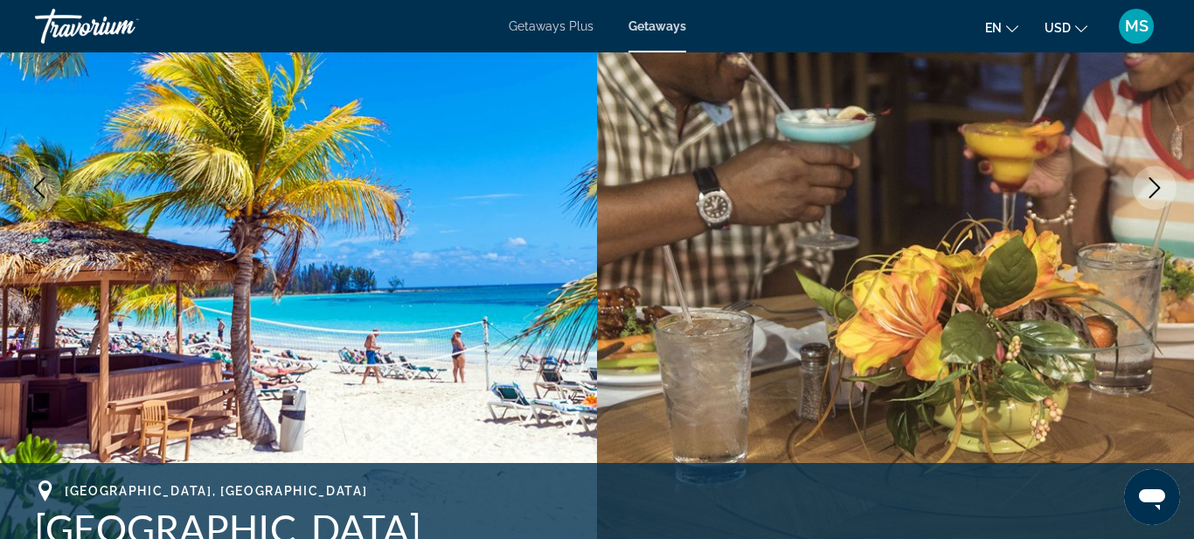
click at [1143, 193] on button "Next image" at bounding box center [1155, 188] width 44 height 44
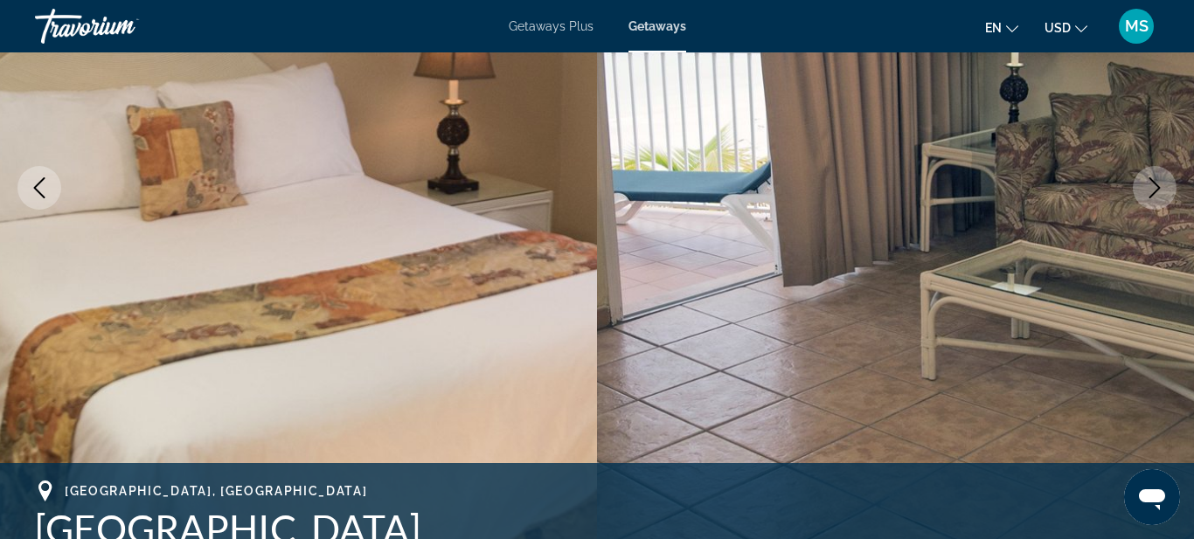
click at [1143, 193] on button "Next image" at bounding box center [1155, 188] width 44 height 44
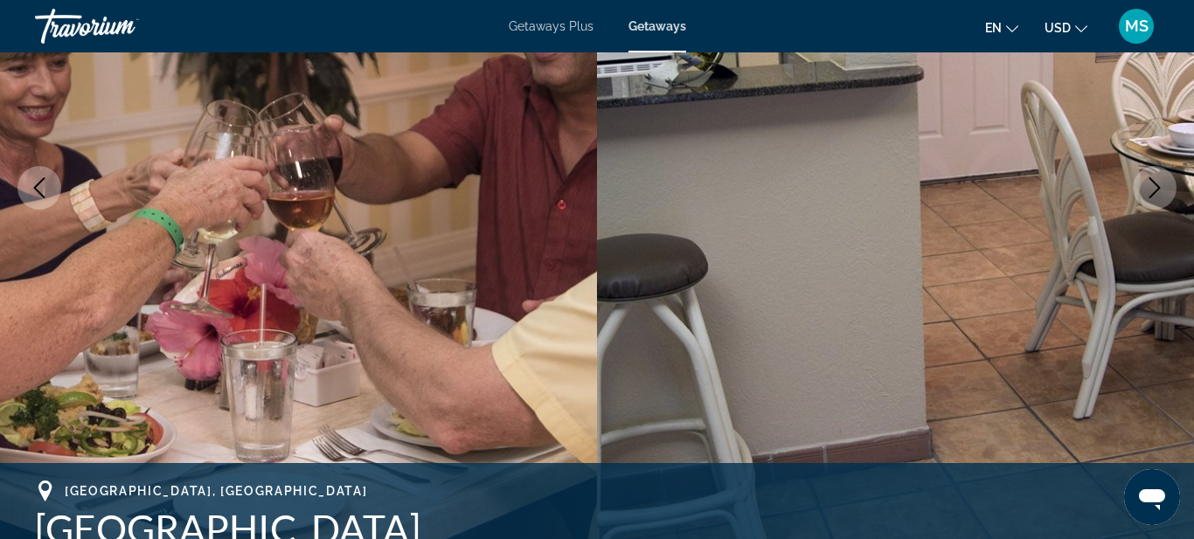
click at [1143, 193] on button "Next image" at bounding box center [1155, 188] width 44 height 44
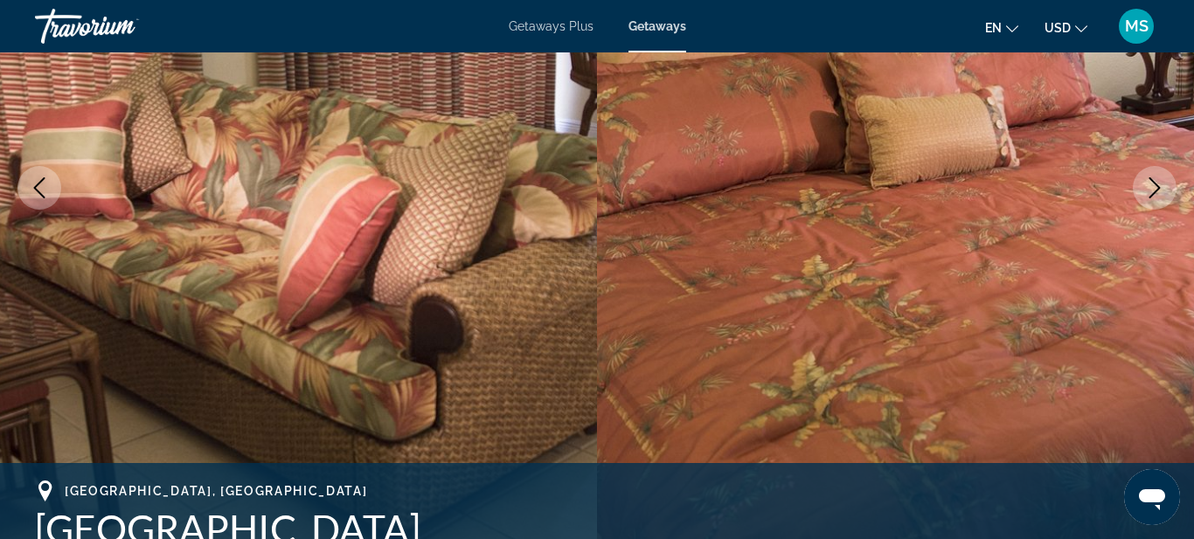
click at [1143, 193] on button "Next image" at bounding box center [1155, 188] width 44 height 44
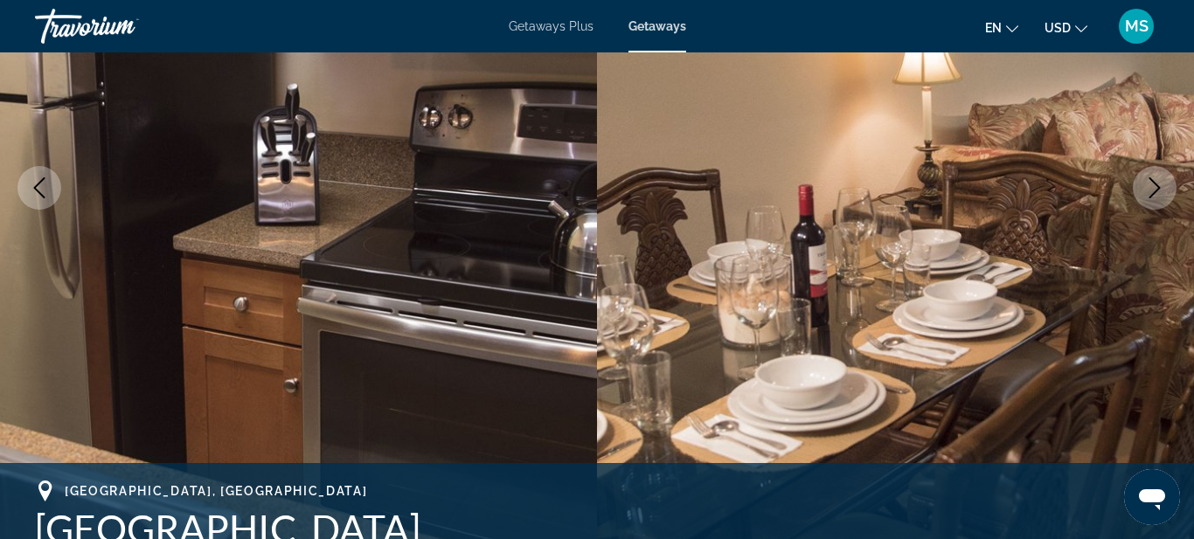
click at [1143, 193] on button "Next image" at bounding box center [1155, 188] width 44 height 44
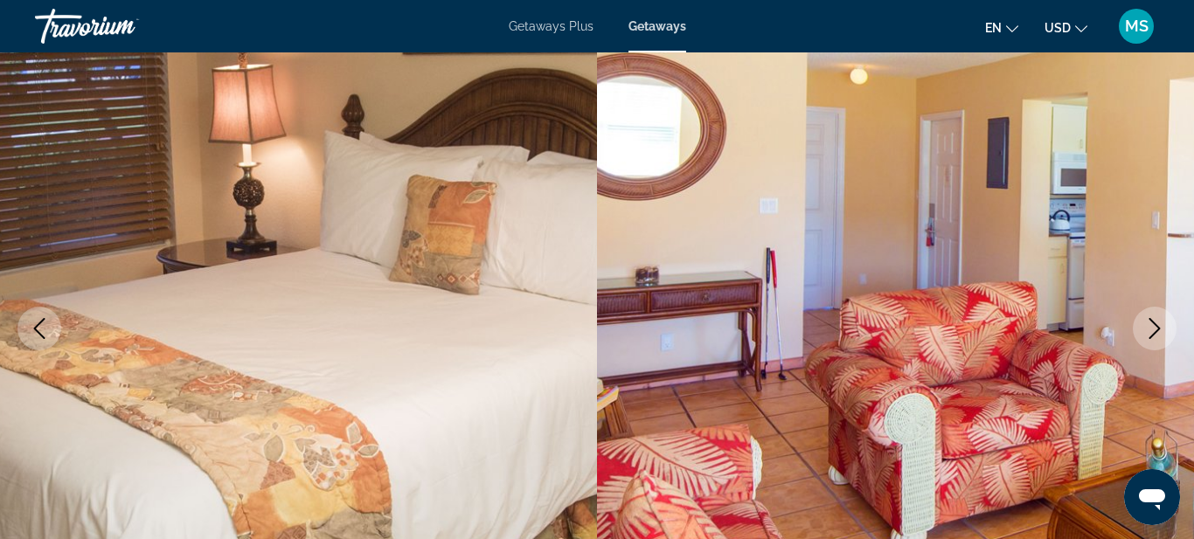
scroll to position [136, 0]
